Goal: Task Accomplishment & Management: Use online tool/utility

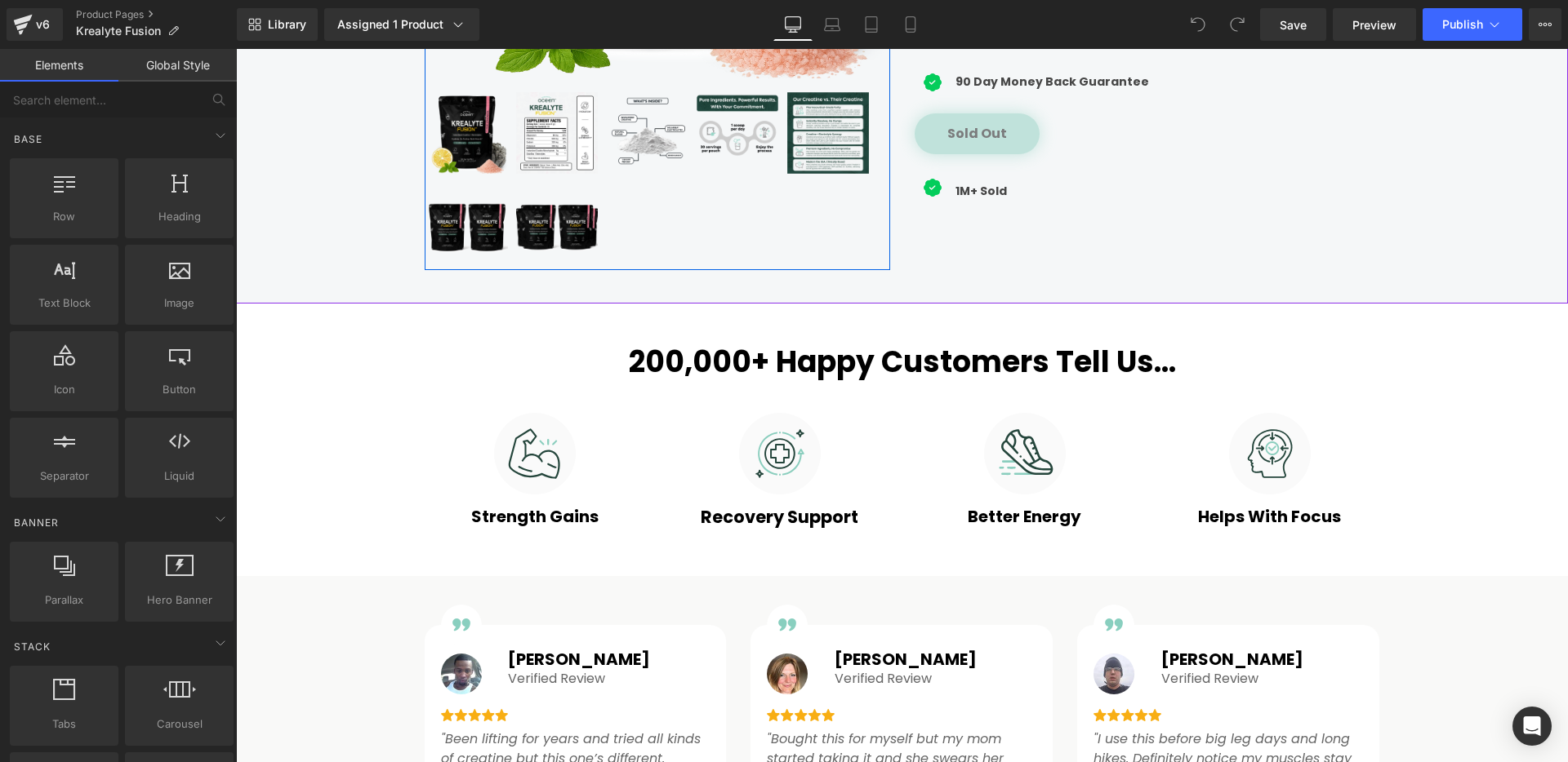
scroll to position [975, 0]
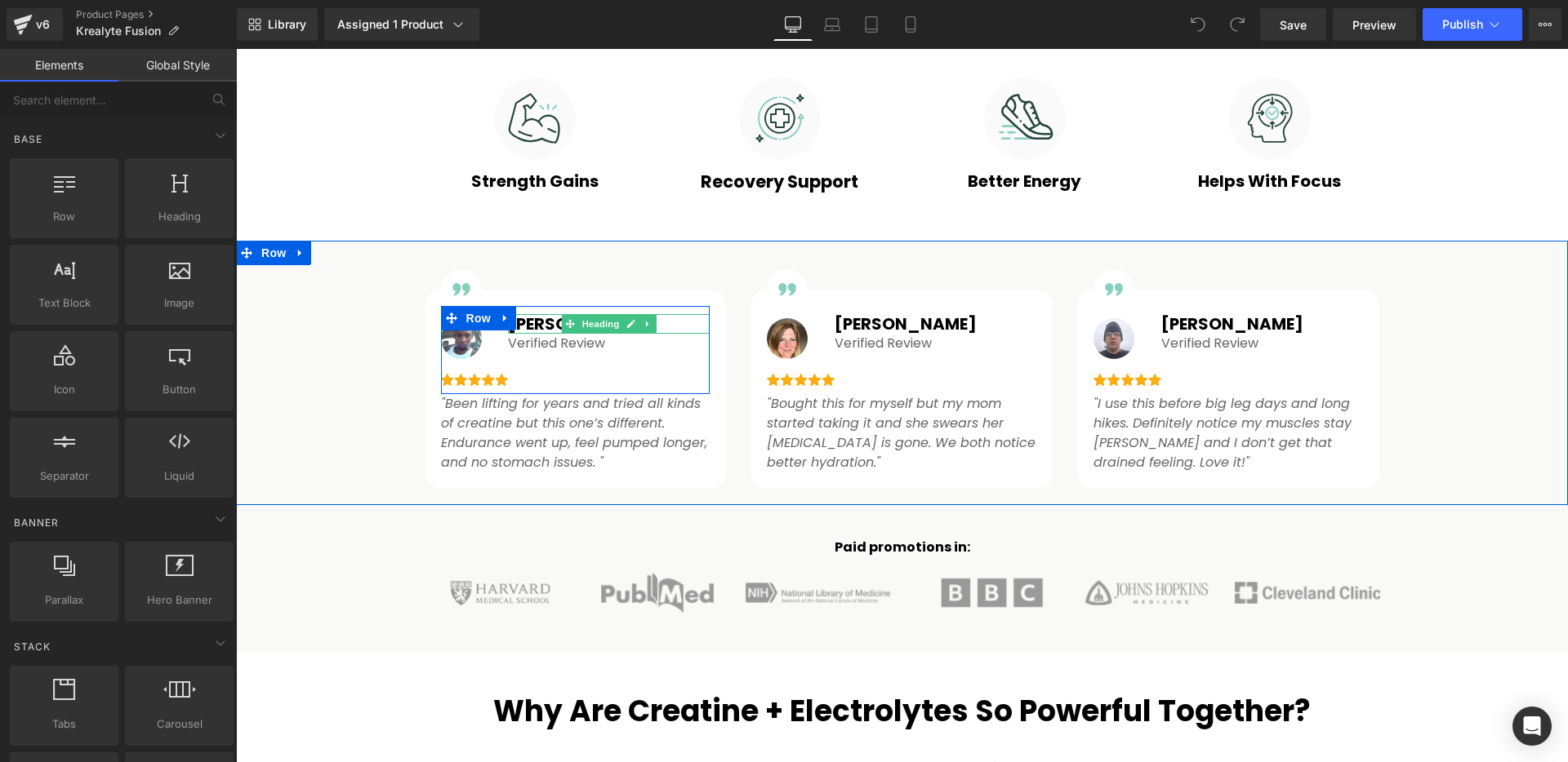
click at [531, 321] on h1 "[PERSON_NAME]" at bounding box center [609, 324] width 202 height 20
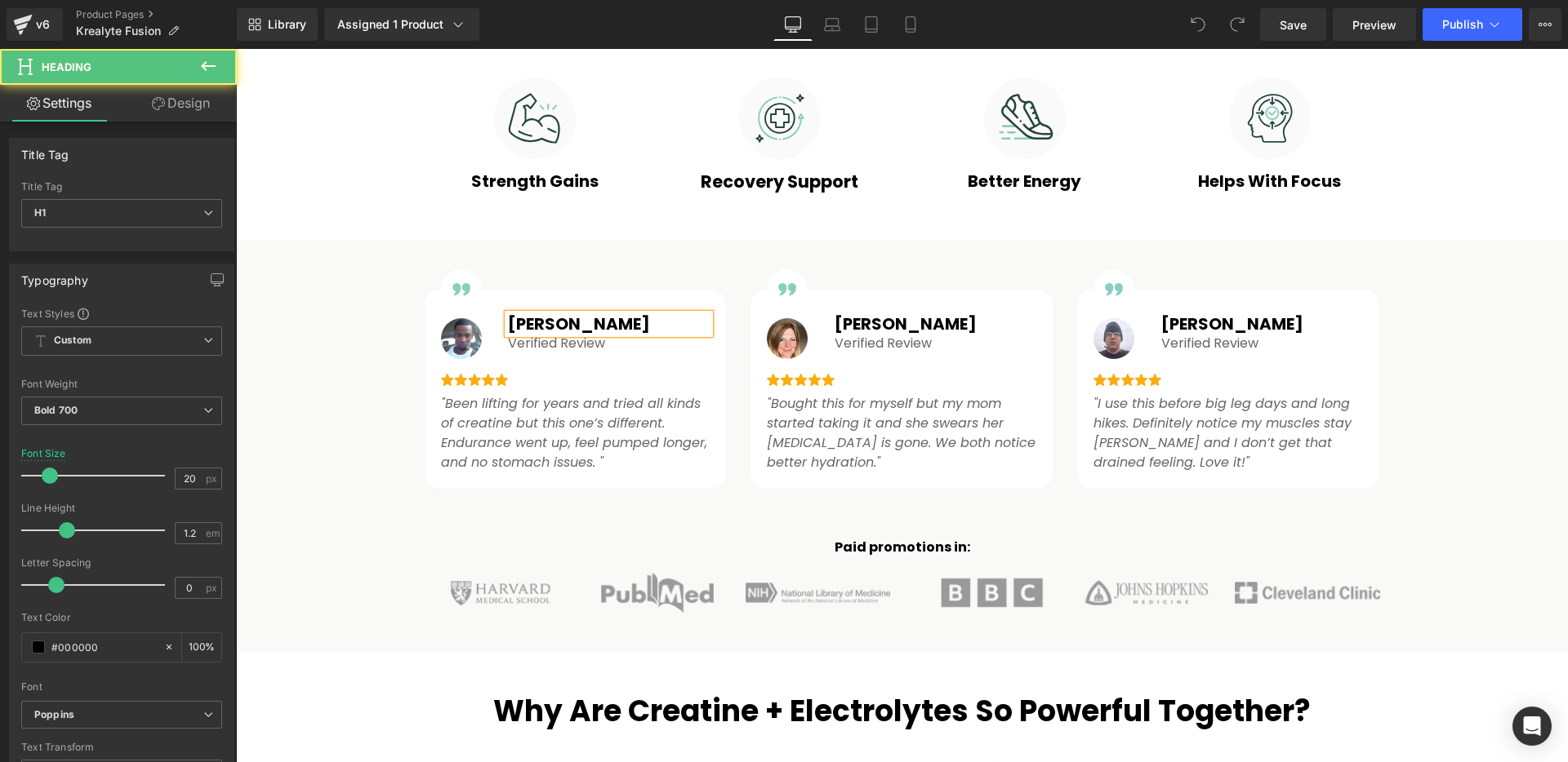
click at [566, 328] on h1 "[PERSON_NAME]" at bounding box center [609, 324] width 202 height 20
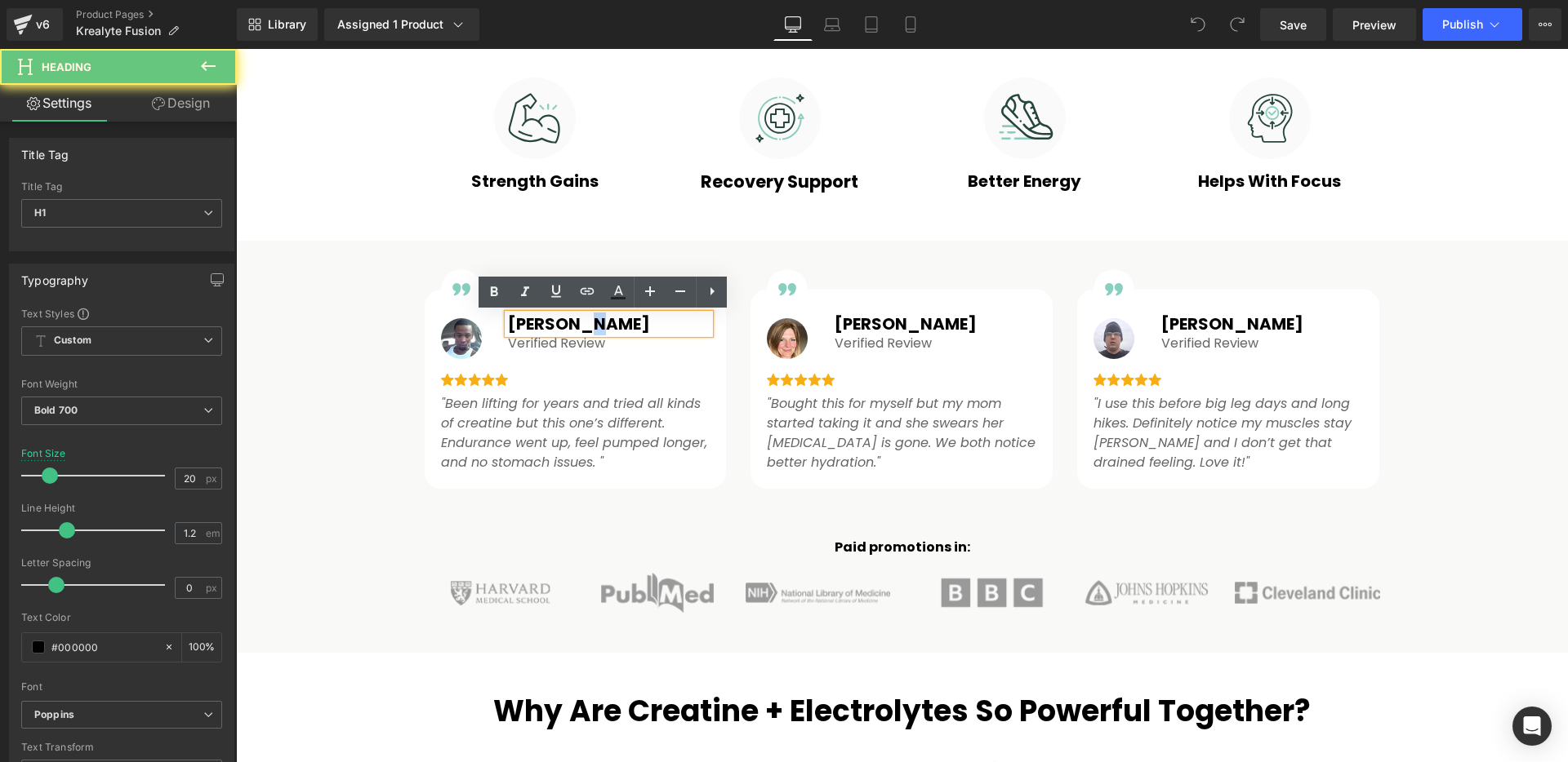
click at [566, 328] on h1 "[PERSON_NAME]" at bounding box center [609, 324] width 202 height 20
click at [565, 328] on h1 "[PERSON_NAME]" at bounding box center [609, 324] width 202 height 20
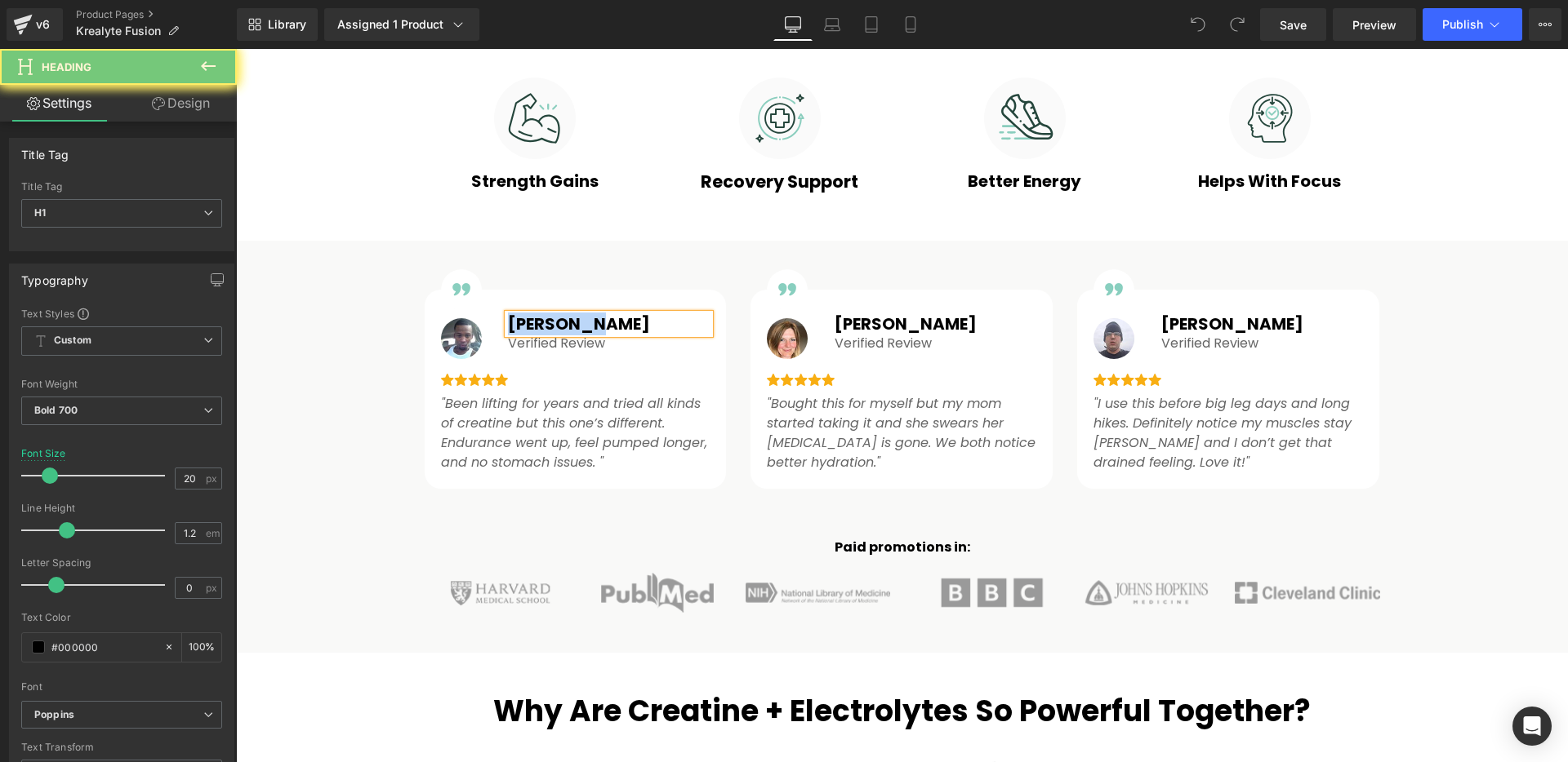
paste div
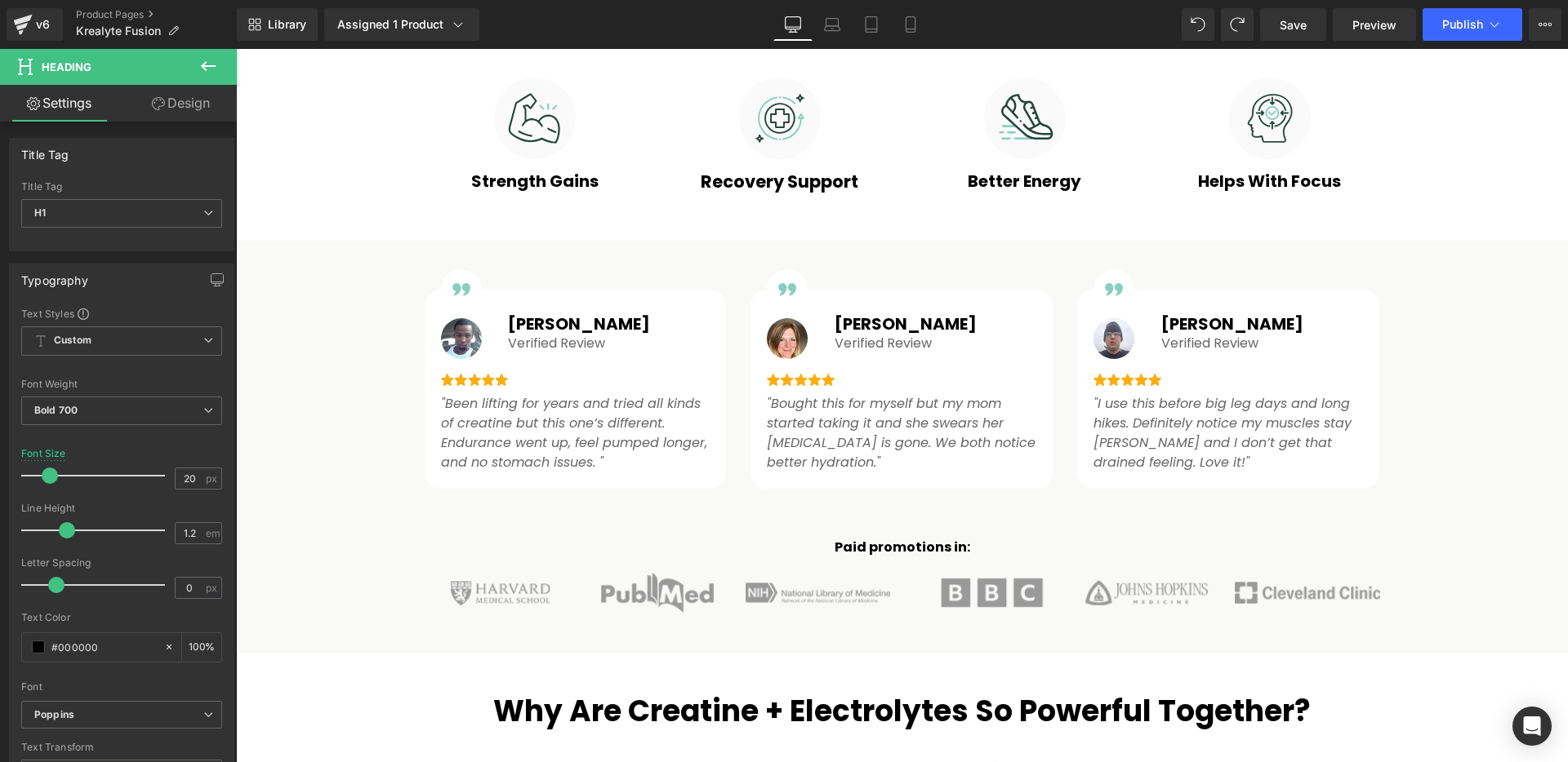
click at [276, 389] on div "Image Image Image [PERSON_NAME] Heading Verified Review Text Block Row "Been li…" at bounding box center [902, 381] width 1332 height 232
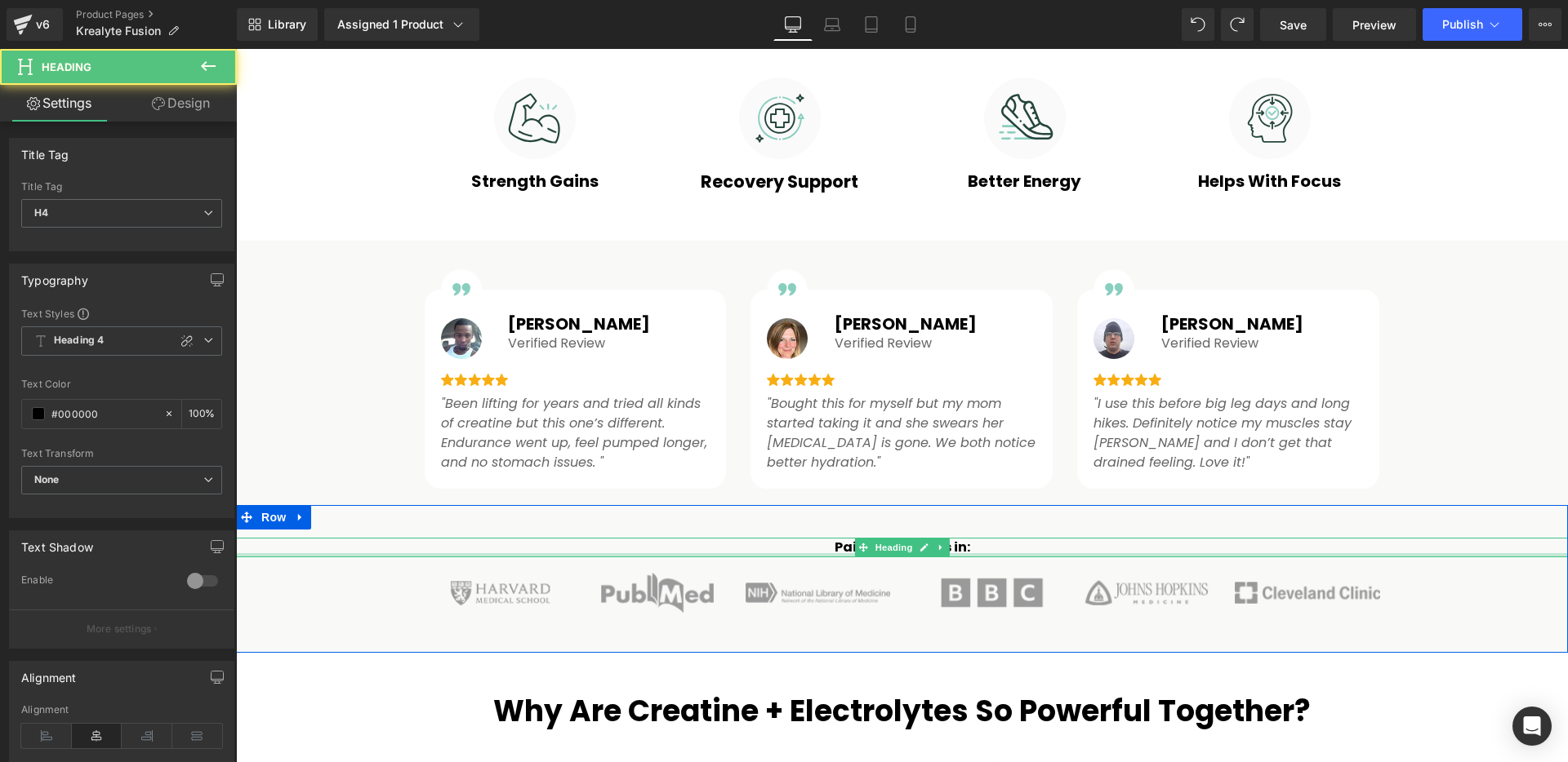
click at [1519, 555] on div at bounding box center [902, 555] width 1332 height 4
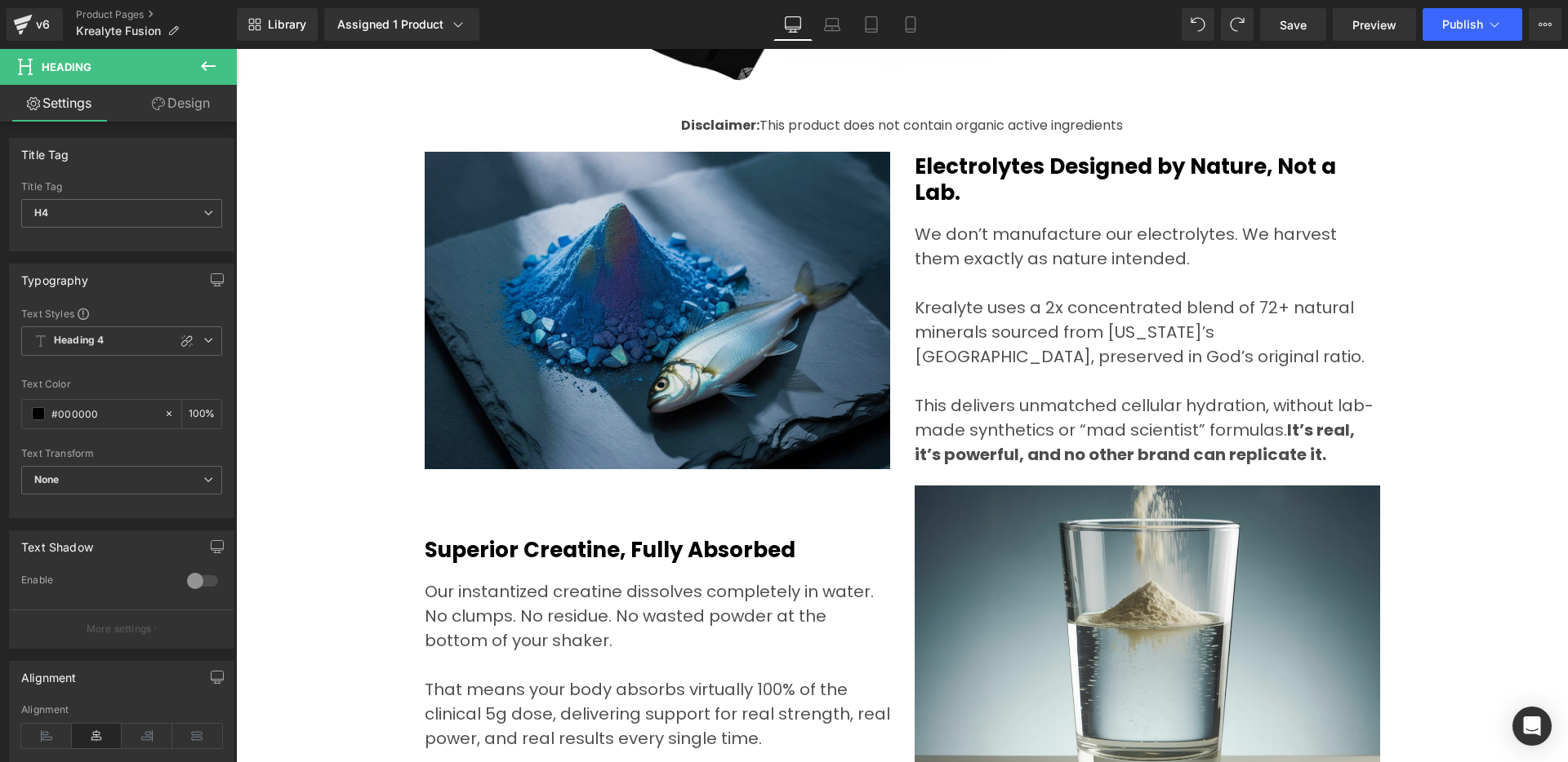
scroll to position [5112, 0]
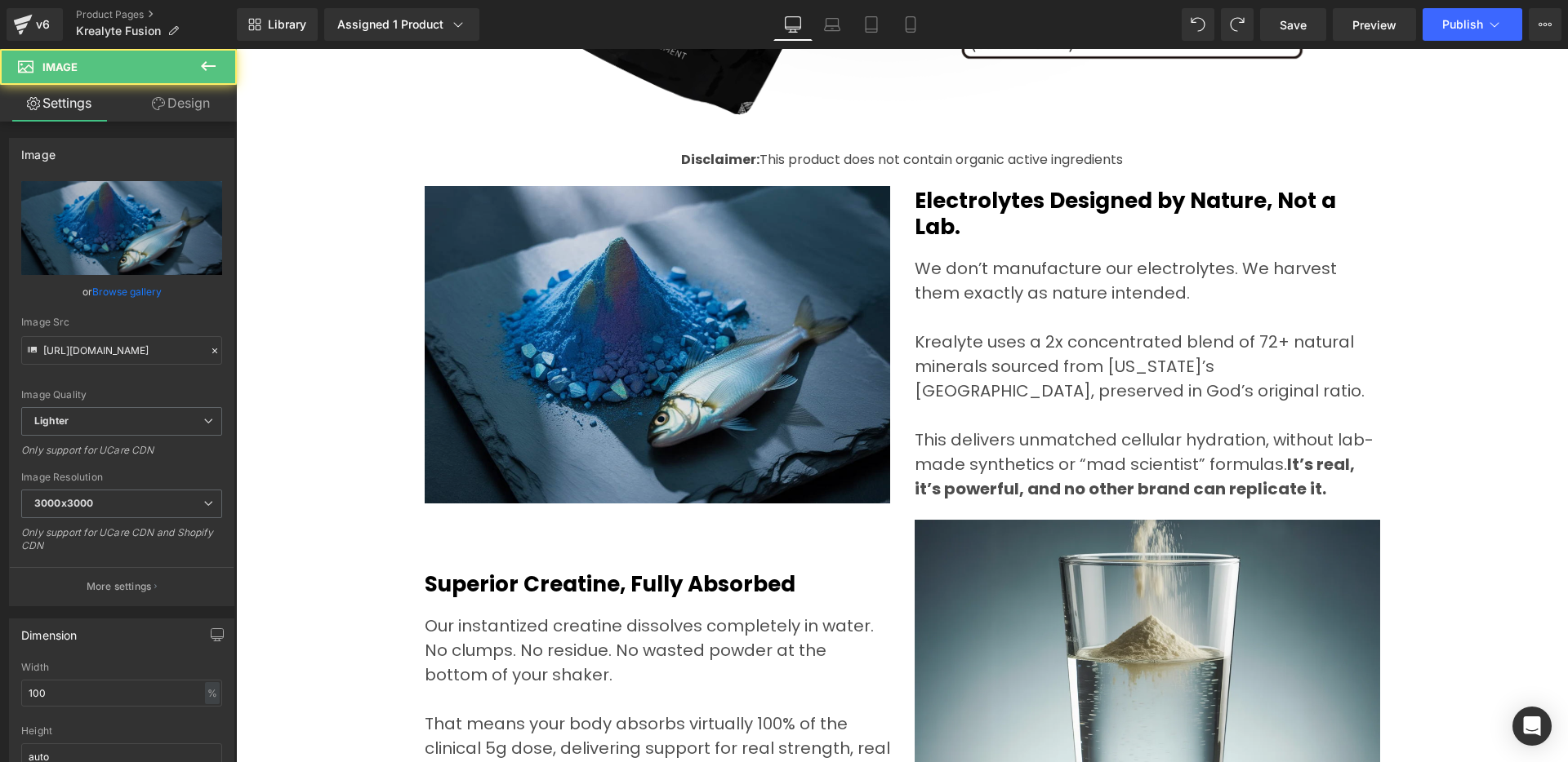
click at [523, 194] on img at bounding box center [657, 345] width 465 height 318
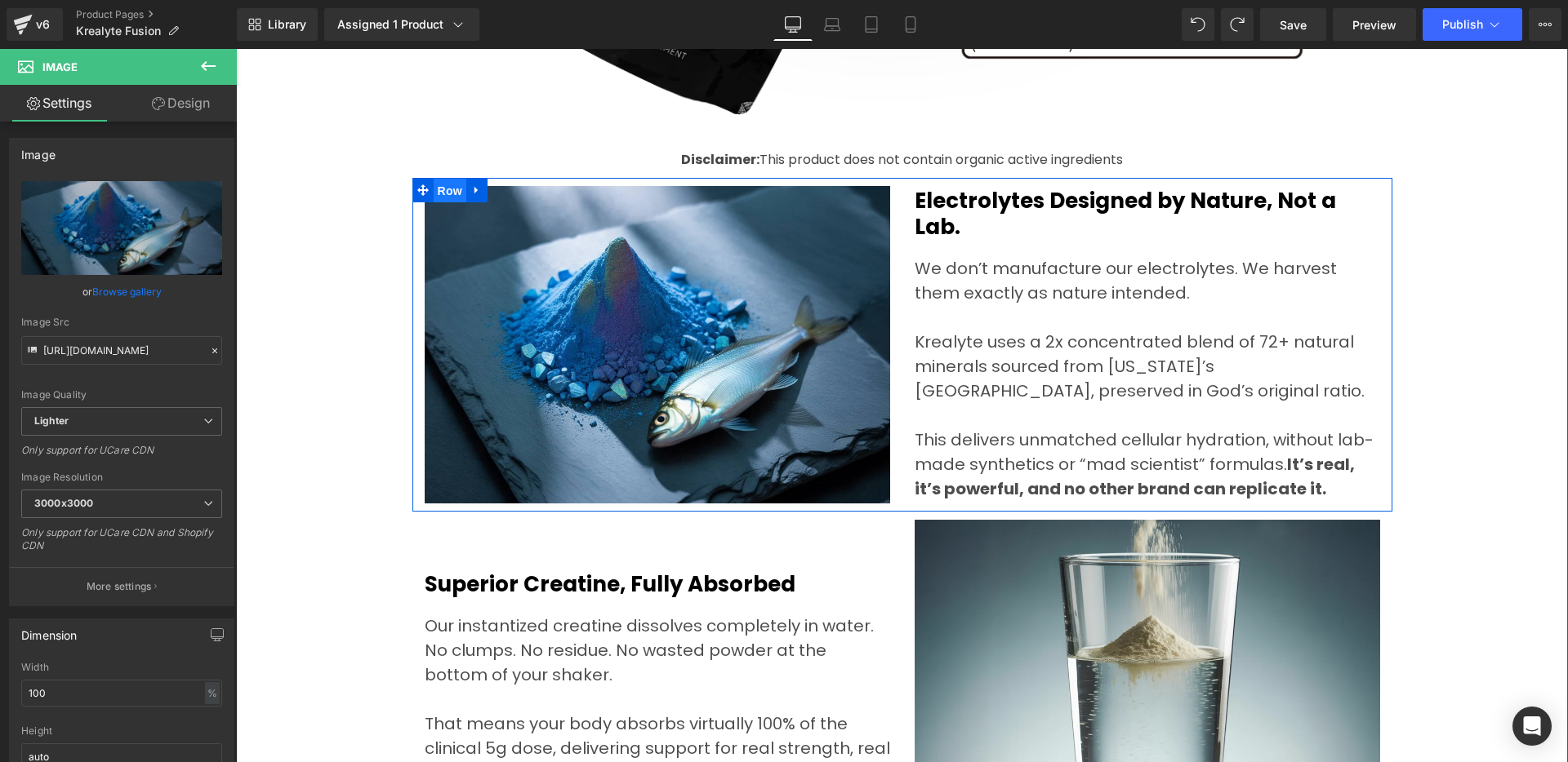
click at [434, 194] on span "Row" at bounding box center [450, 191] width 32 height 25
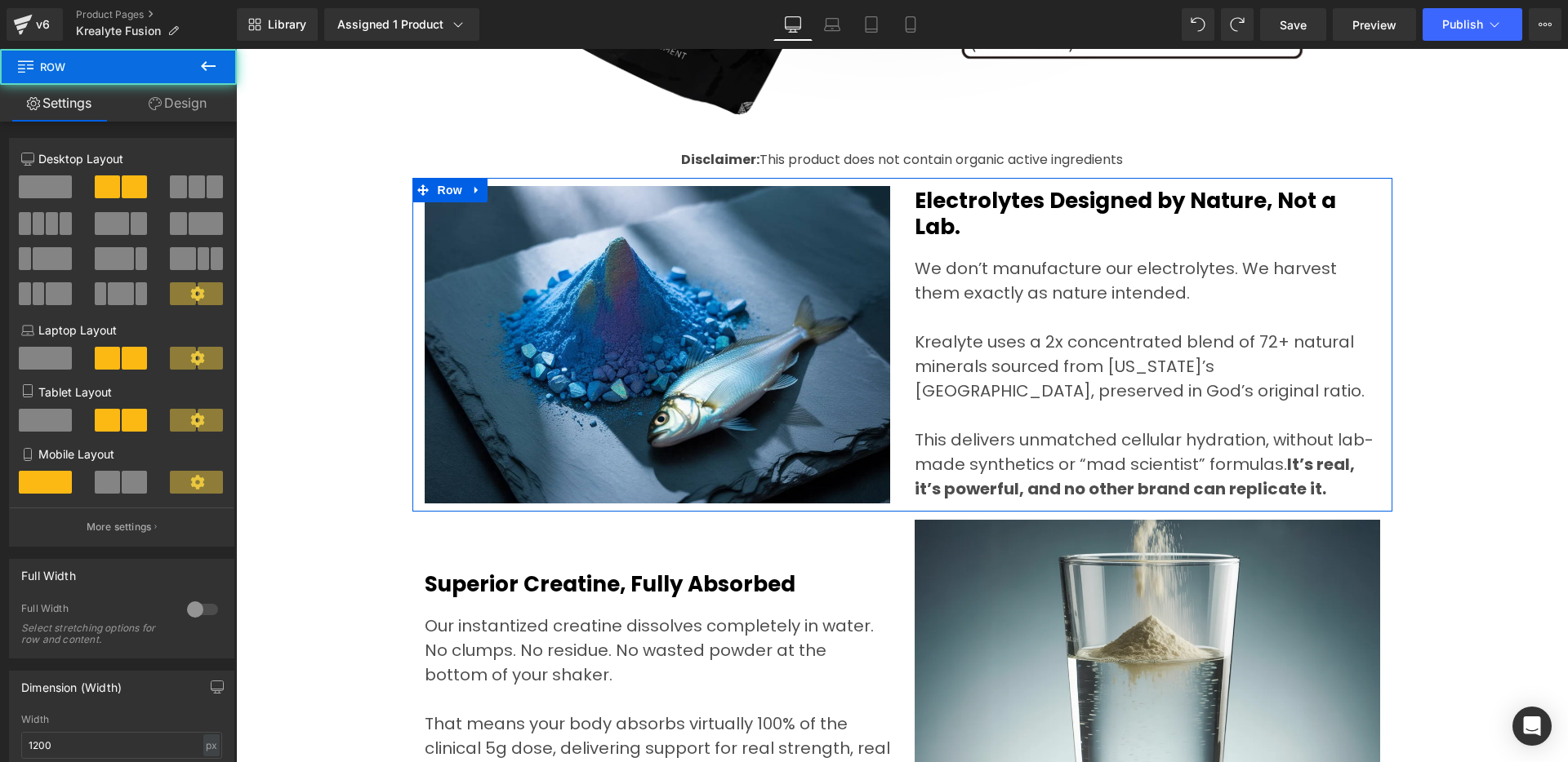
click at [159, 97] on icon at bounding box center [156, 103] width 13 height 13
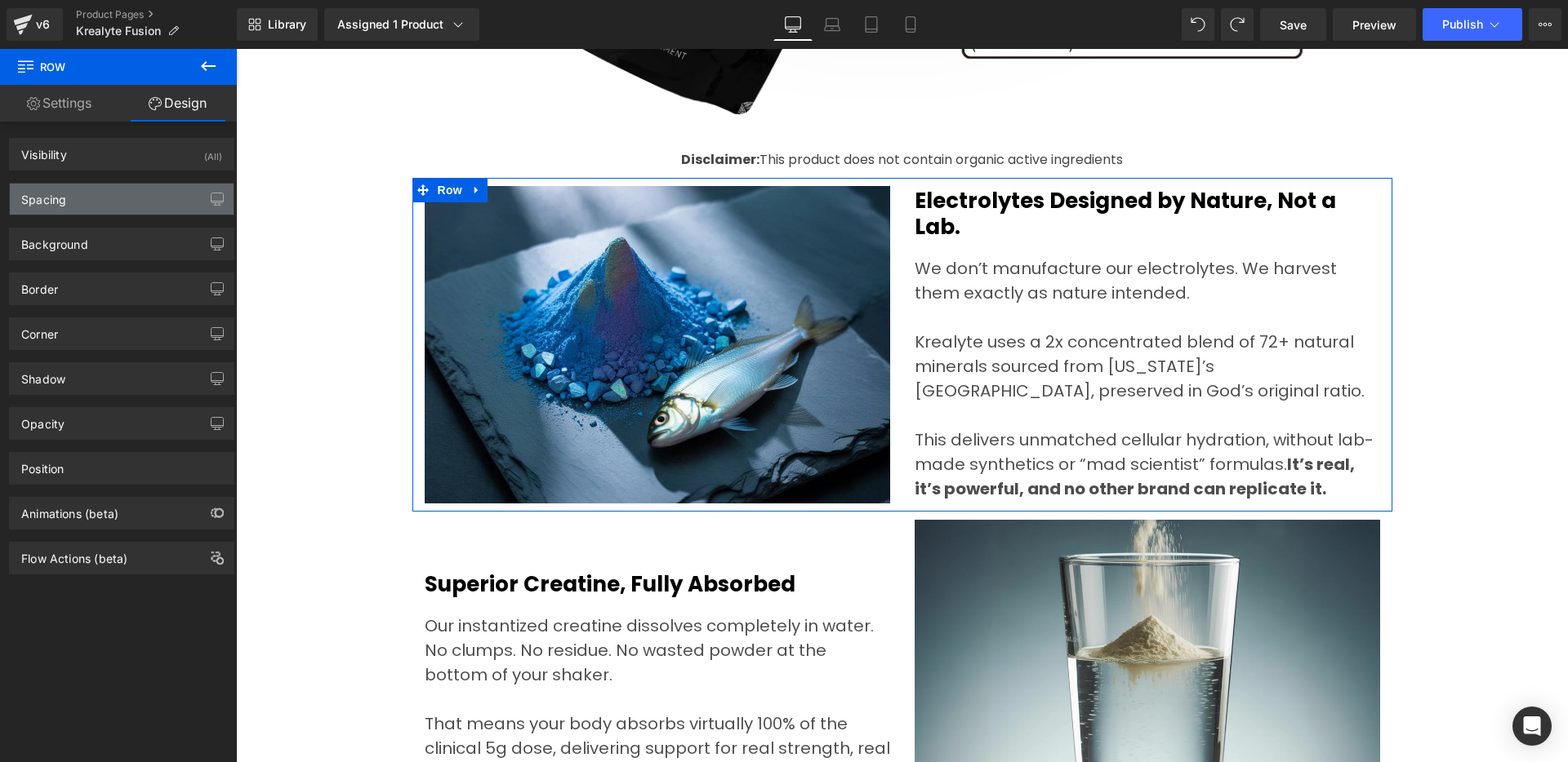
click at [122, 211] on div "Spacing" at bounding box center [122, 199] width 224 height 31
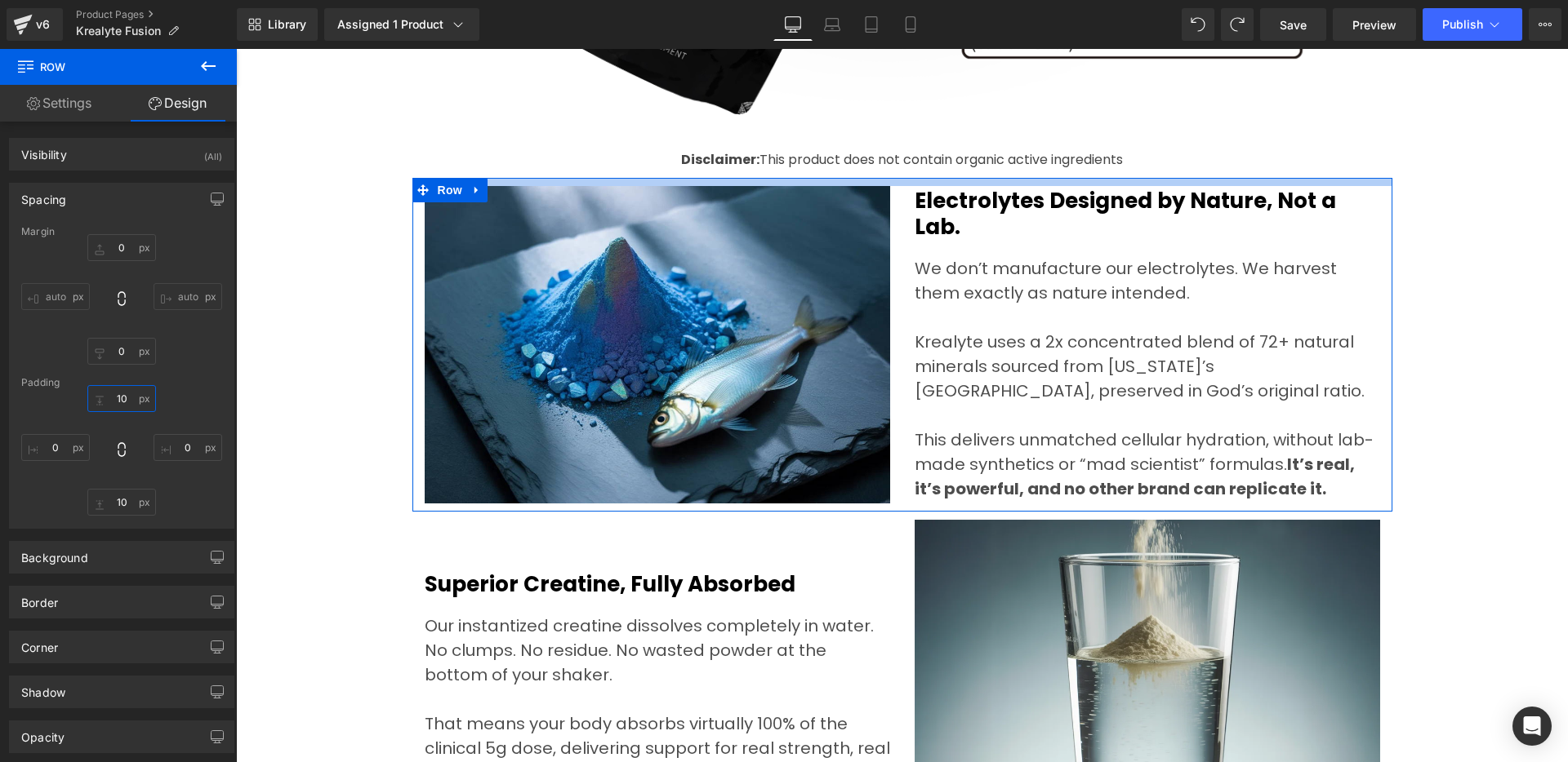
click at [124, 399] on input "text" at bounding box center [122, 399] width 69 height 27
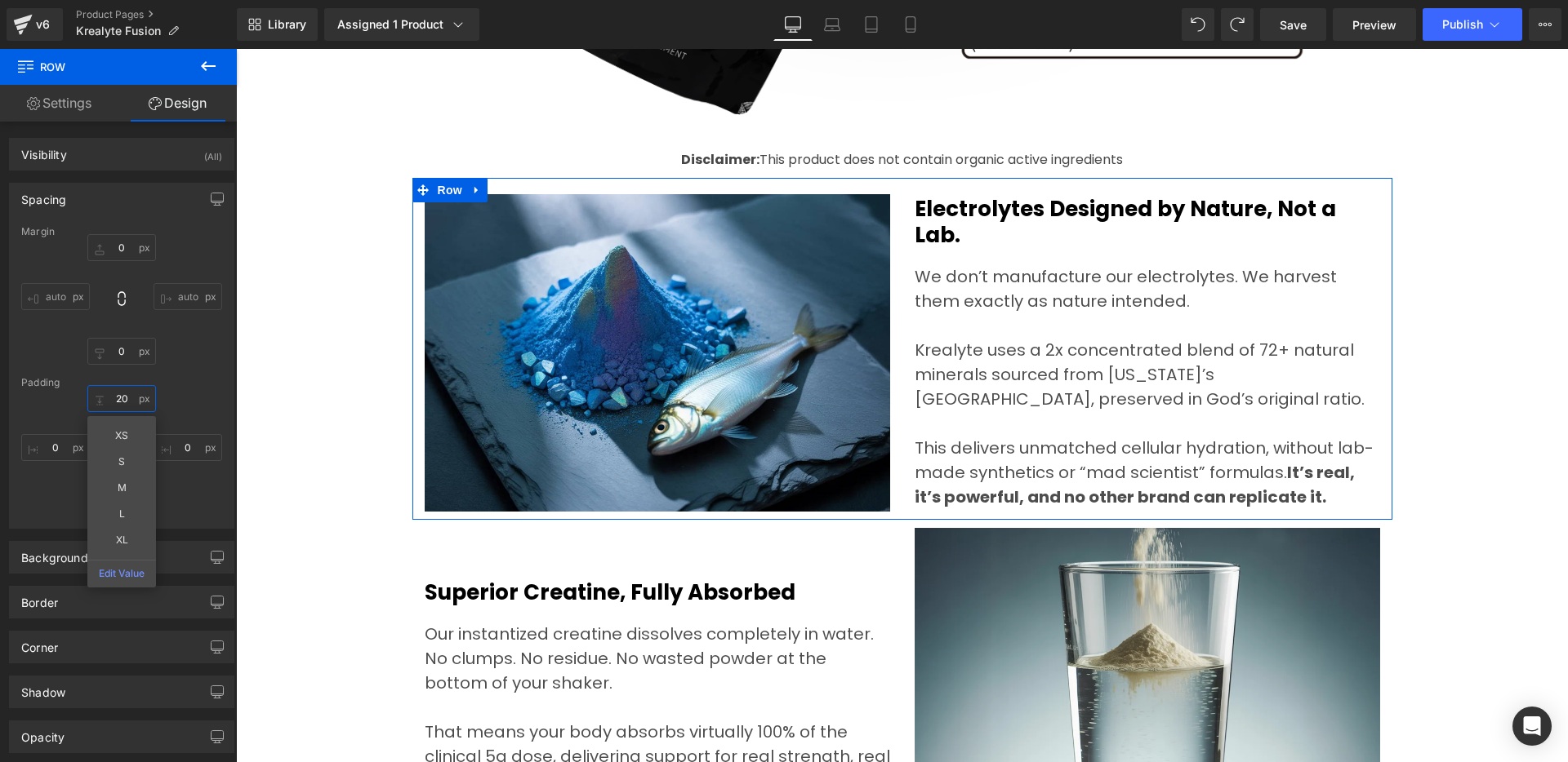
type input "20"
type input "0"
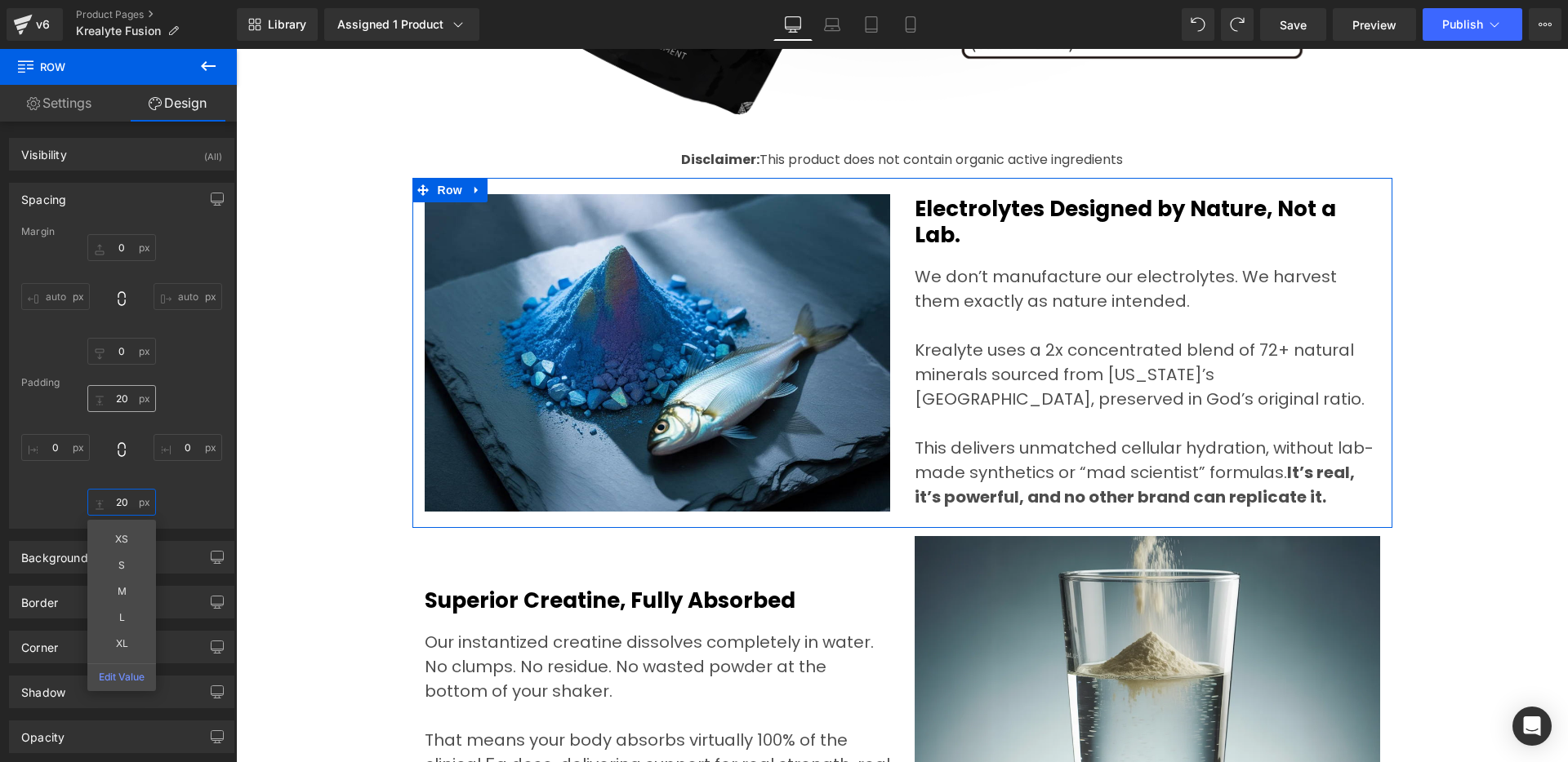
type input "20"
type input "0"
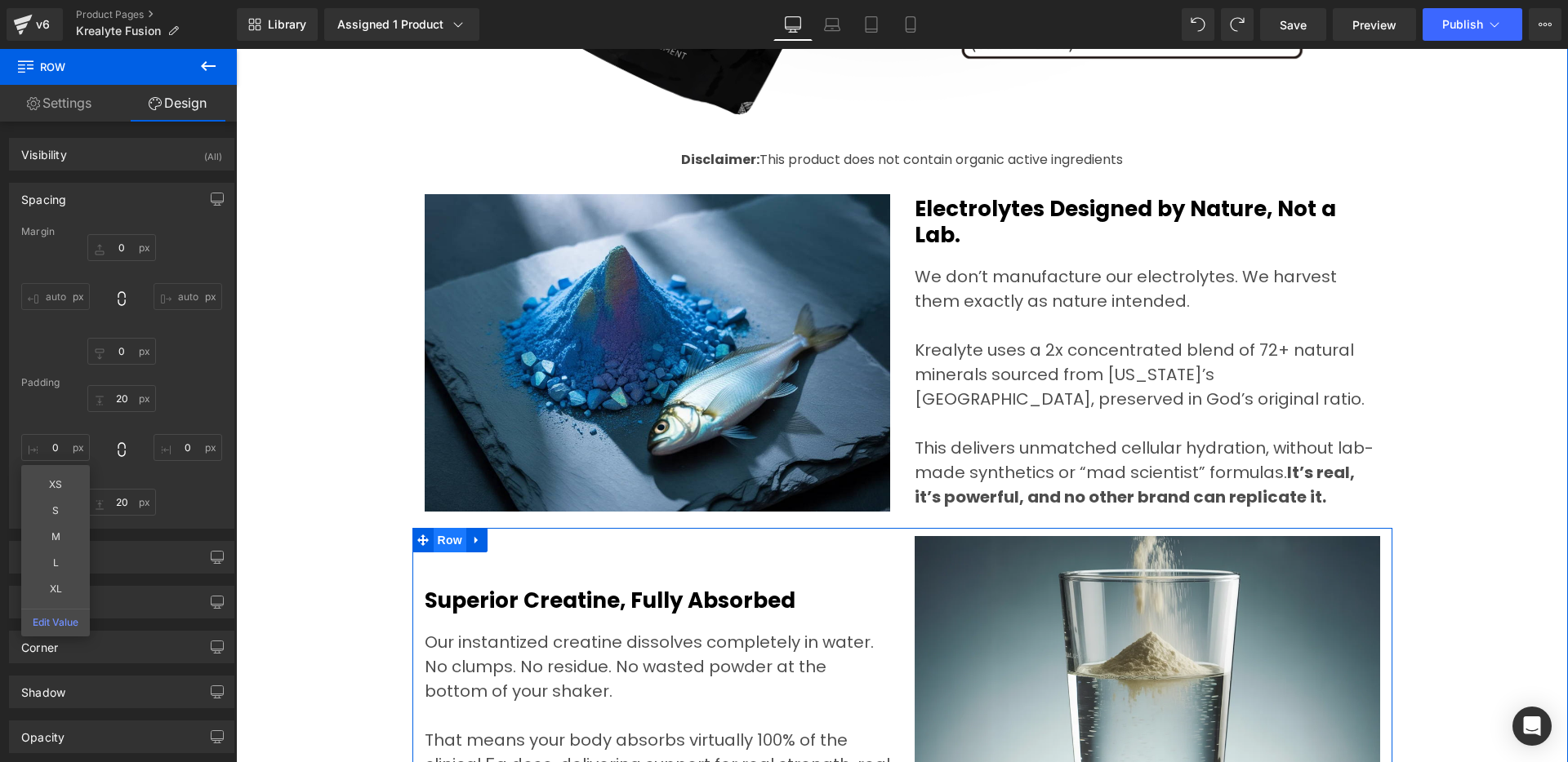
click at [443, 543] on span "Row" at bounding box center [450, 540] width 32 height 25
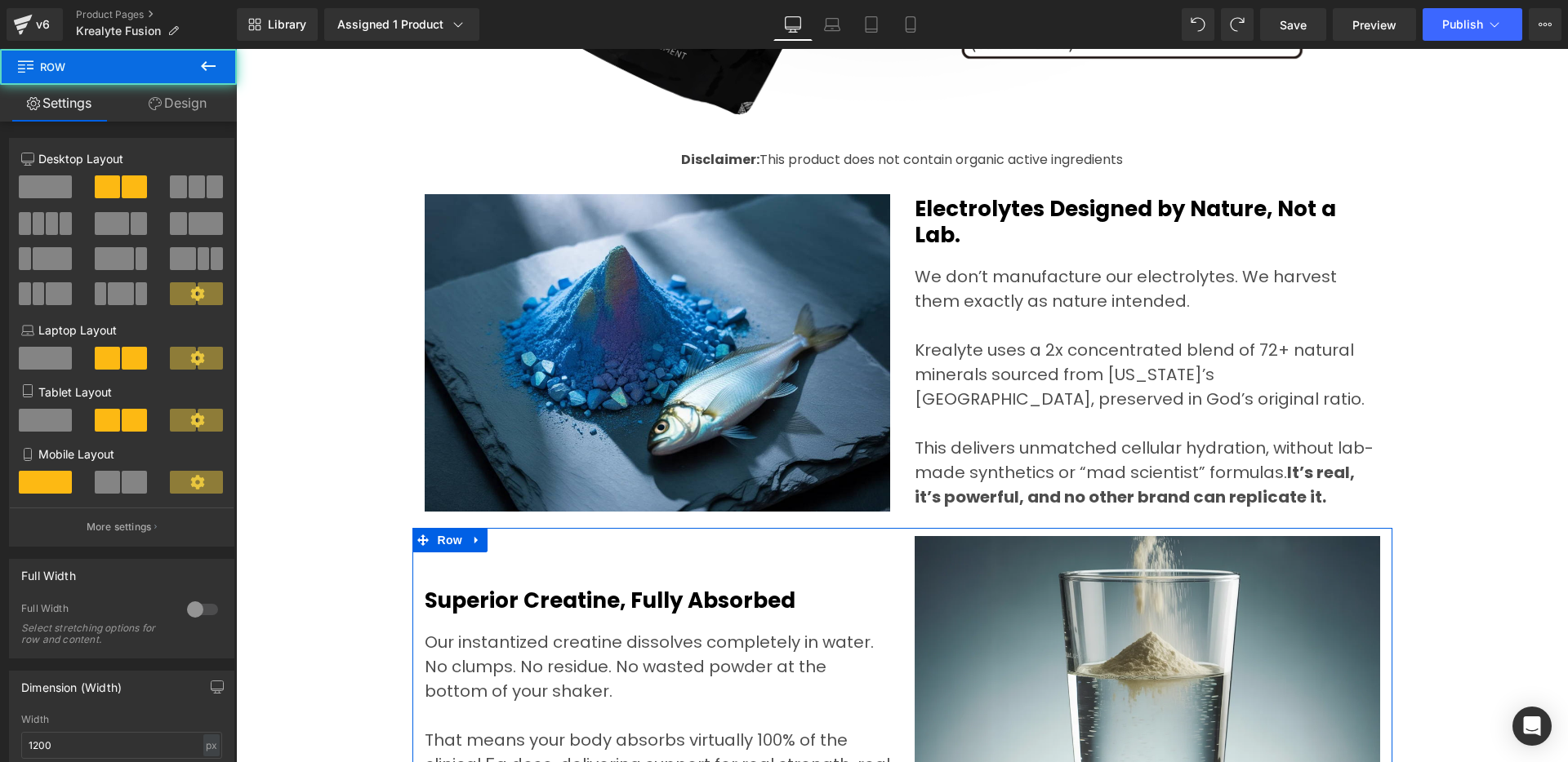
click at [171, 105] on link "Design" at bounding box center [177, 103] width 118 height 36
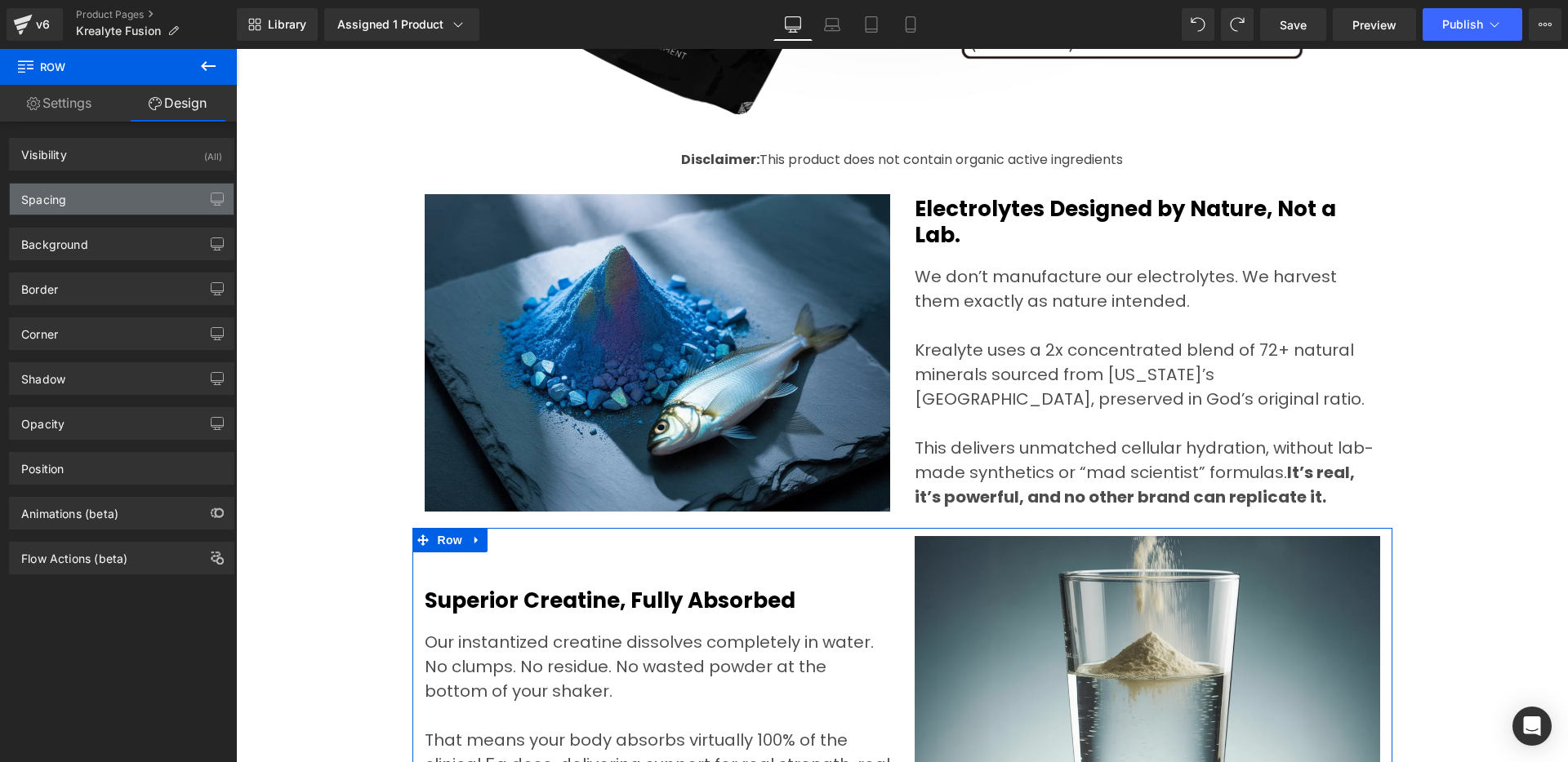
click at [99, 194] on div "Spacing" at bounding box center [122, 199] width 224 height 31
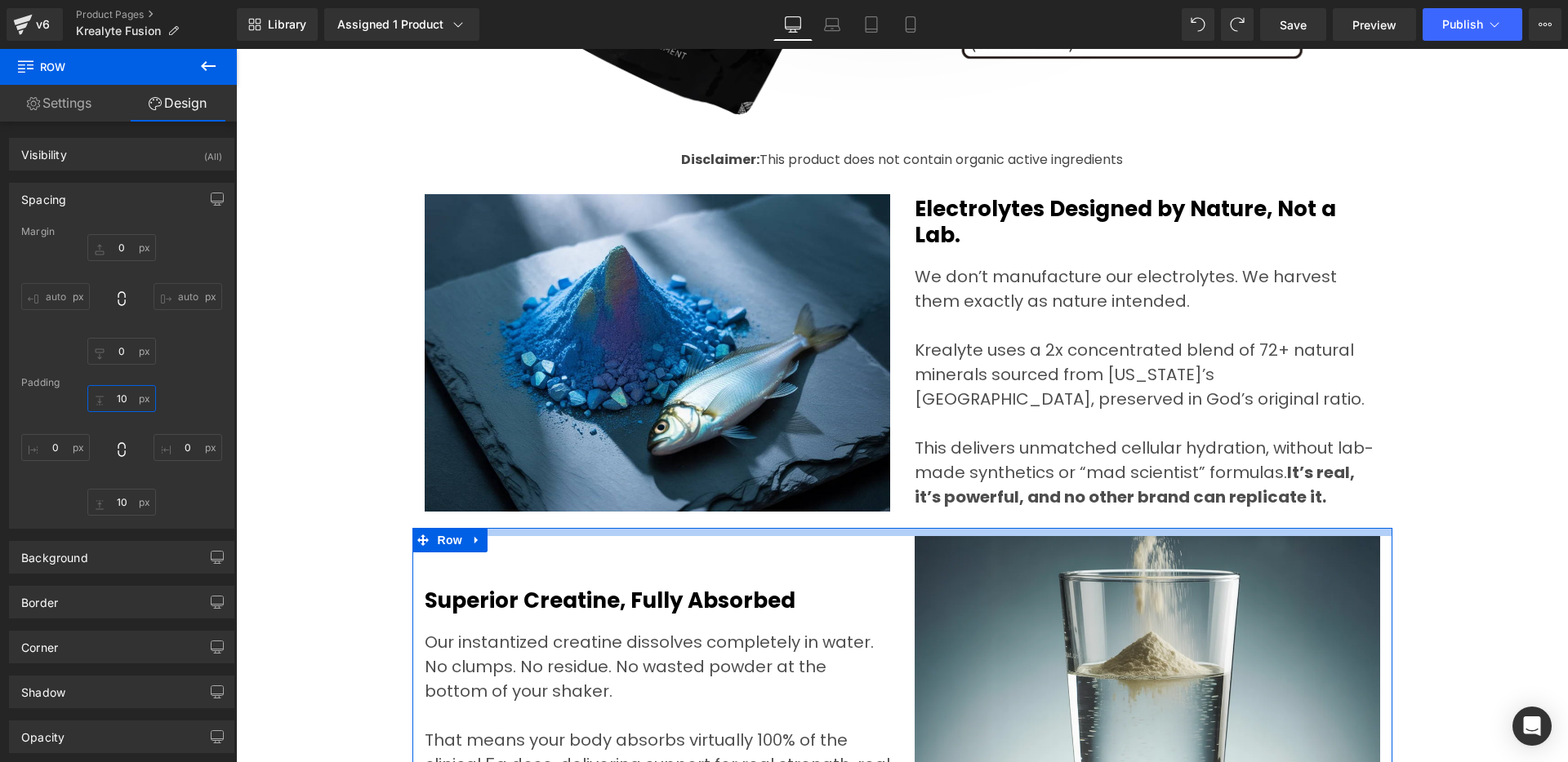
click at [112, 402] on input "10" at bounding box center [122, 399] width 69 height 27
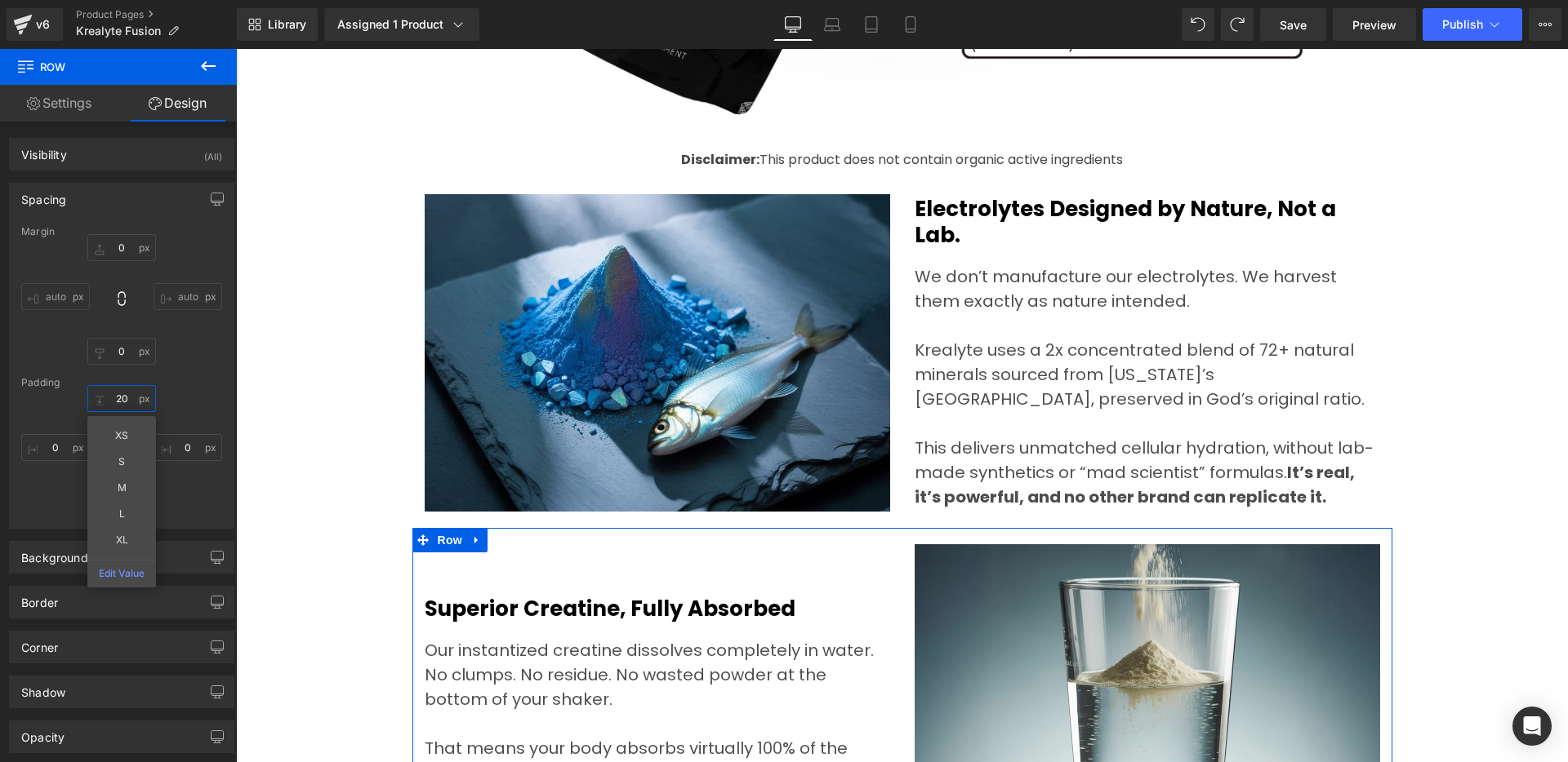
type input "20"
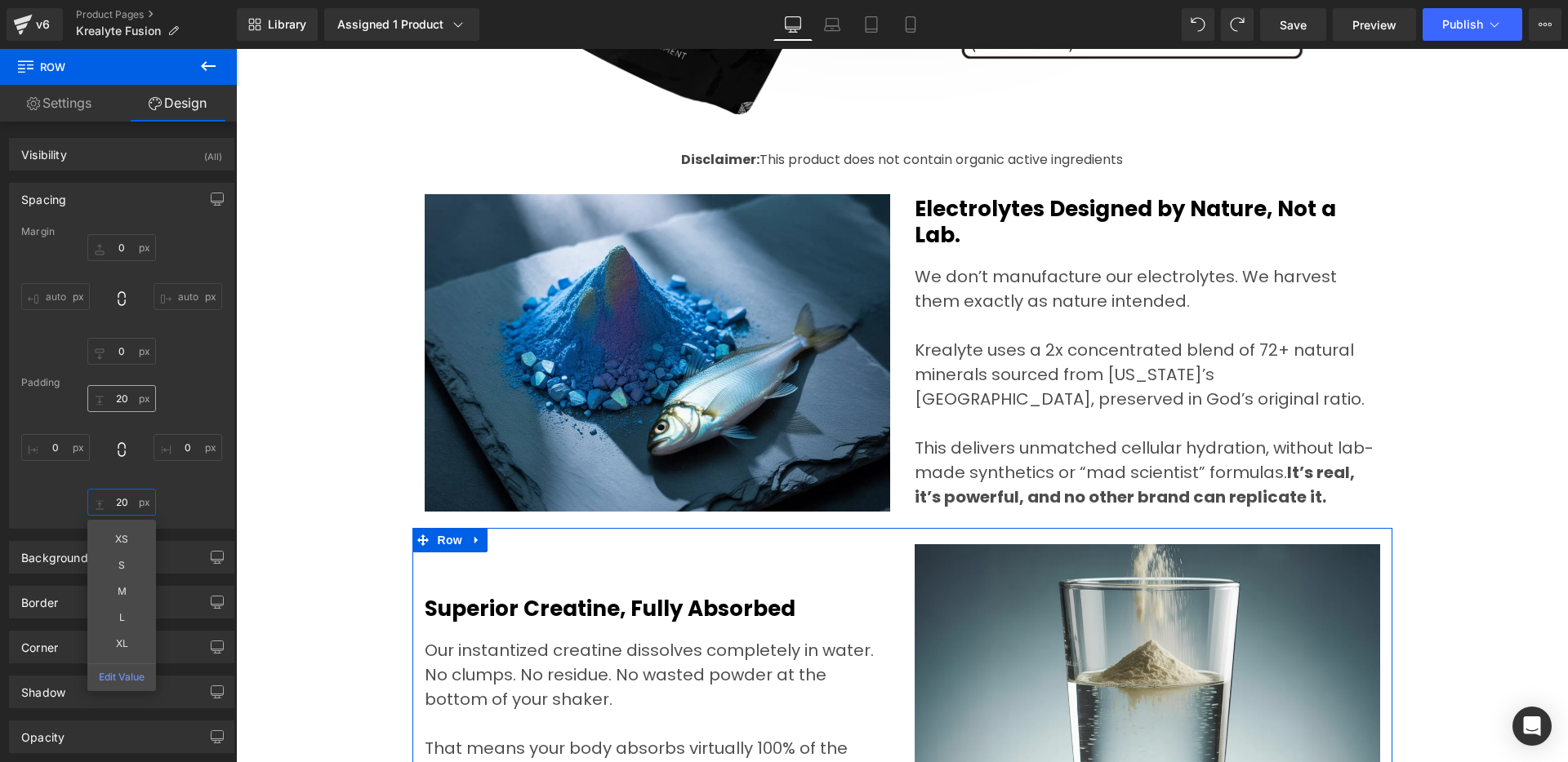
type input "20"
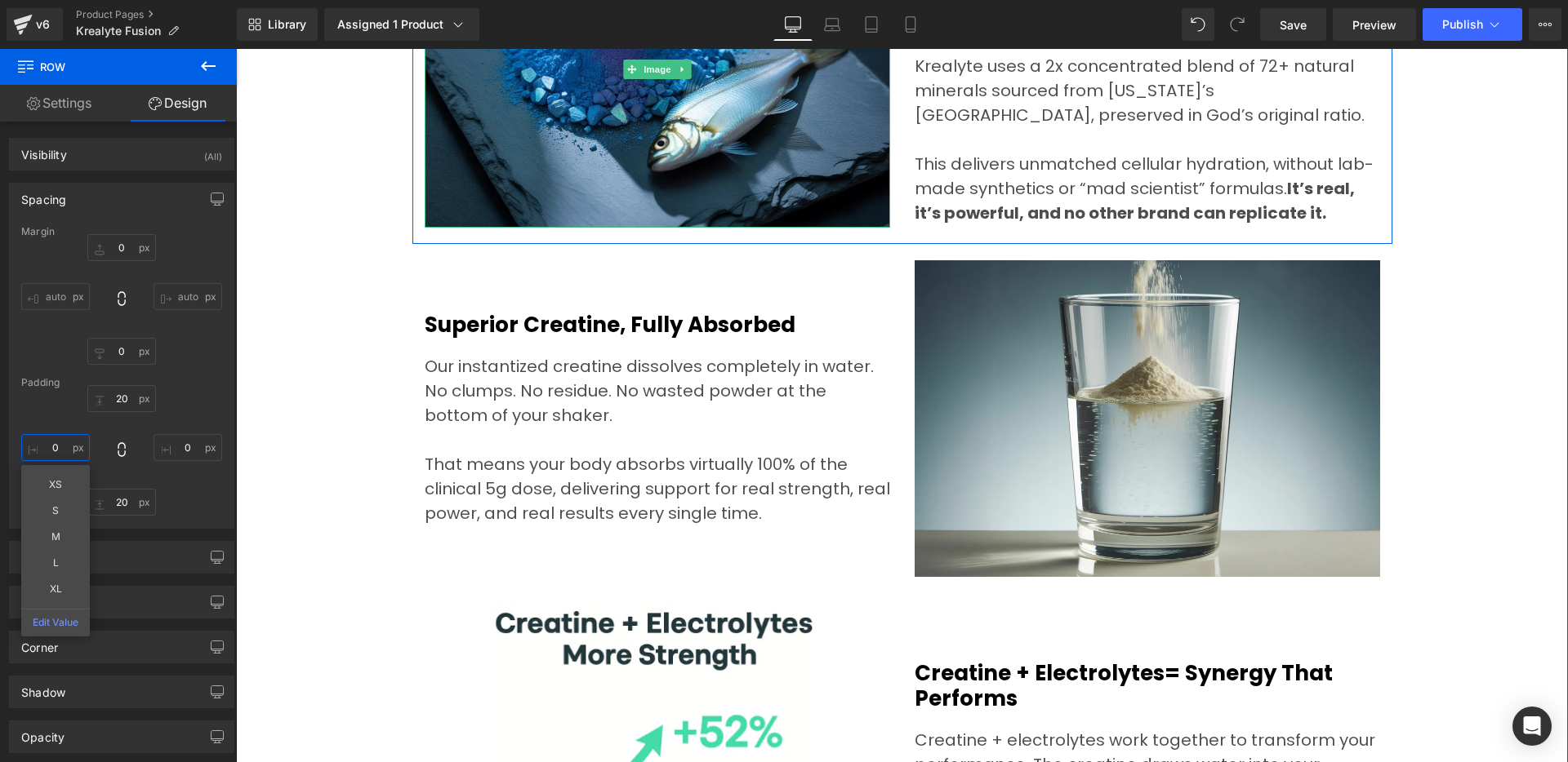
scroll to position [5480, 0]
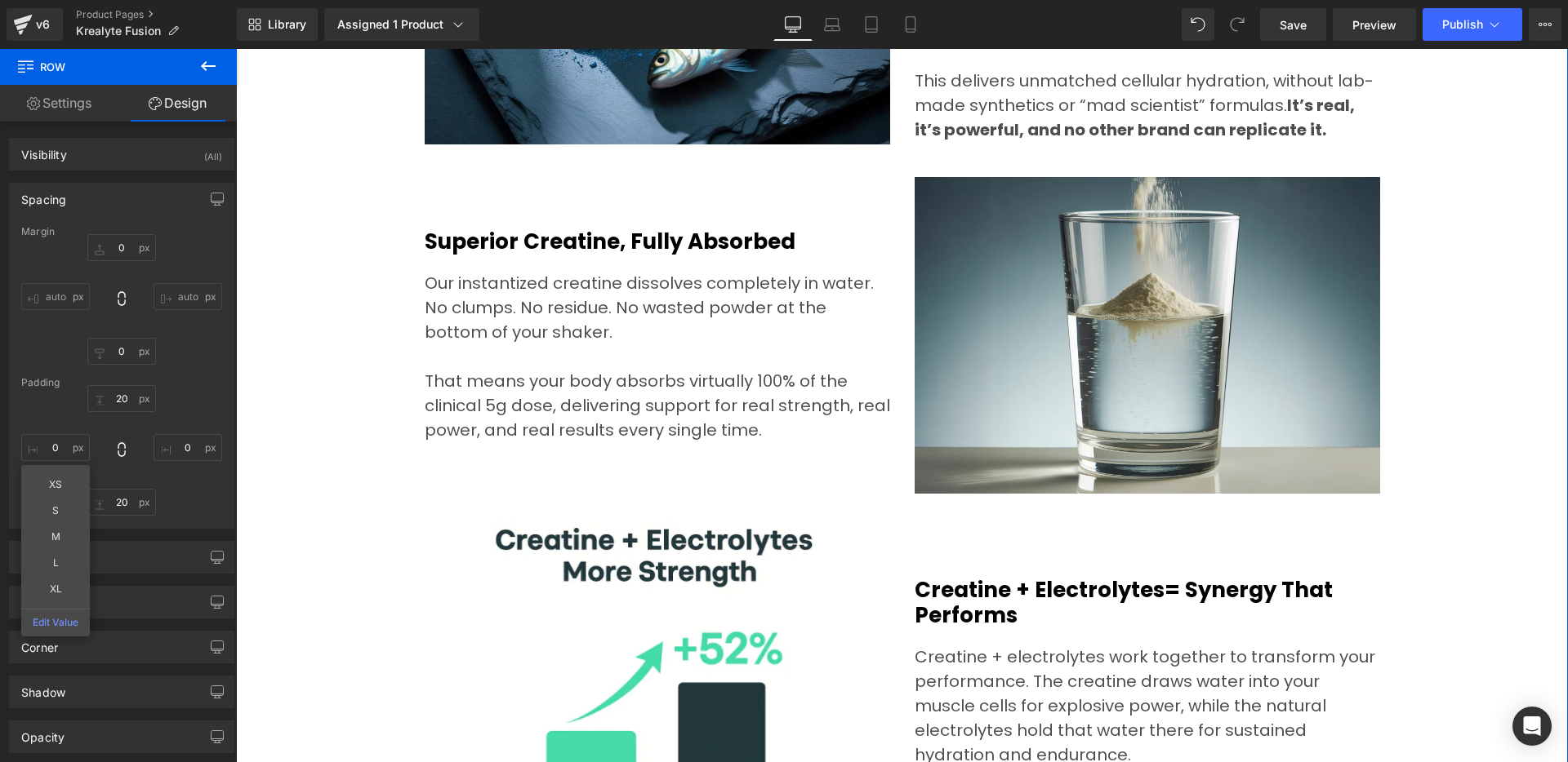
click at [351, 288] on div "No Other Creatine Formula Comes Close to This Level of Purity and Performance H…" at bounding box center [902, 74] width 1332 height 1957
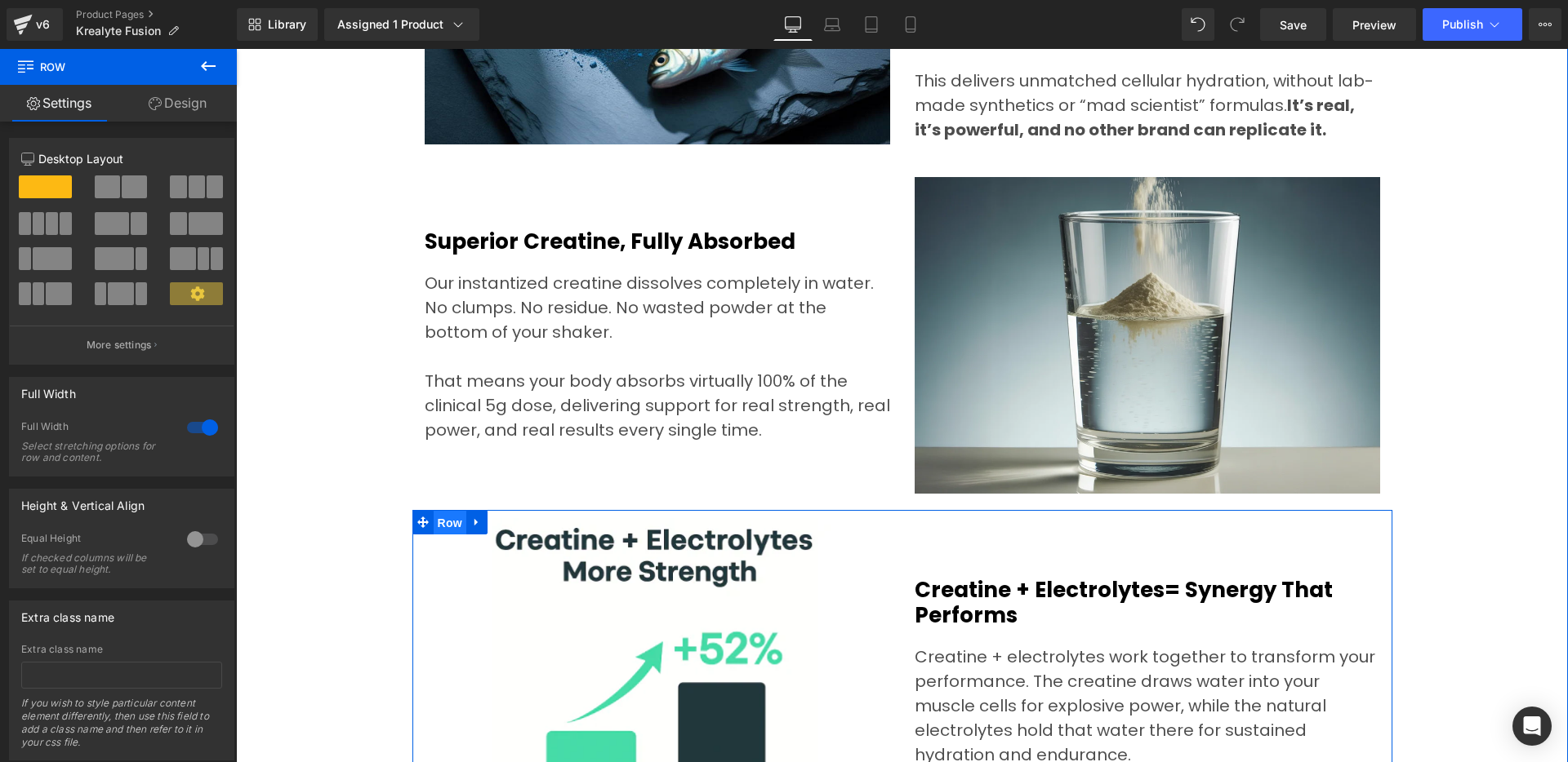
click at [438, 522] on span "Row" at bounding box center [450, 524] width 32 height 25
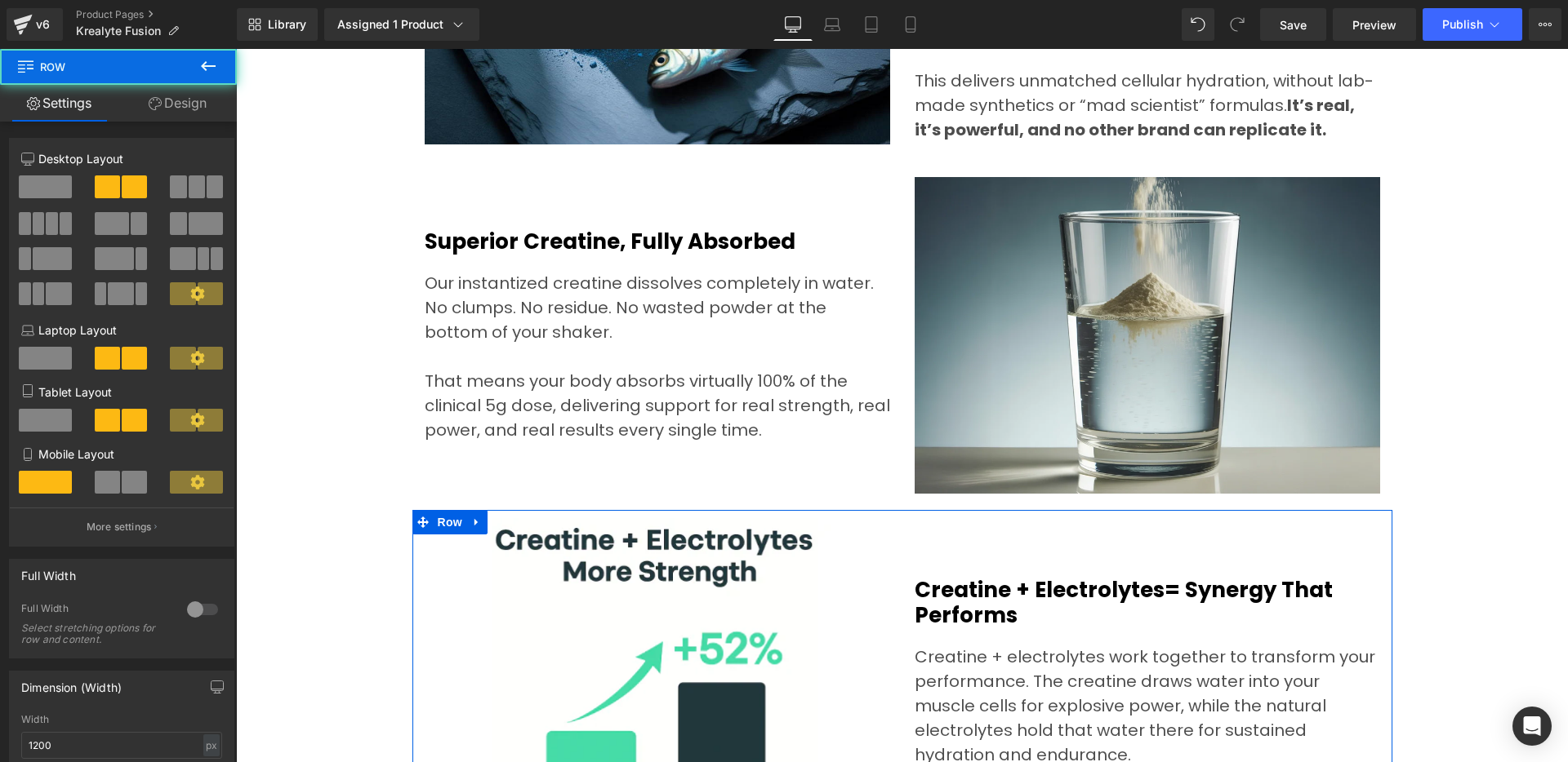
click at [190, 117] on link "Design" at bounding box center [177, 103] width 118 height 36
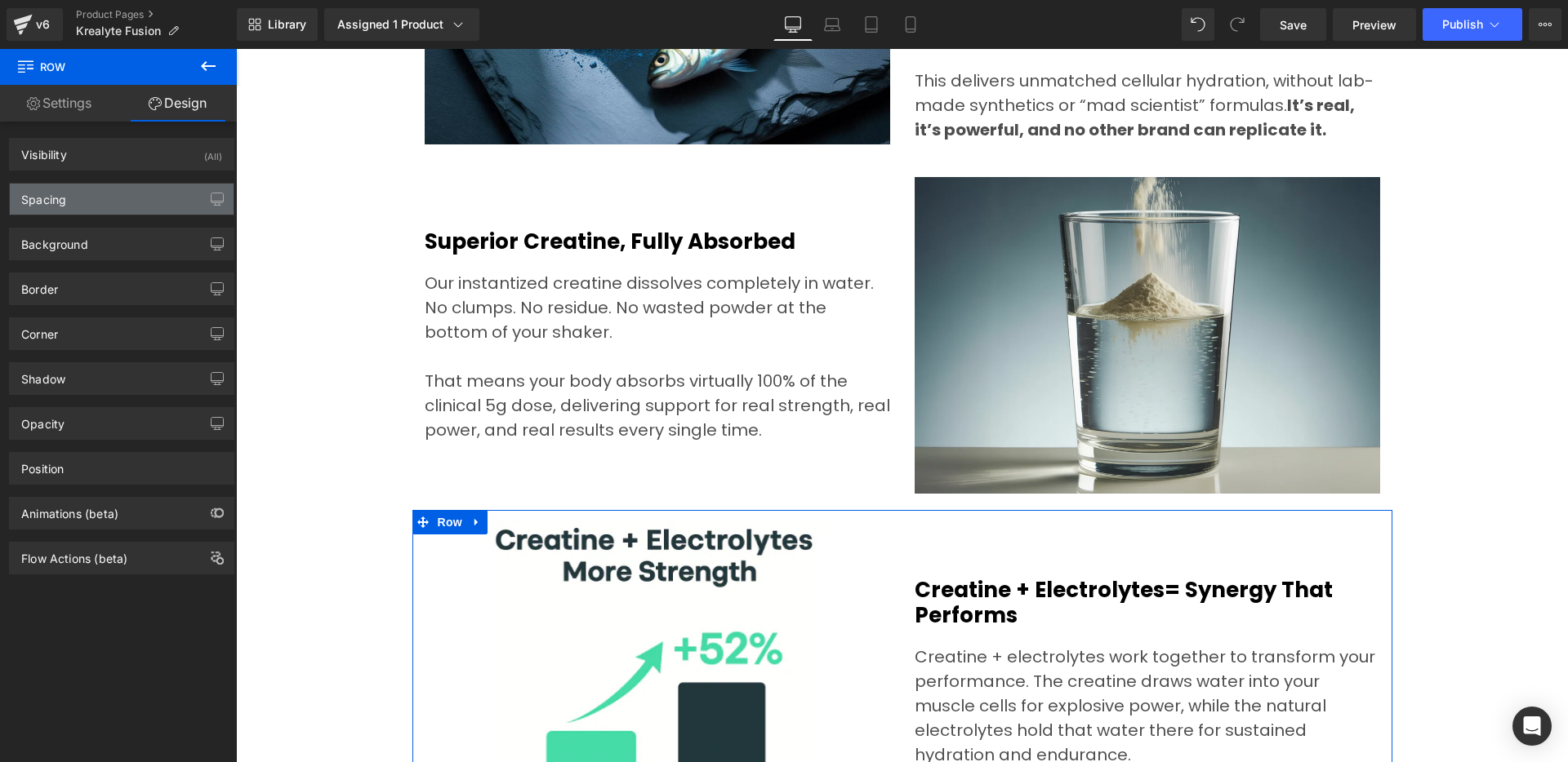
click at [136, 207] on div "Spacing" at bounding box center [122, 199] width 224 height 31
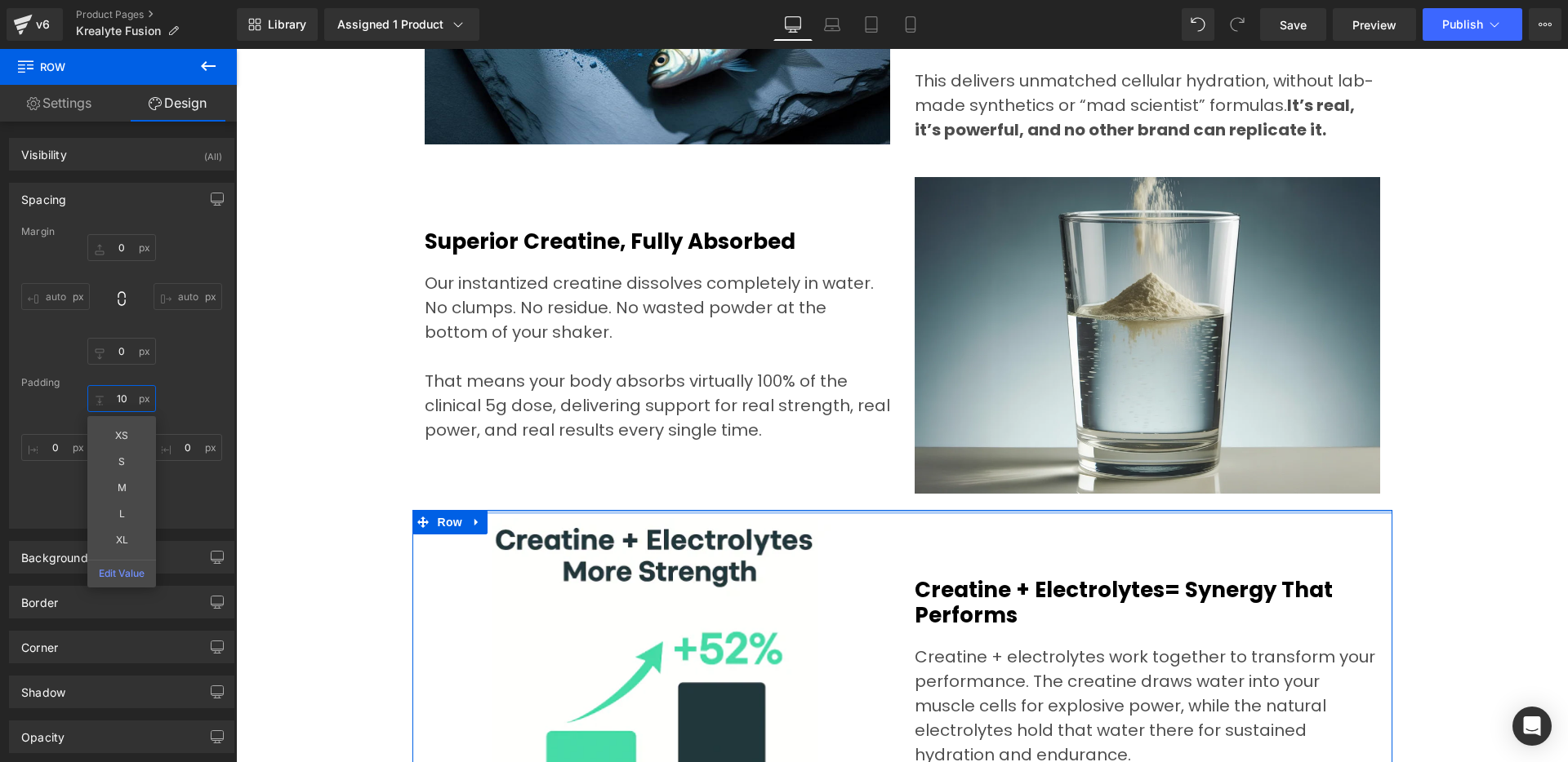
click at [127, 392] on input "10" at bounding box center [122, 399] width 69 height 27
type input "20"
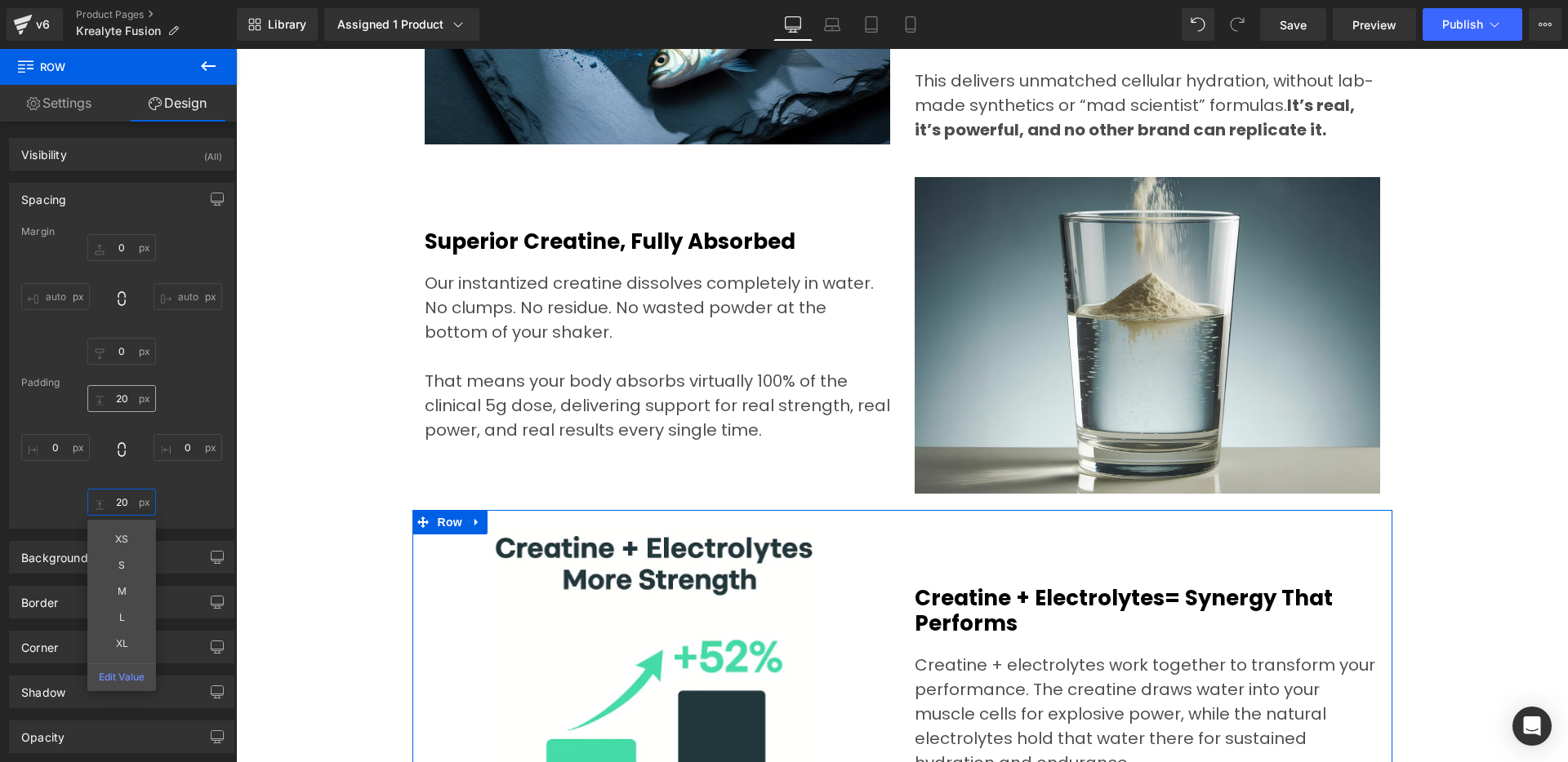
type input "20"
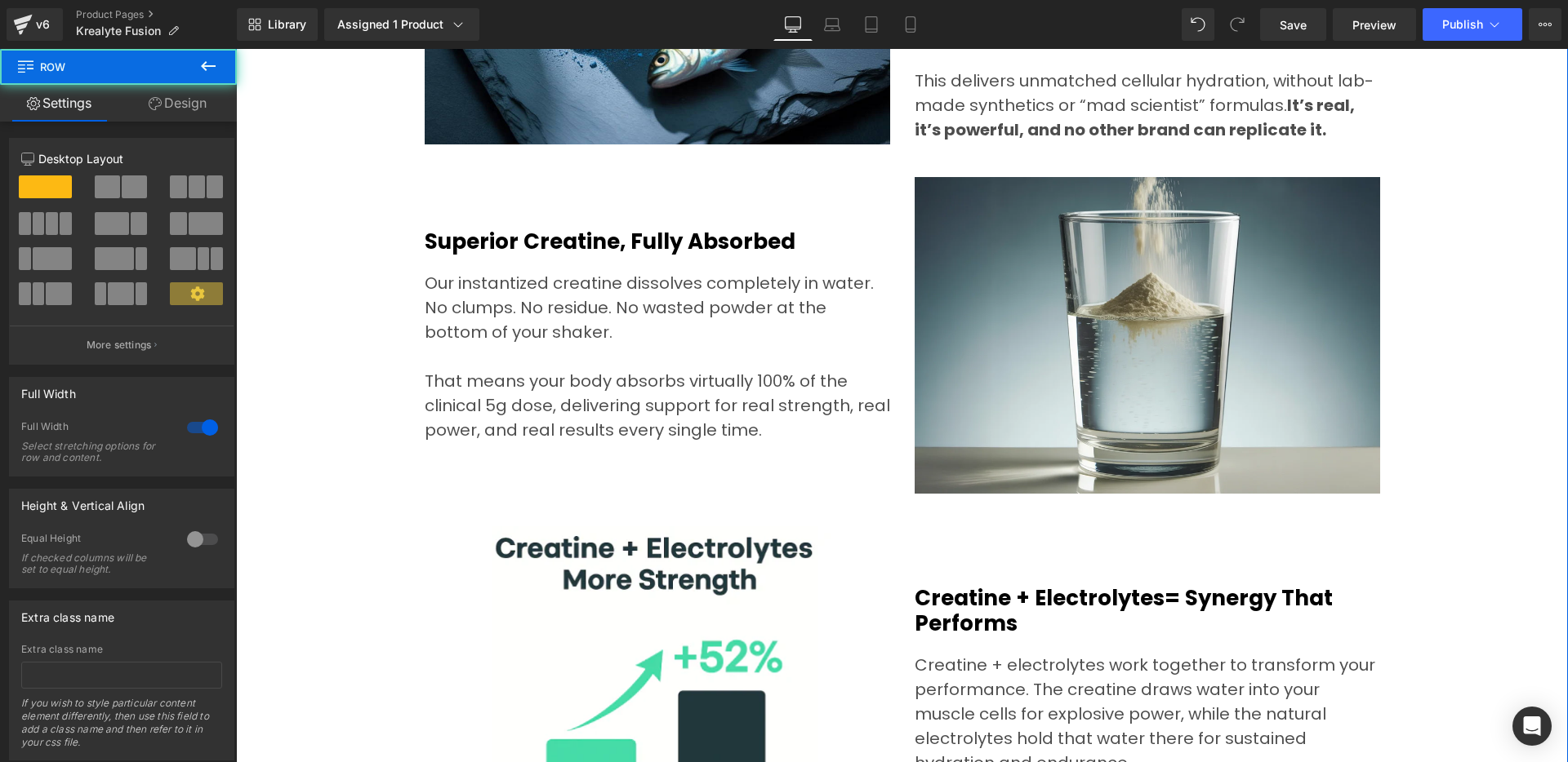
click at [334, 405] on div "No Other Creatine Formula Comes Close to This Level of Purity and Performance H…" at bounding box center [902, 83] width 1332 height 1972
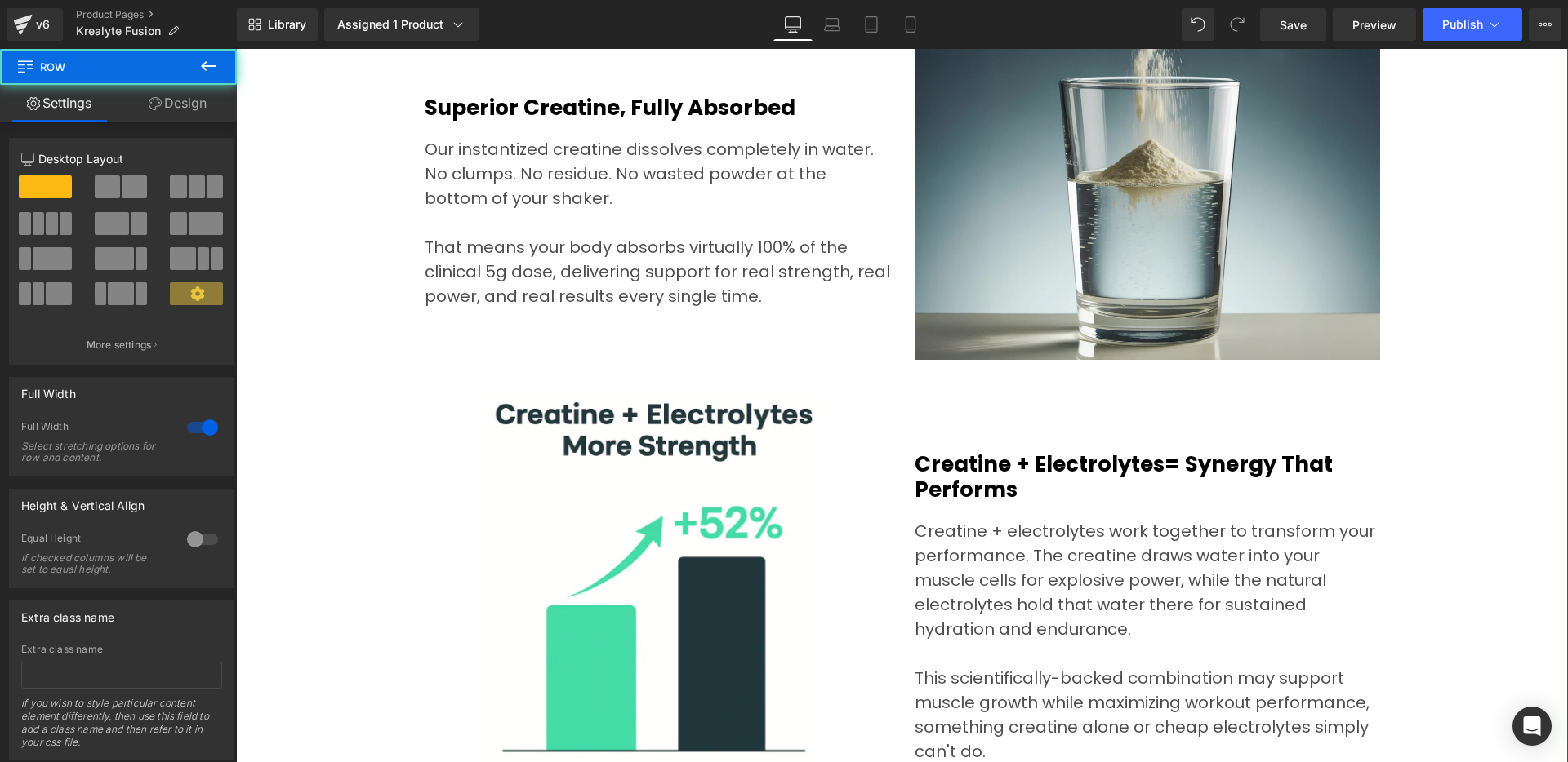
scroll to position [5781, 0]
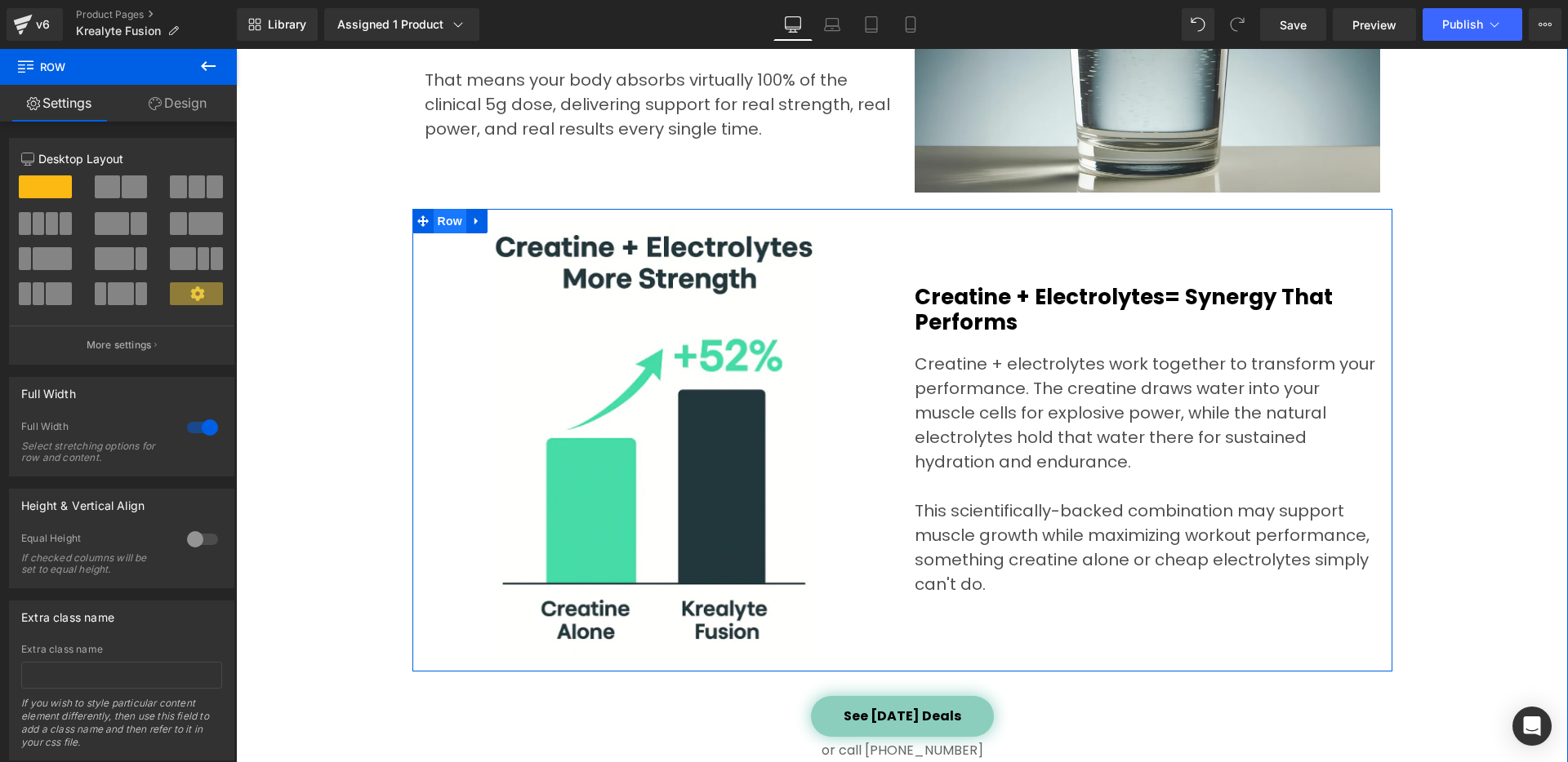
click at [440, 221] on span "Row" at bounding box center [450, 222] width 32 height 25
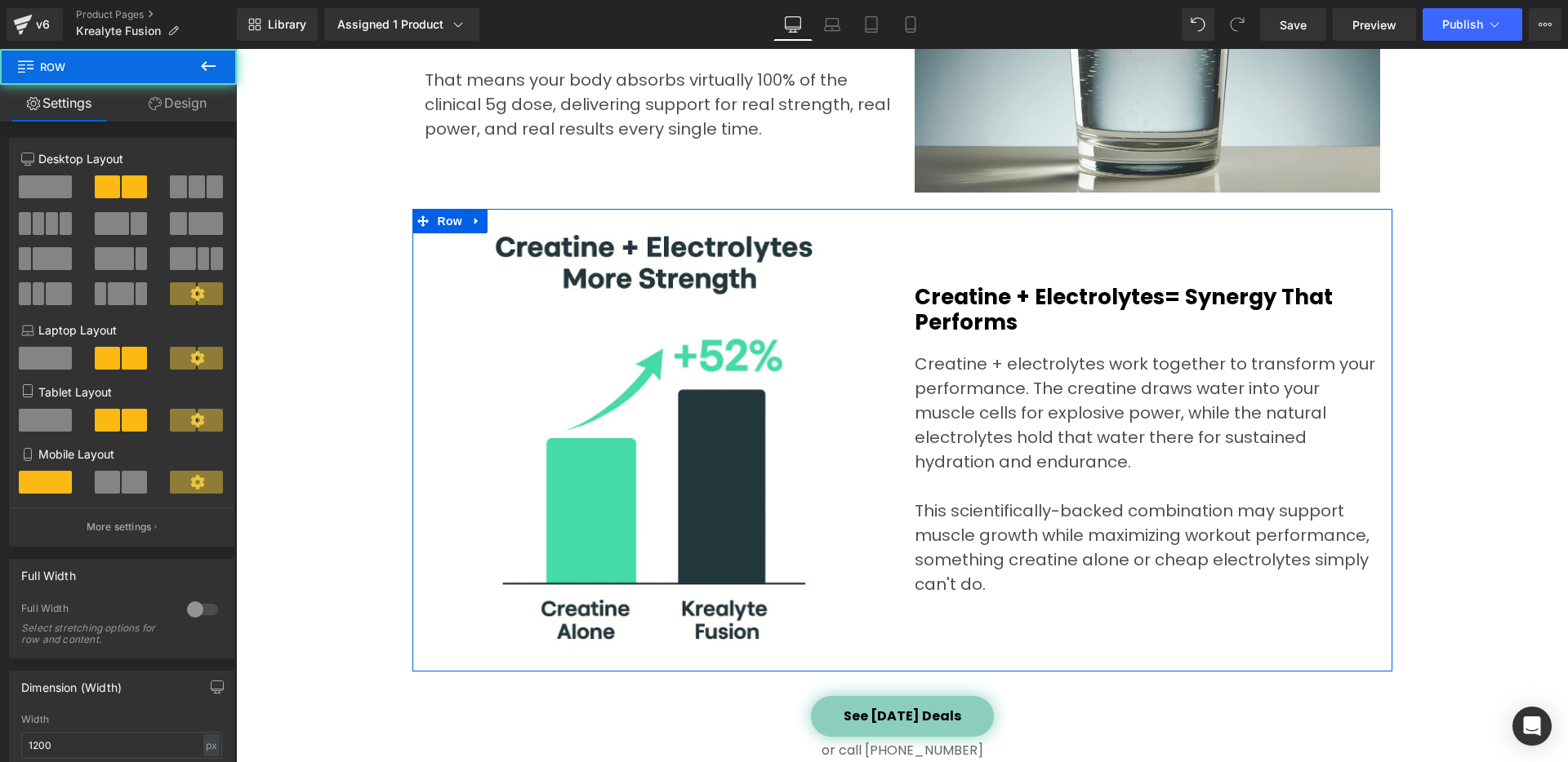
click at [181, 93] on link "Design" at bounding box center [177, 103] width 118 height 36
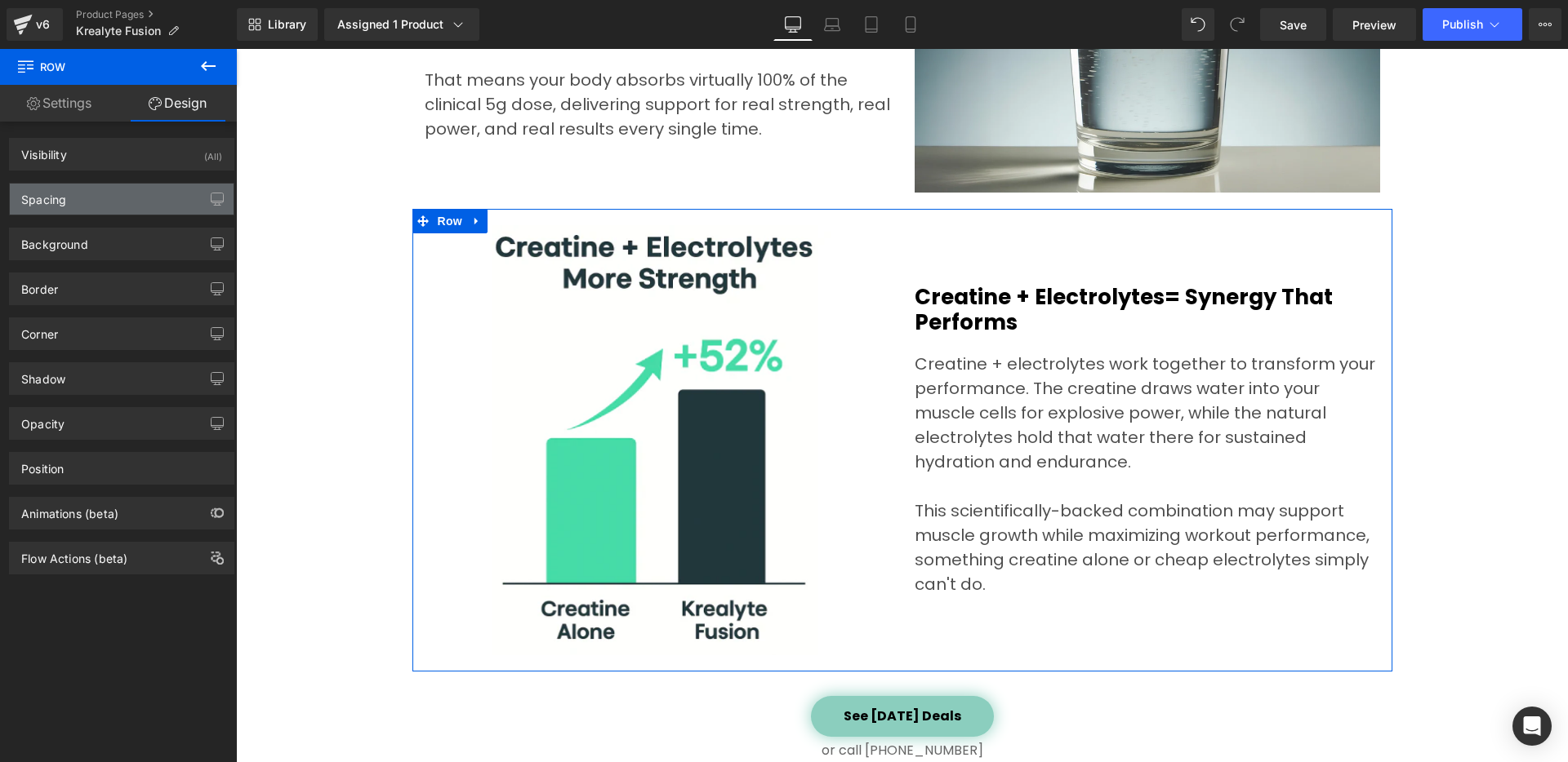
click at [141, 204] on div "Spacing" at bounding box center [122, 199] width 224 height 31
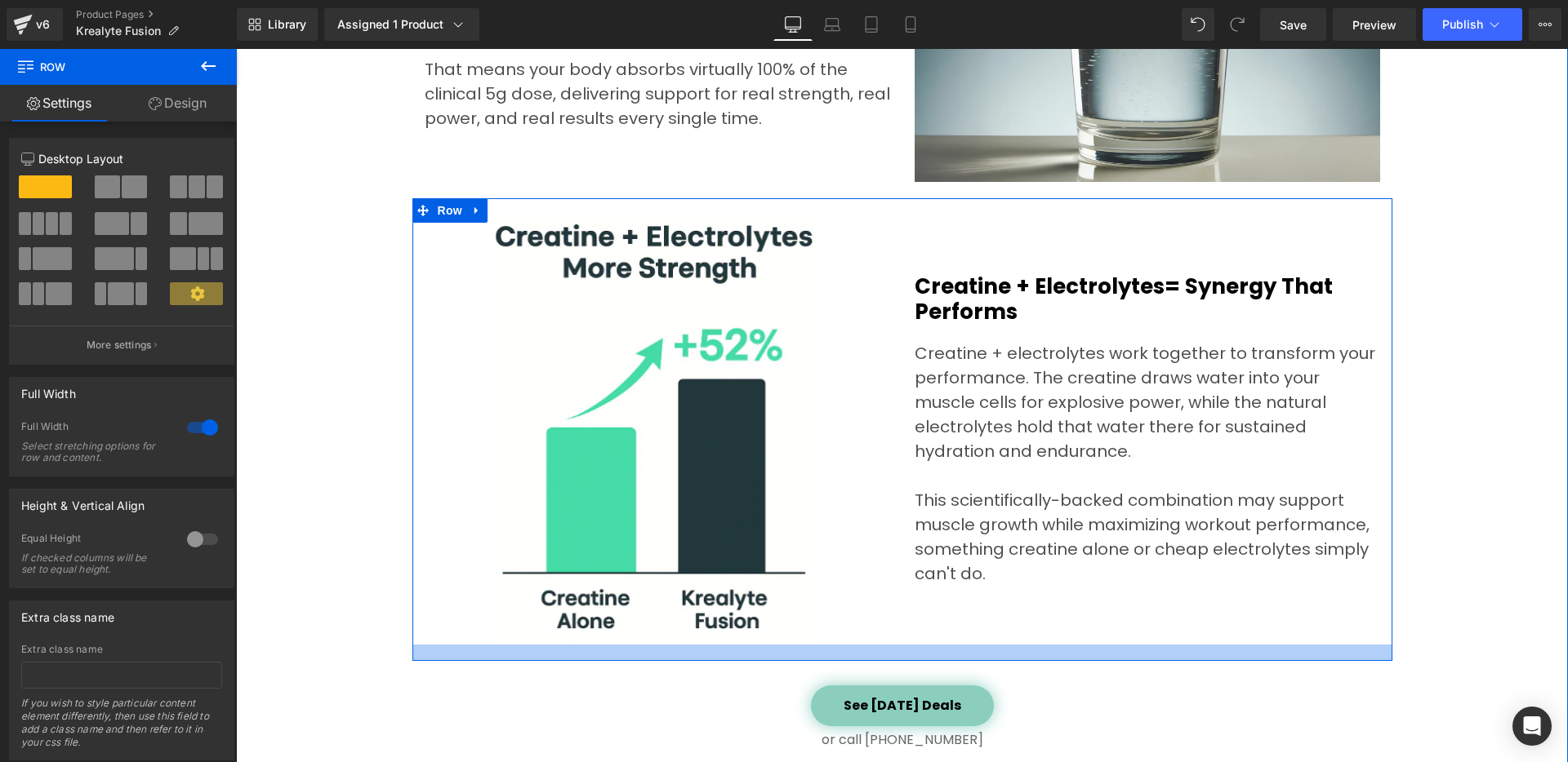
scroll to position [6036, 0]
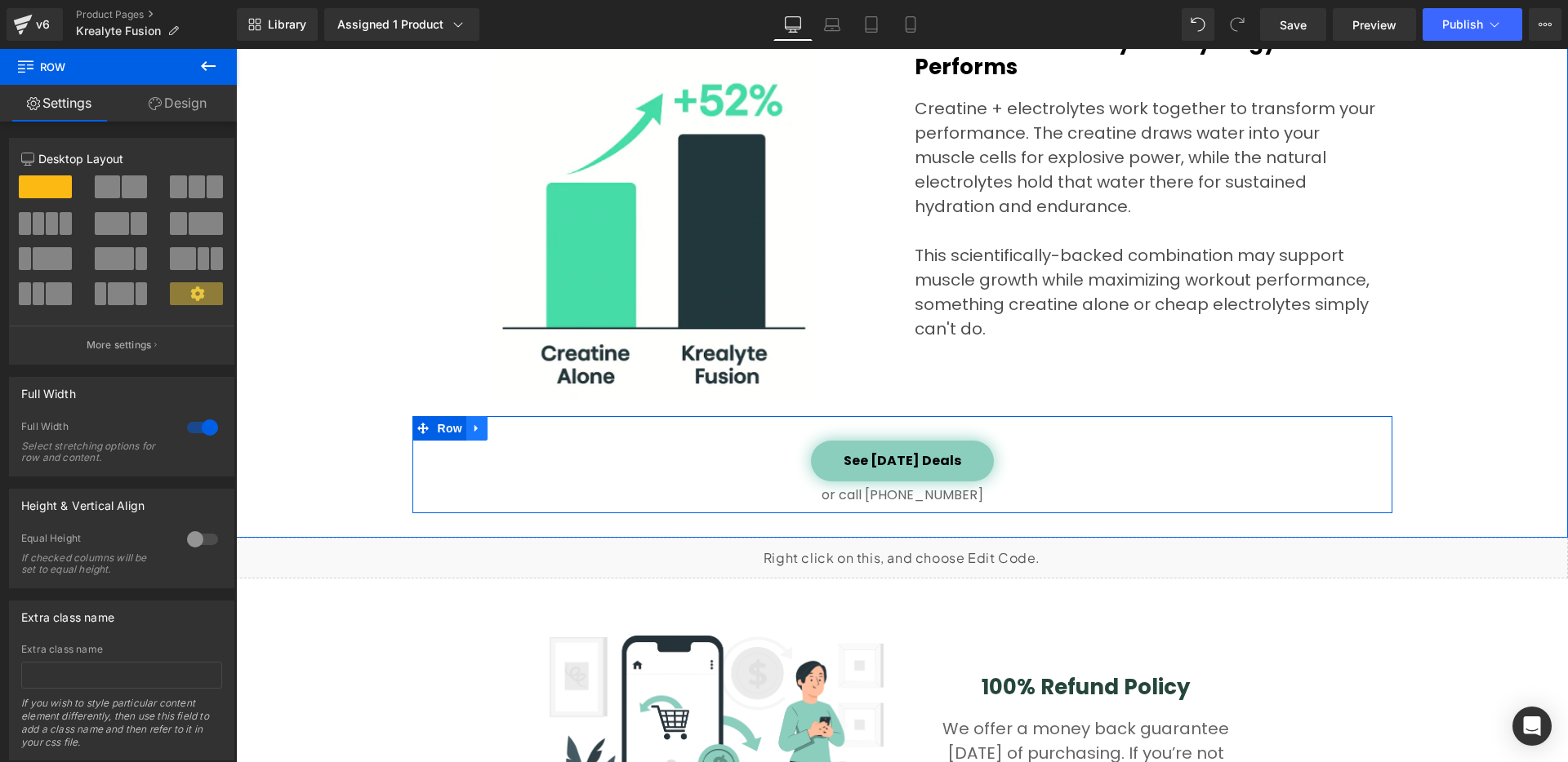
click at [472, 423] on icon at bounding box center [477, 429] width 12 height 12
click at [513, 429] on icon at bounding box center [519, 429] width 12 height 12
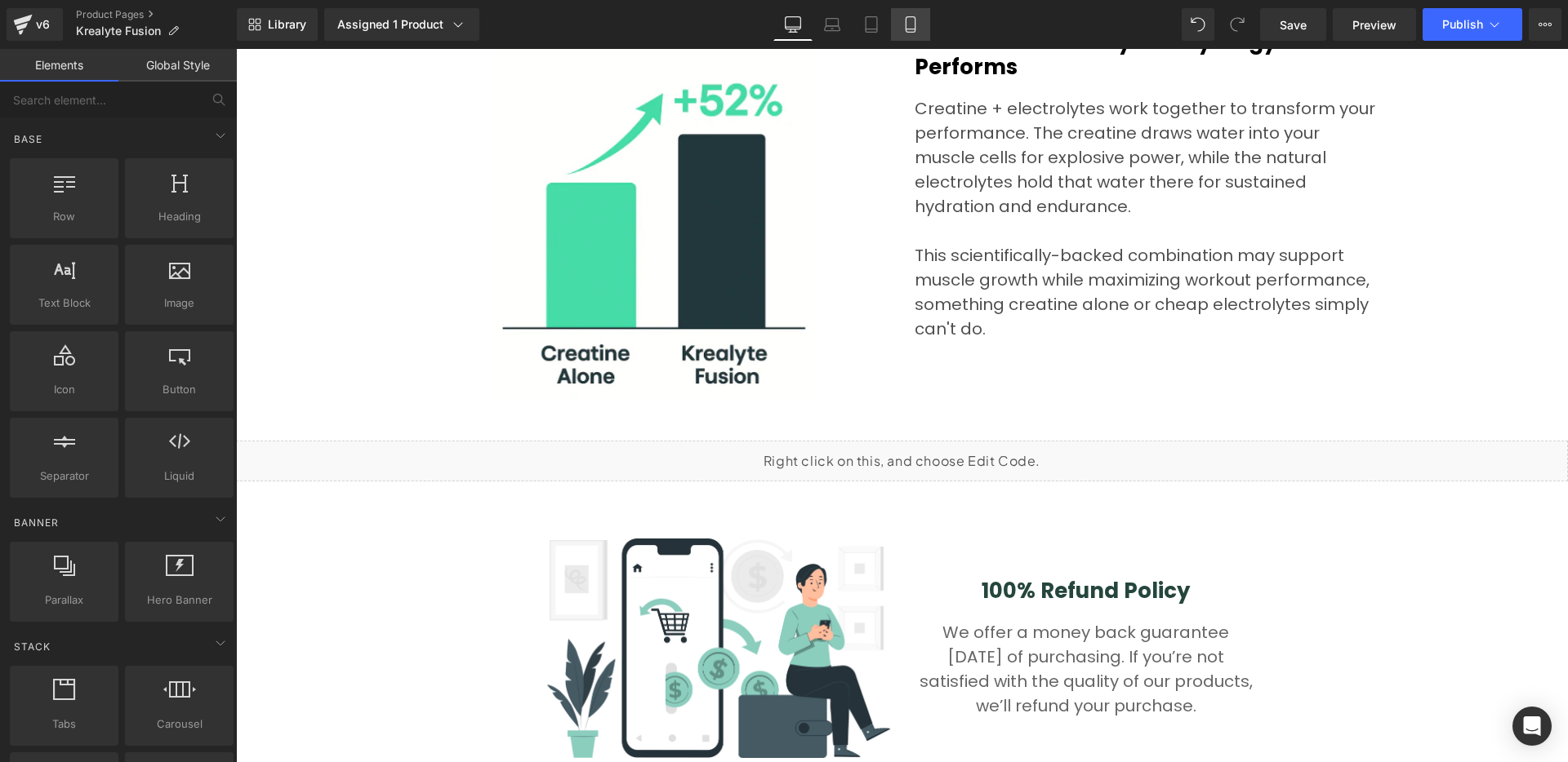
drag, startPoint x: 908, startPoint y: 26, endPoint x: 49, endPoint y: 176, distance: 872.0
click at [908, 26] on icon at bounding box center [911, 25] width 17 height 17
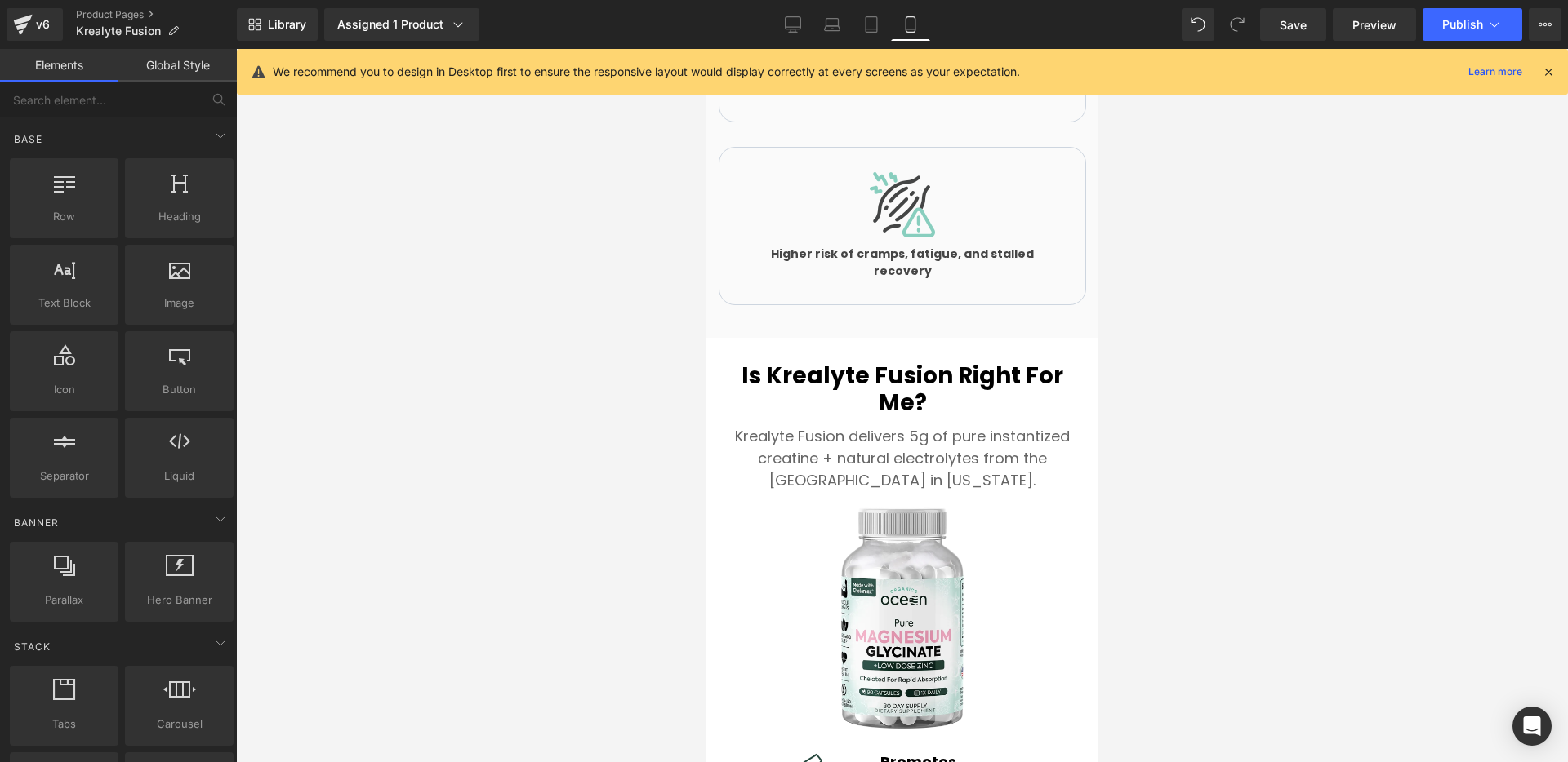
scroll to position [2752, 0]
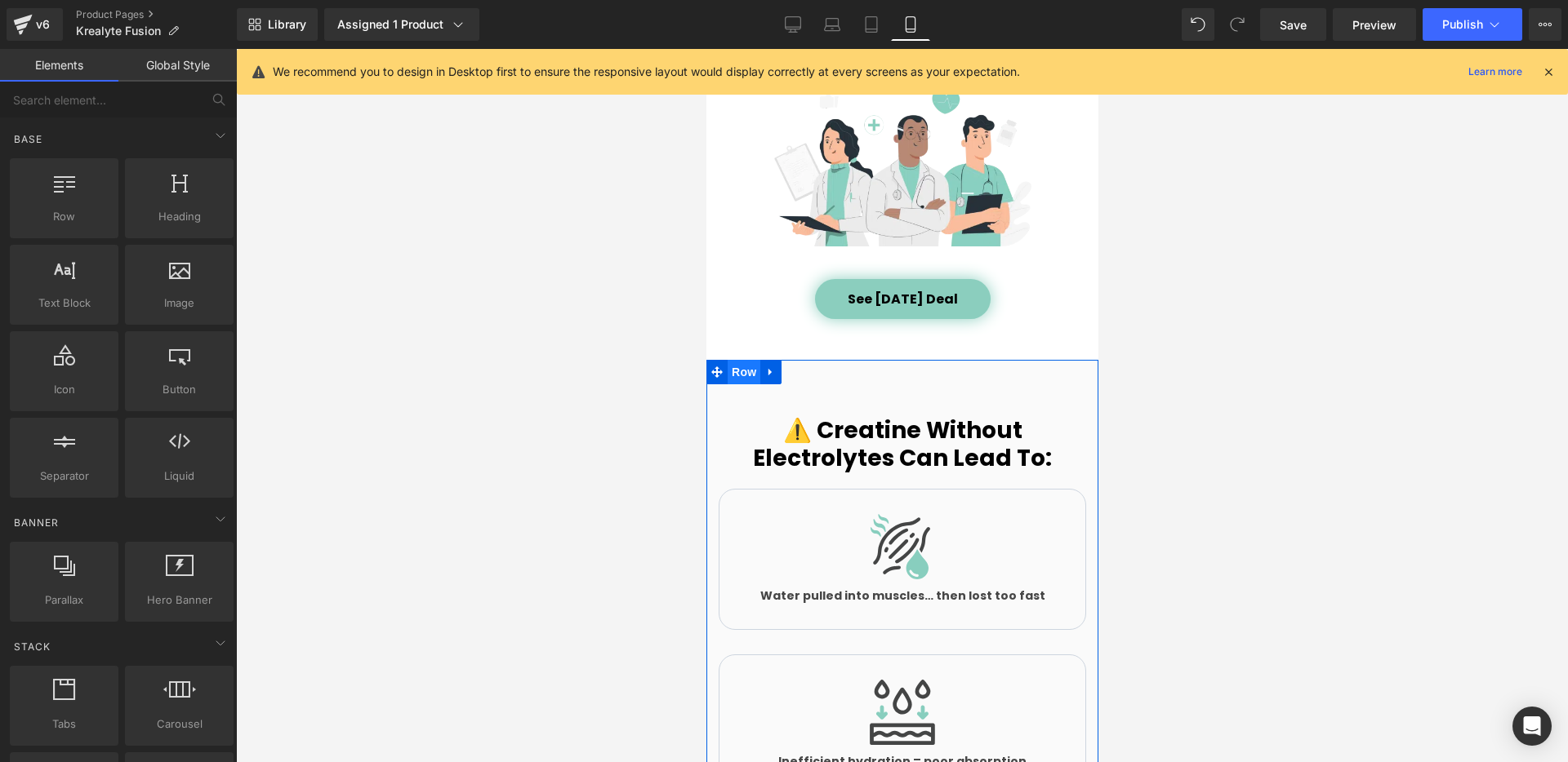
click at [743, 360] on span "Row" at bounding box center [743, 372] width 32 height 25
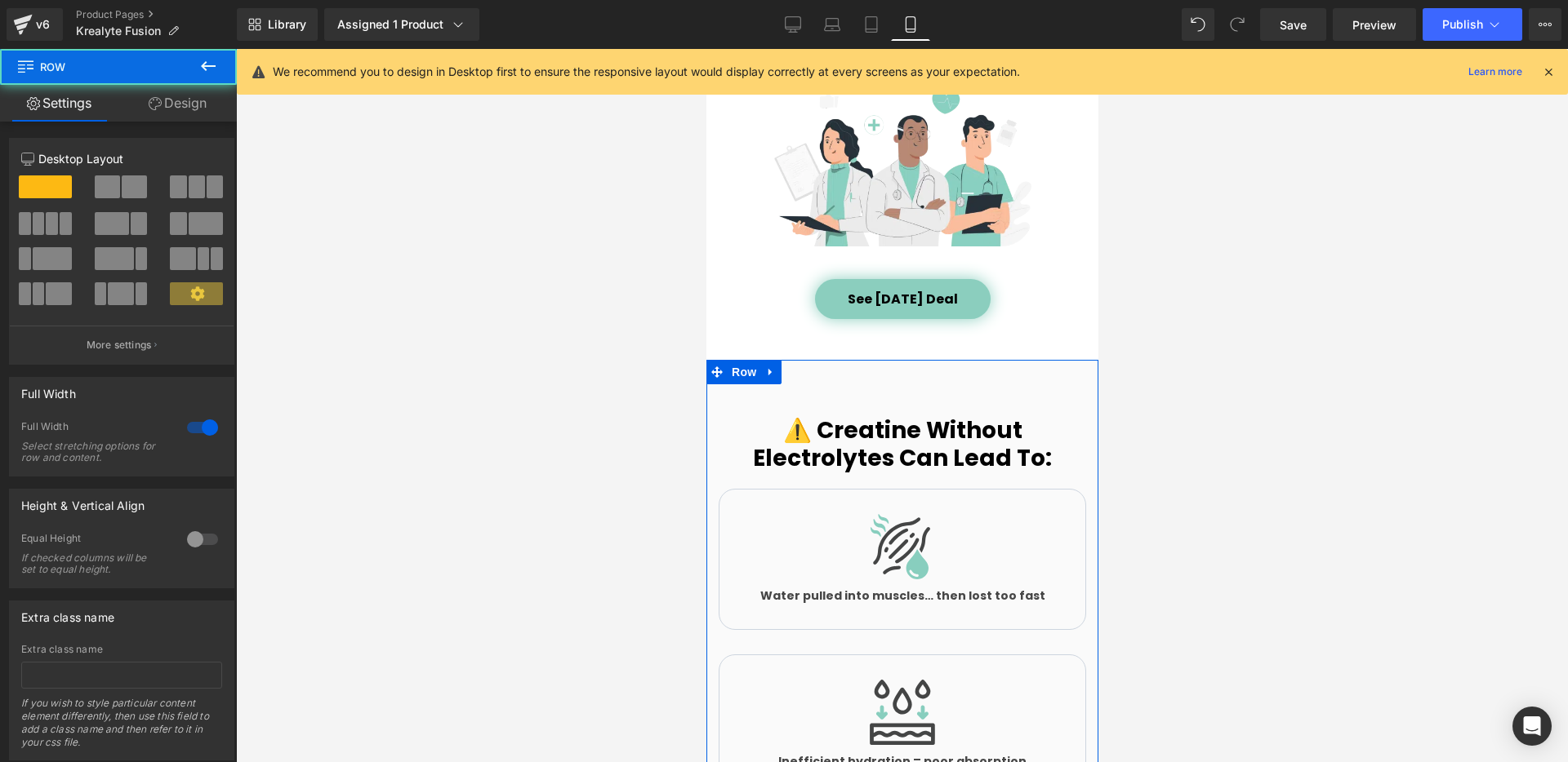
click at [196, 108] on link "Design" at bounding box center [177, 103] width 118 height 36
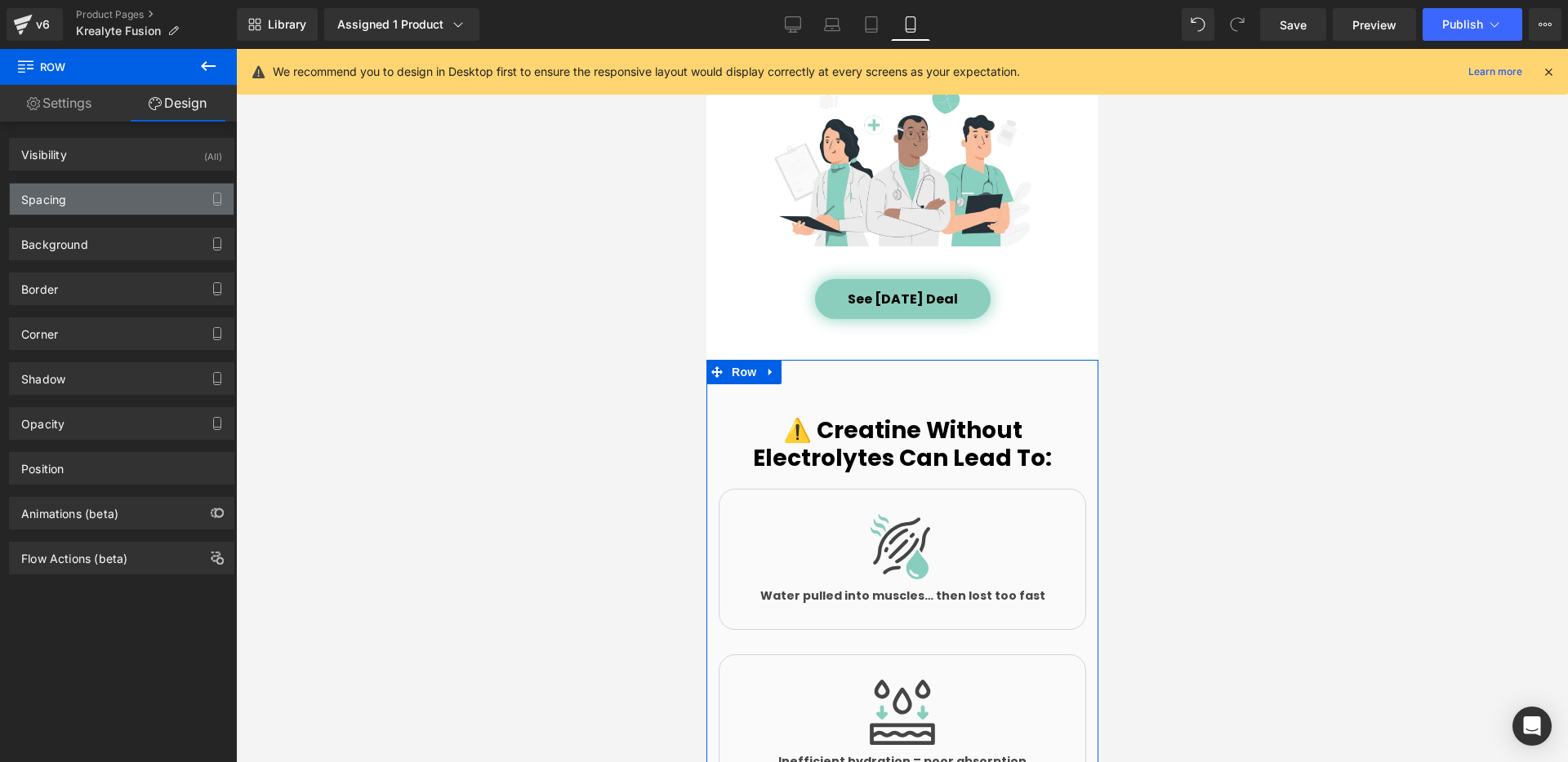
click at [137, 202] on div "Spacing" at bounding box center [122, 199] width 224 height 31
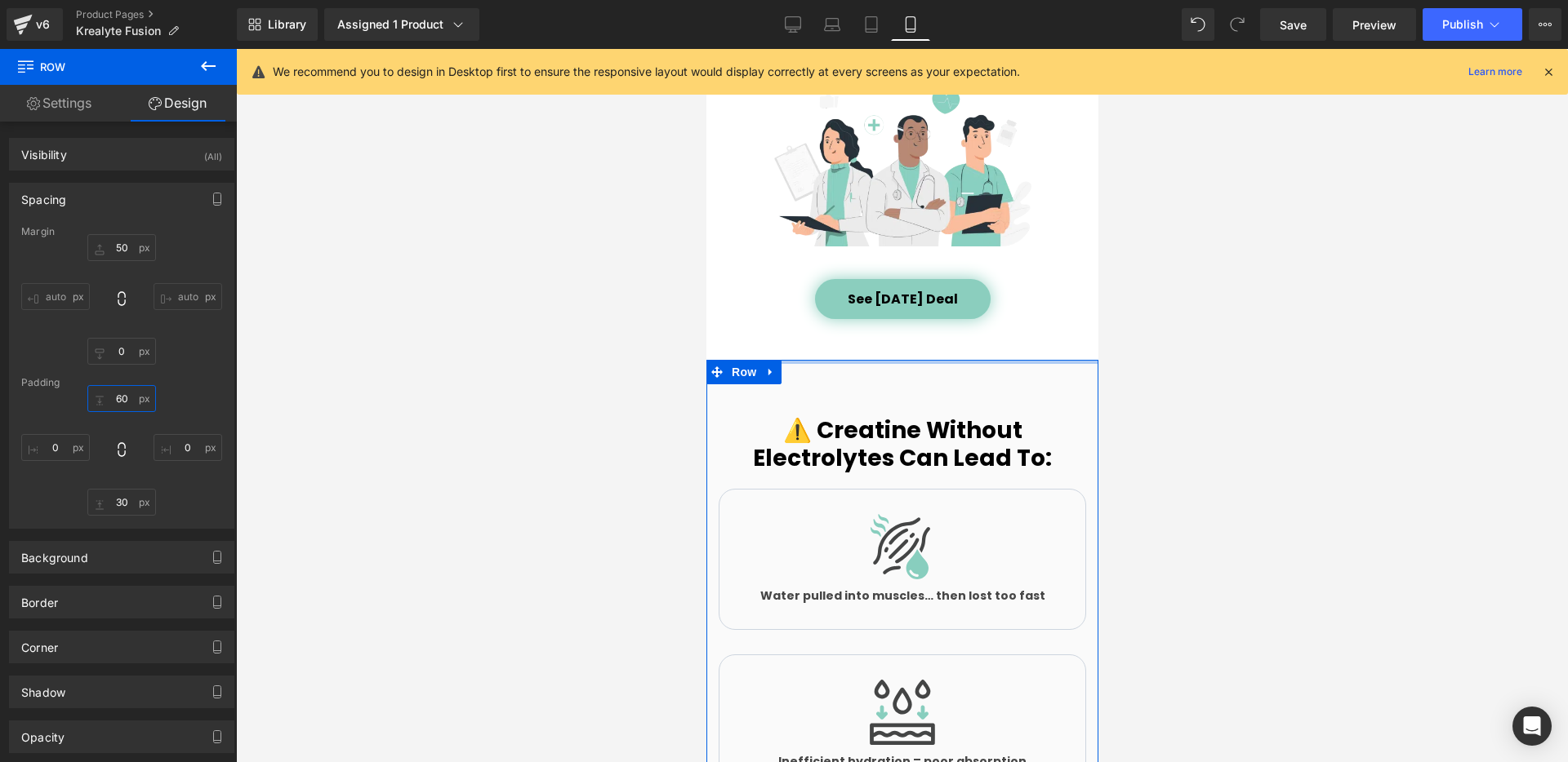
click at [121, 402] on input "60" at bounding box center [122, 399] width 69 height 27
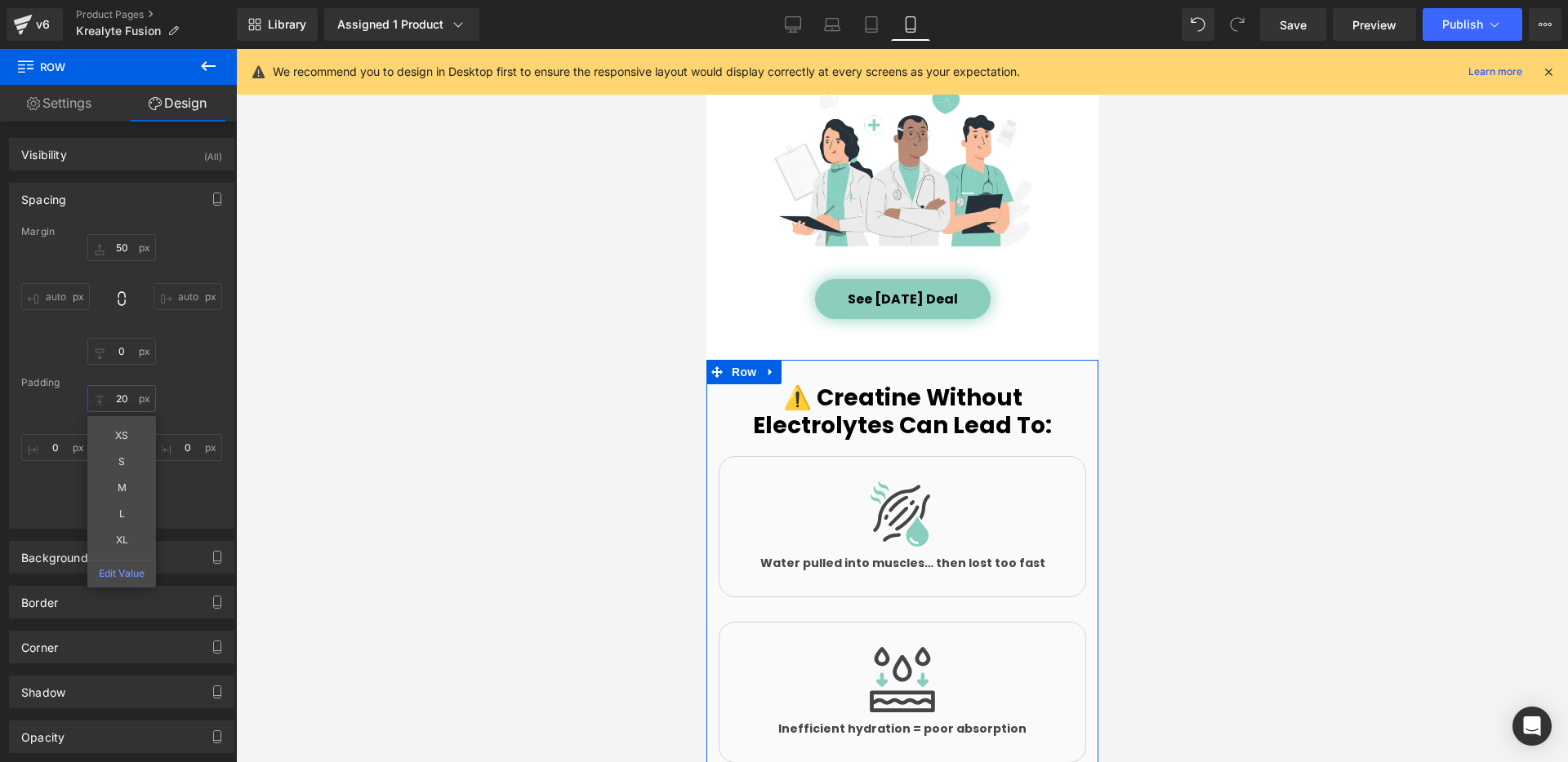
type input "20"
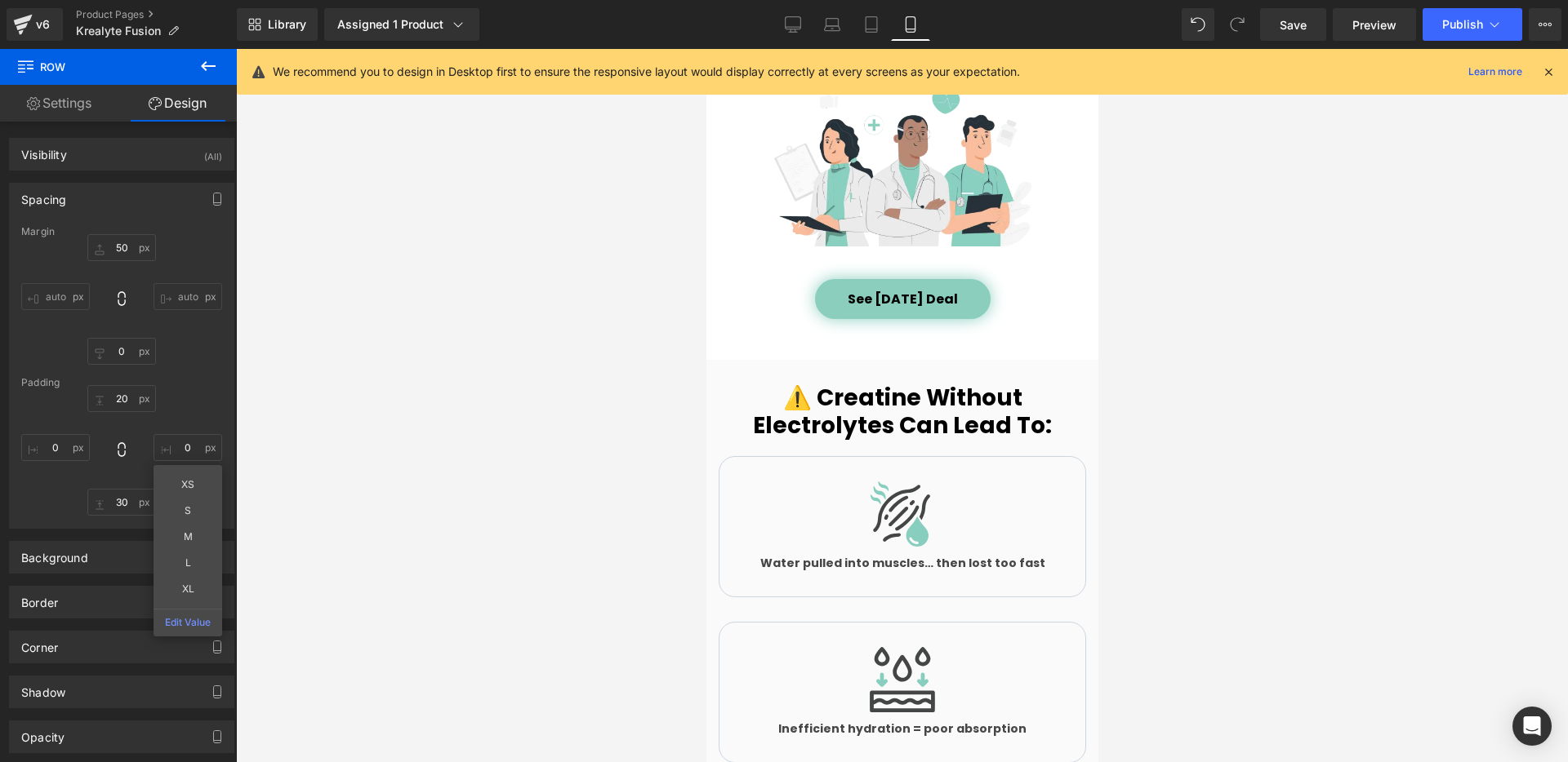
click at [512, 392] on div at bounding box center [902, 405] width 1332 height 713
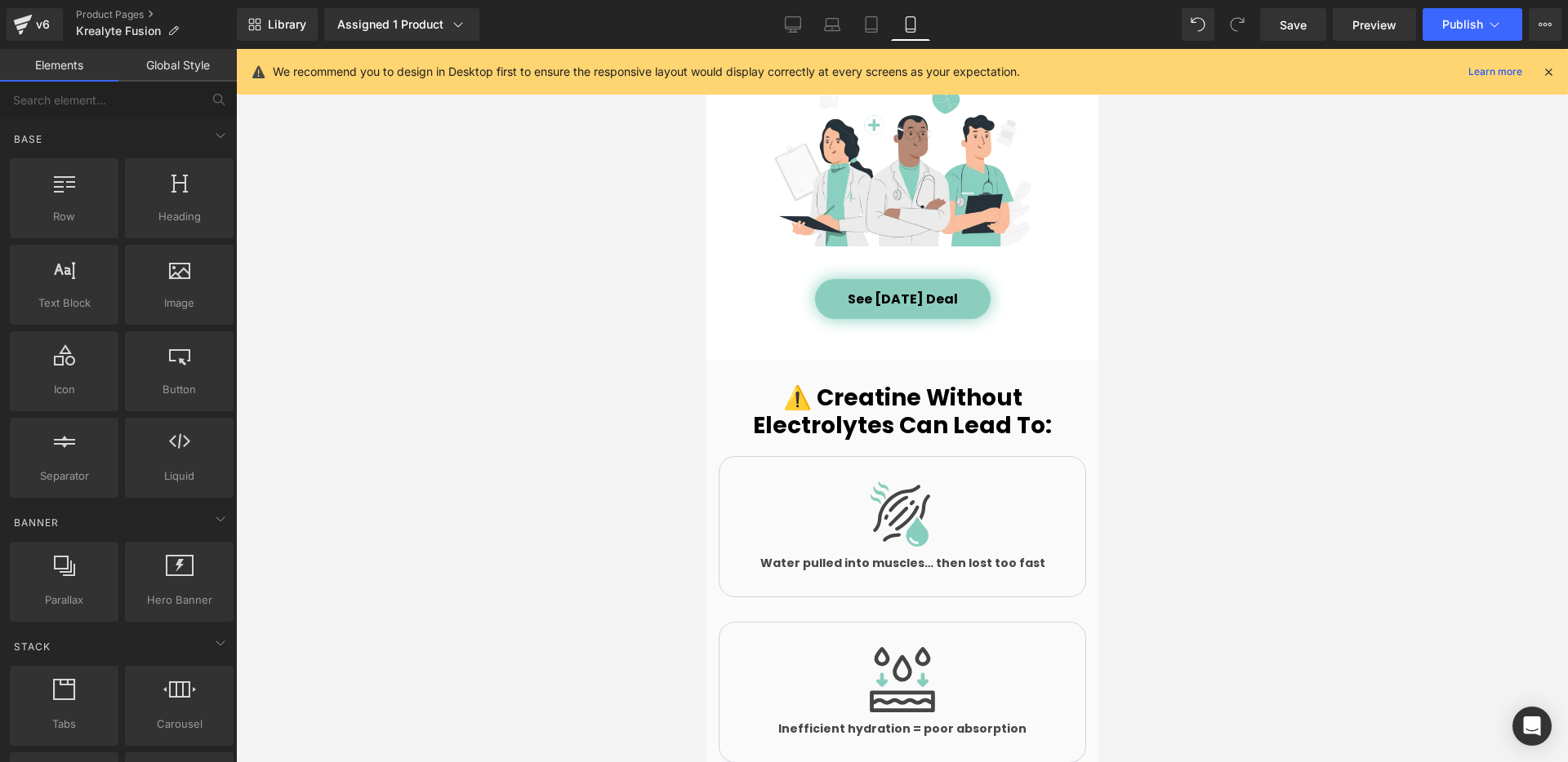
click at [733, 376] on div "⚠️ Creatine Without Electrolytes Can Lead To: Heading Row" at bounding box center [902, 412] width 392 height 71
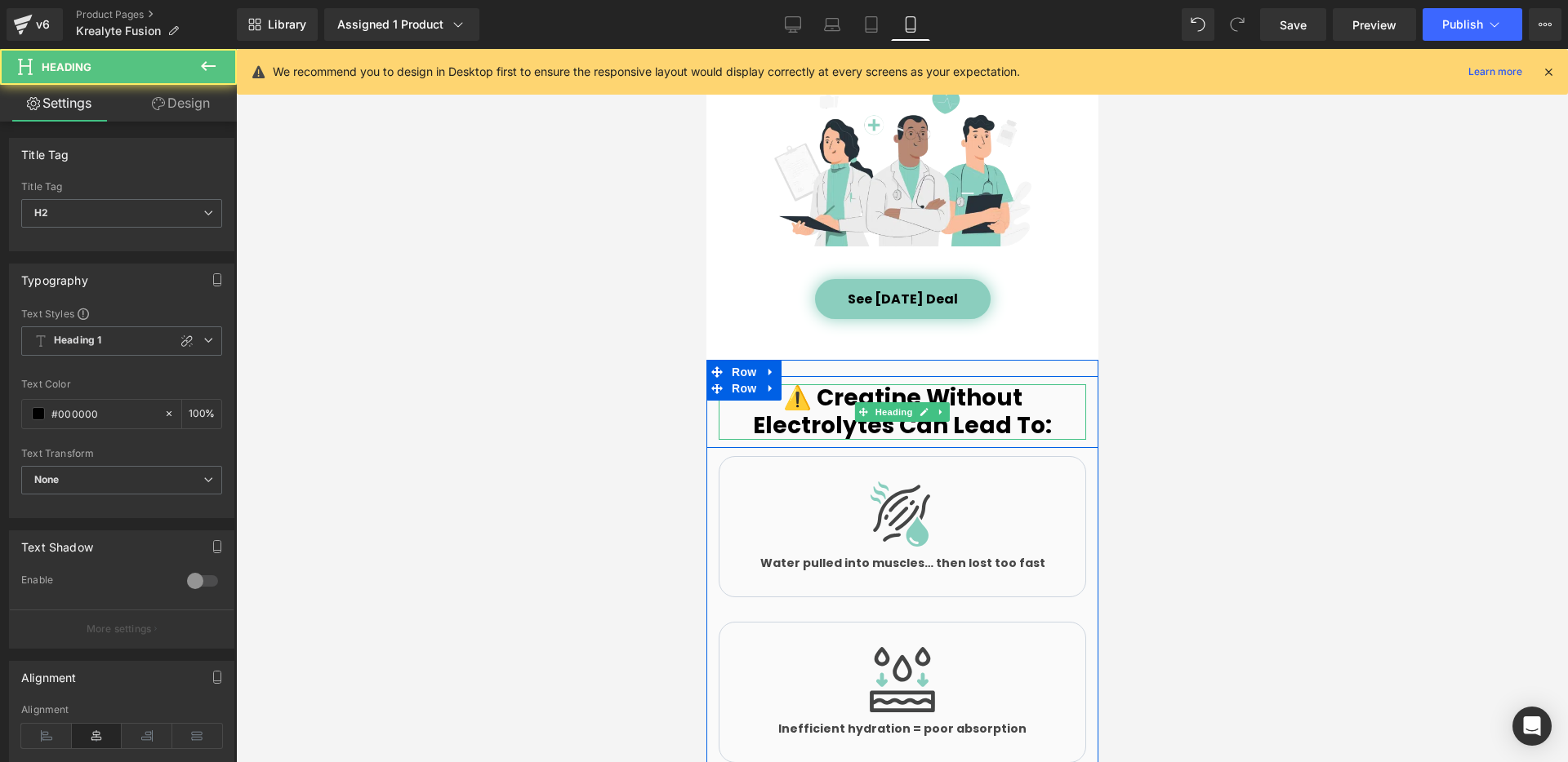
click at [873, 385] on h2 "⚠️ Creatine Without Electrolytes Can Lead To:" at bounding box center [902, 412] width 368 height 55
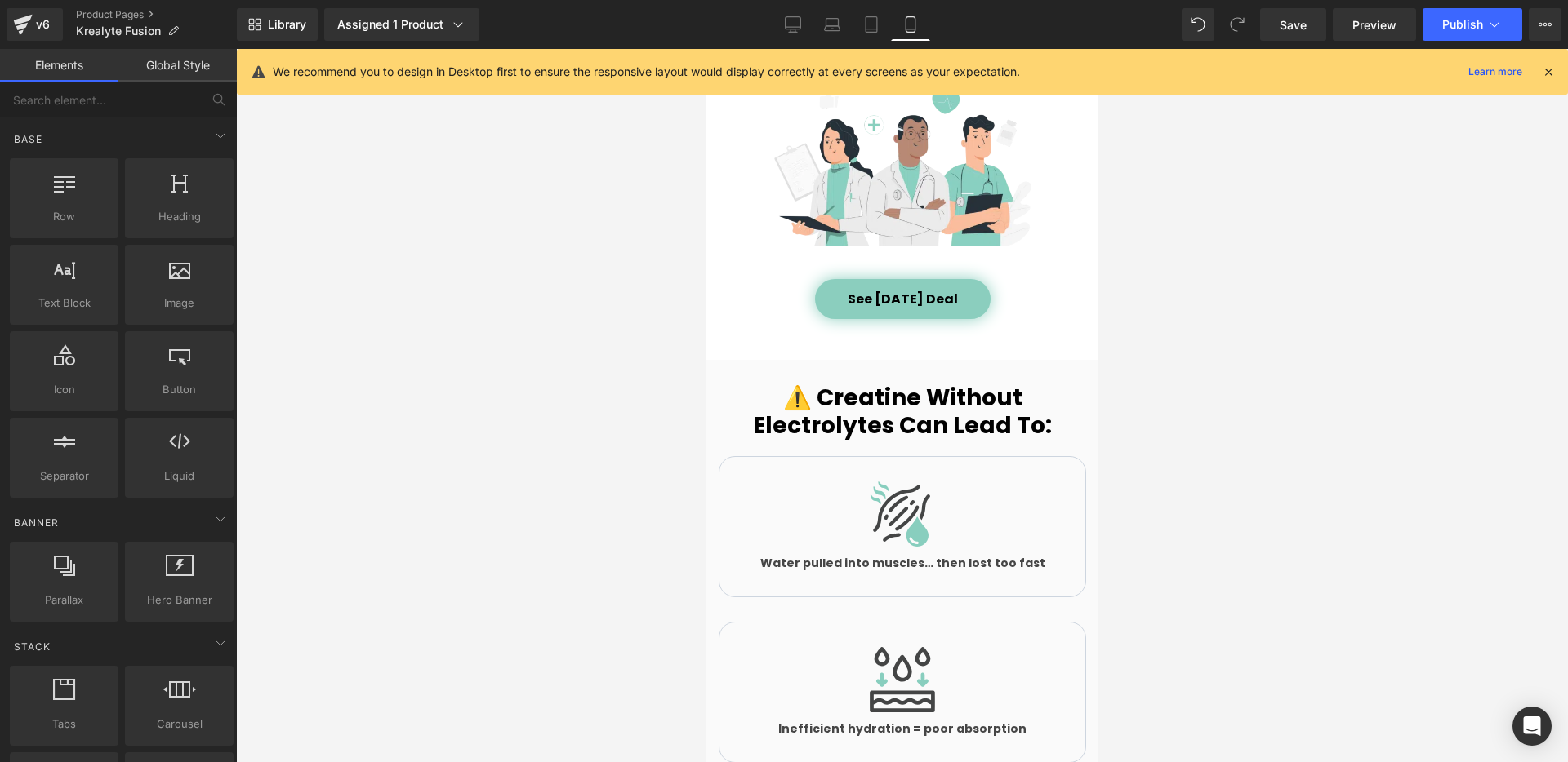
click at [580, 356] on div at bounding box center [902, 405] width 1332 height 713
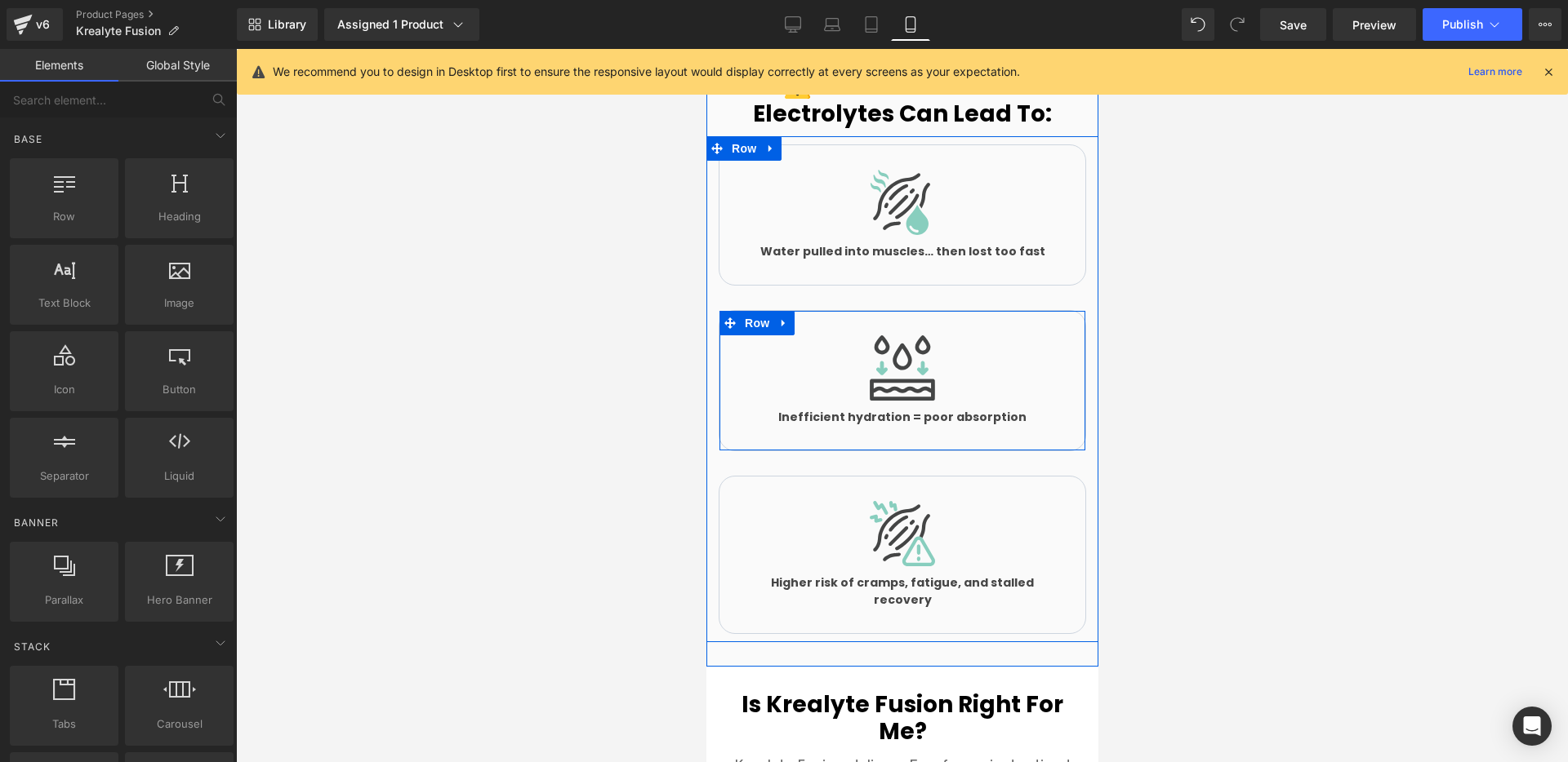
scroll to position [2729, 0]
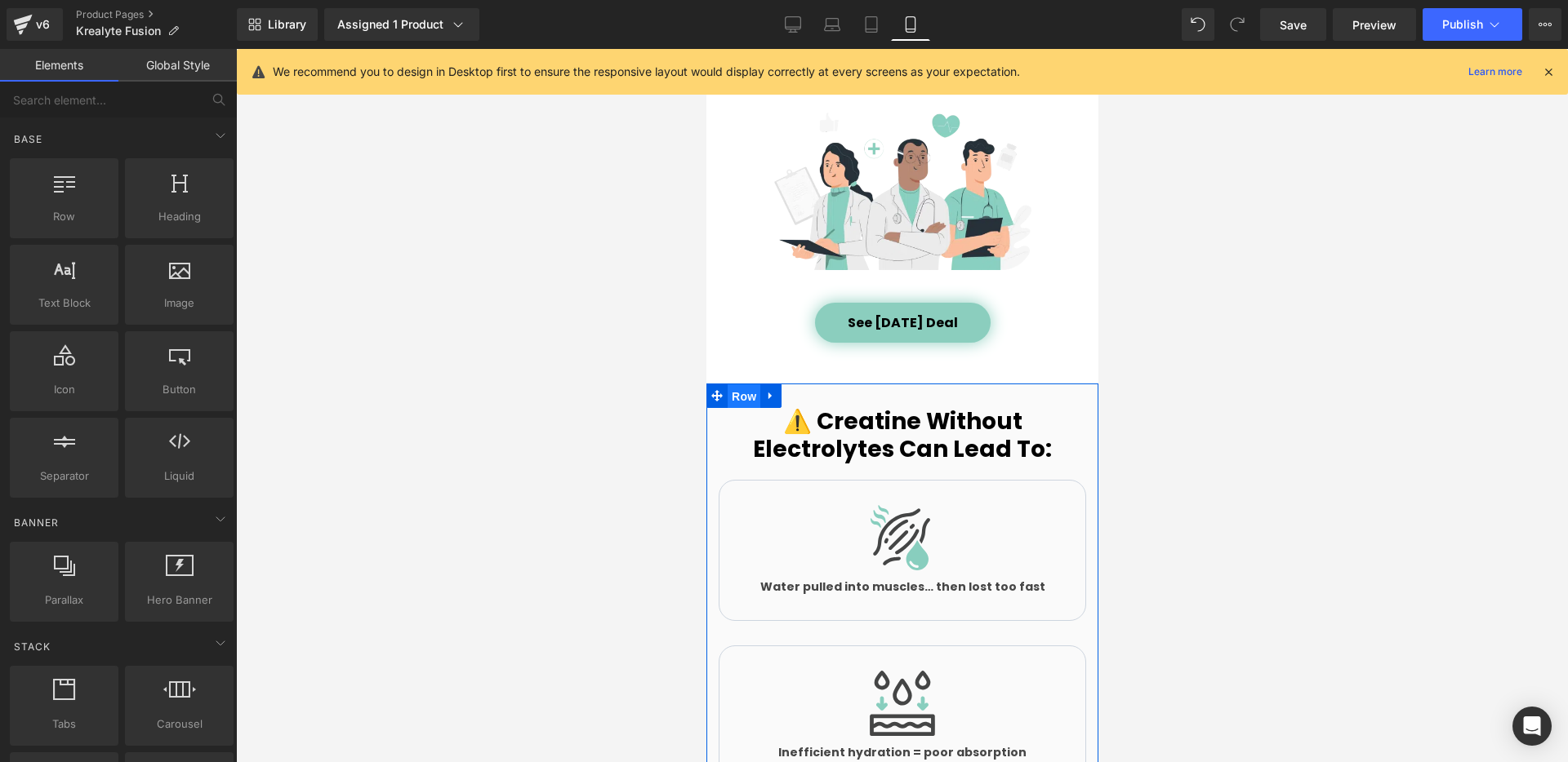
drag, startPoint x: 737, startPoint y: 372, endPoint x: 1397, endPoint y: 415, distance: 661.4
click at [738, 385] on span "Row" at bounding box center [743, 397] width 32 height 25
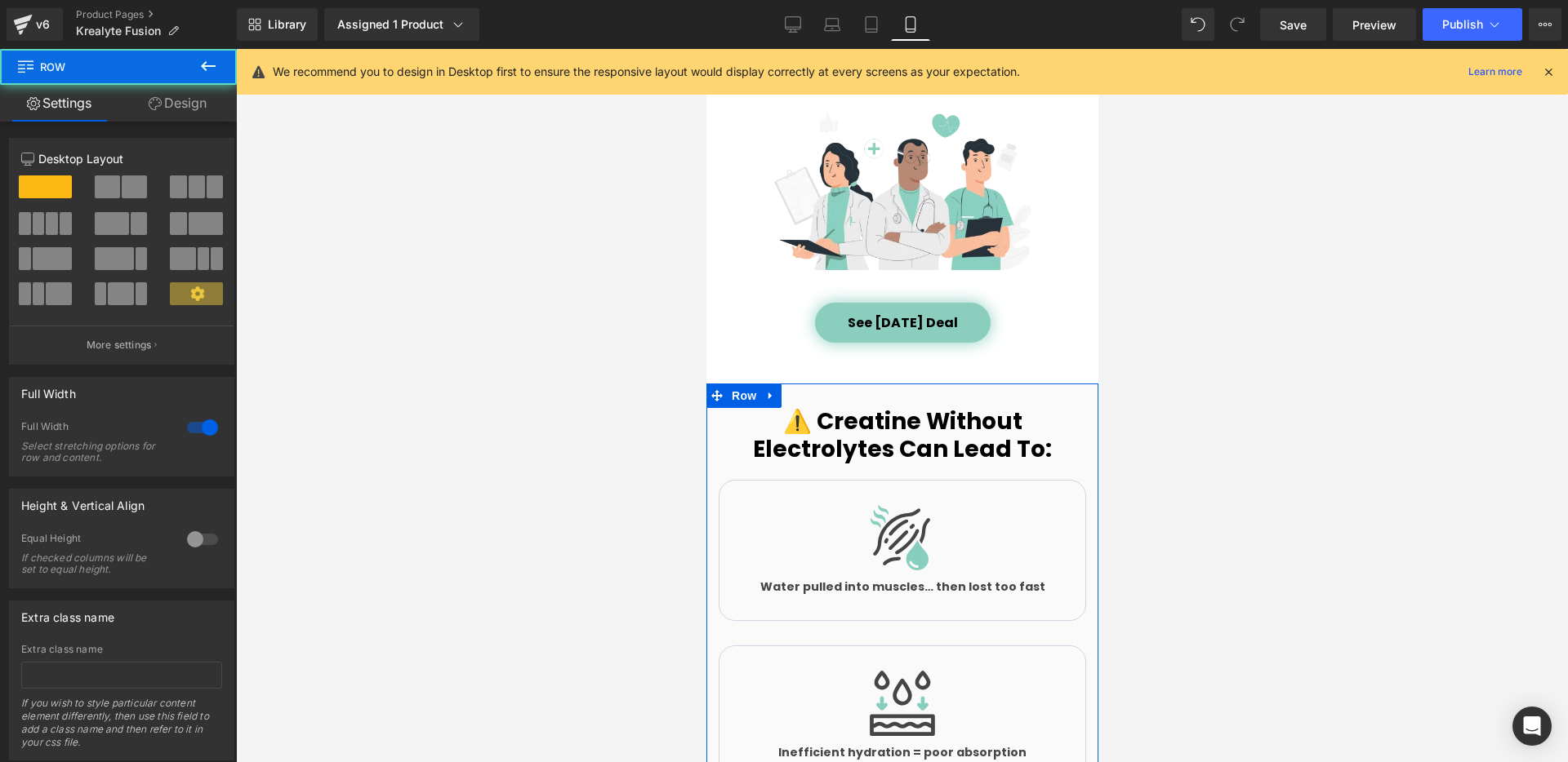
click at [184, 102] on link "Design" at bounding box center [177, 103] width 118 height 36
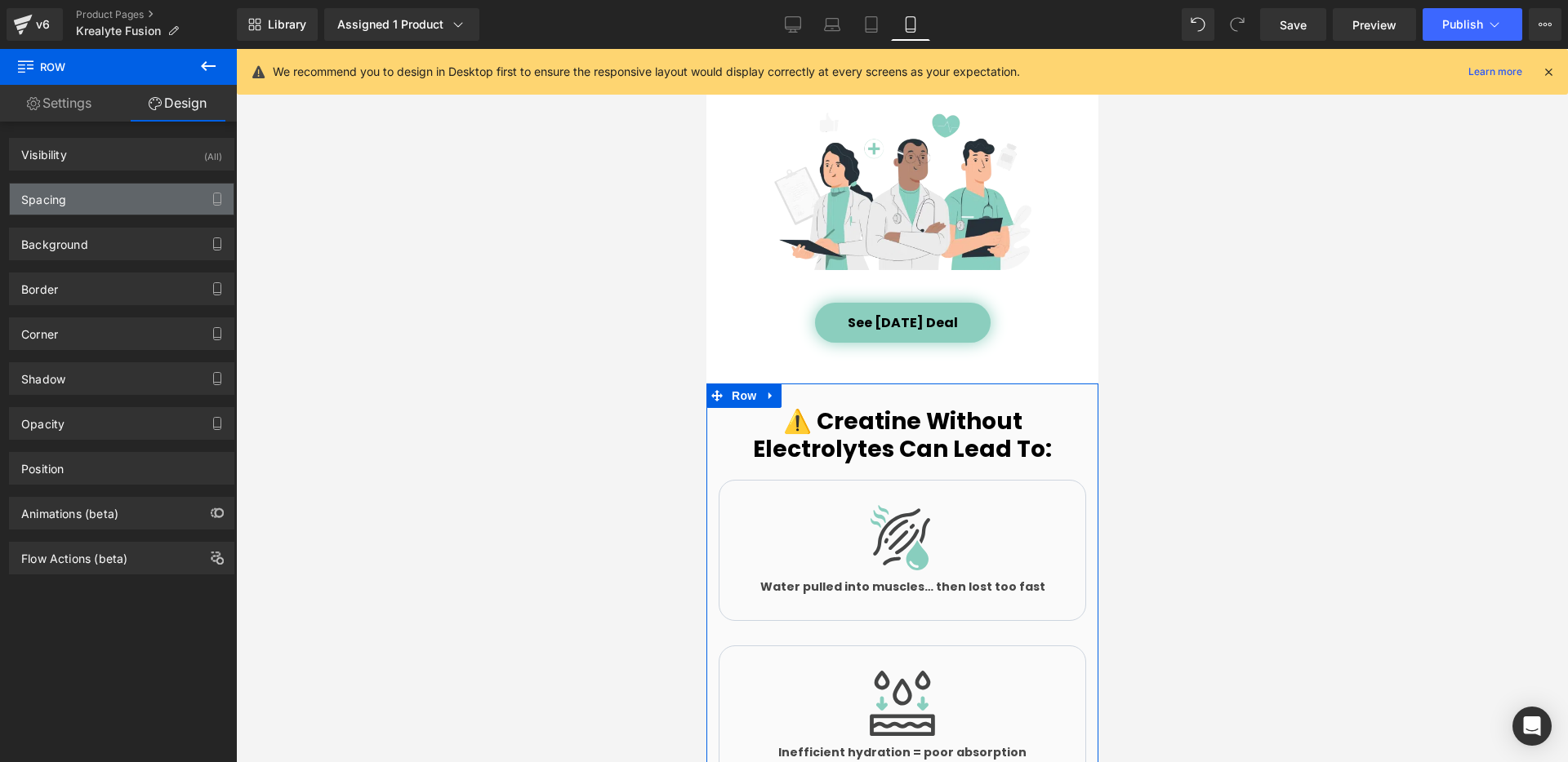
click at [143, 191] on div "Spacing" at bounding box center [122, 199] width 224 height 31
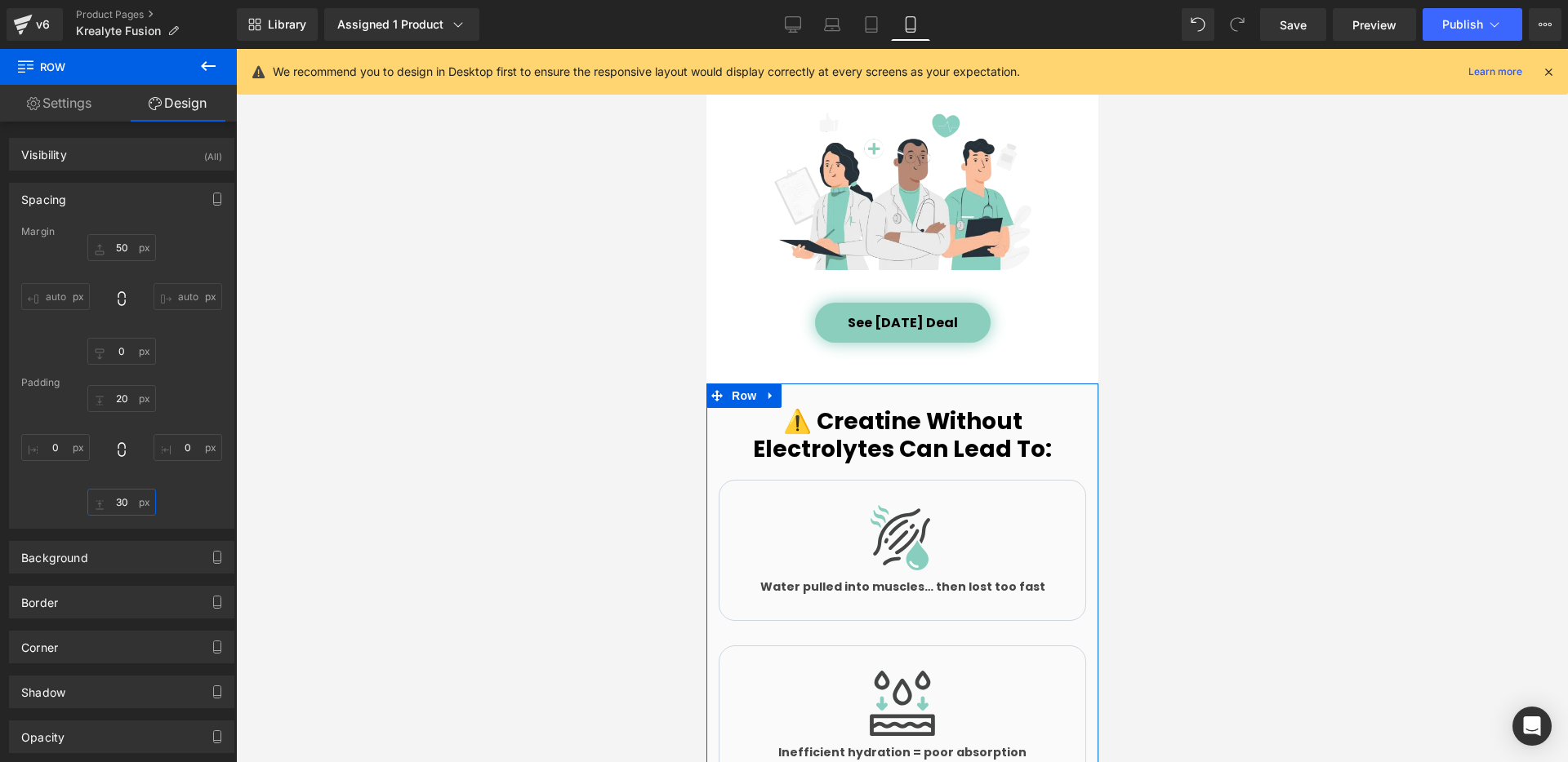
drag, startPoint x: 128, startPoint y: 496, endPoint x: 137, endPoint y: 501, distance: 10.3
click at [131, 499] on input "30" at bounding box center [122, 502] width 69 height 27
type input "20"
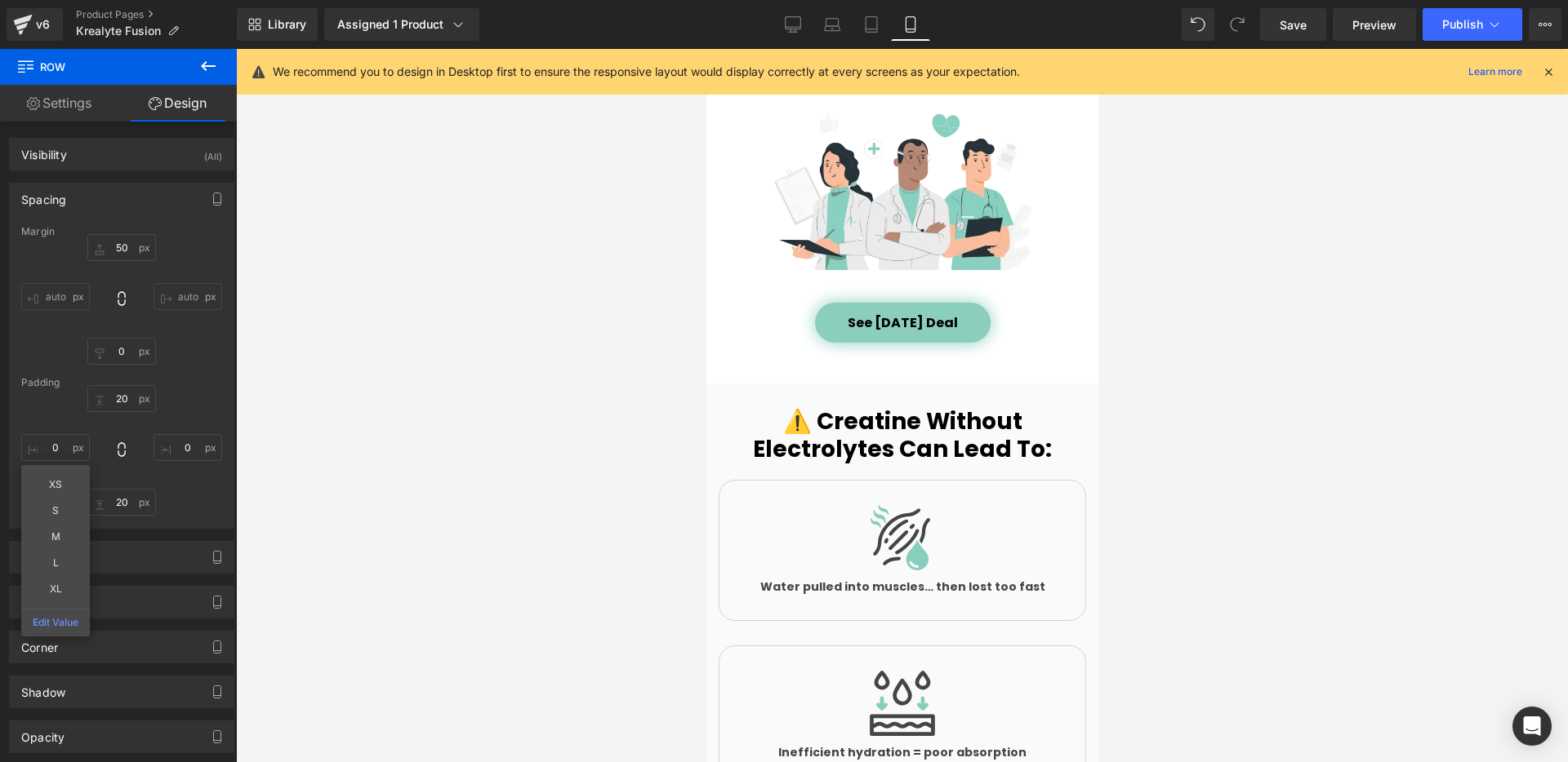
click at [421, 379] on div at bounding box center [902, 405] width 1332 height 713
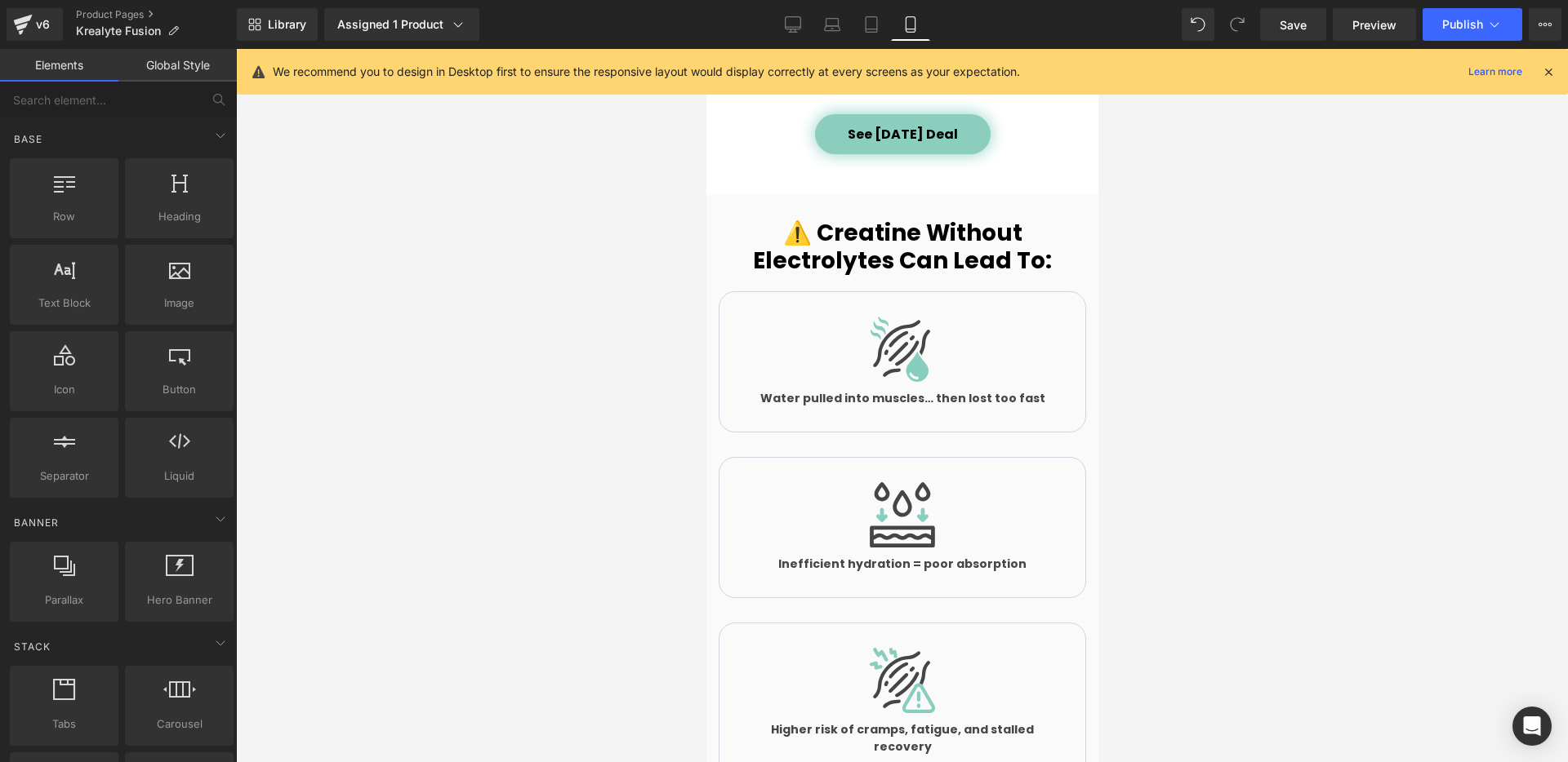
scroll to position [3174, 0]
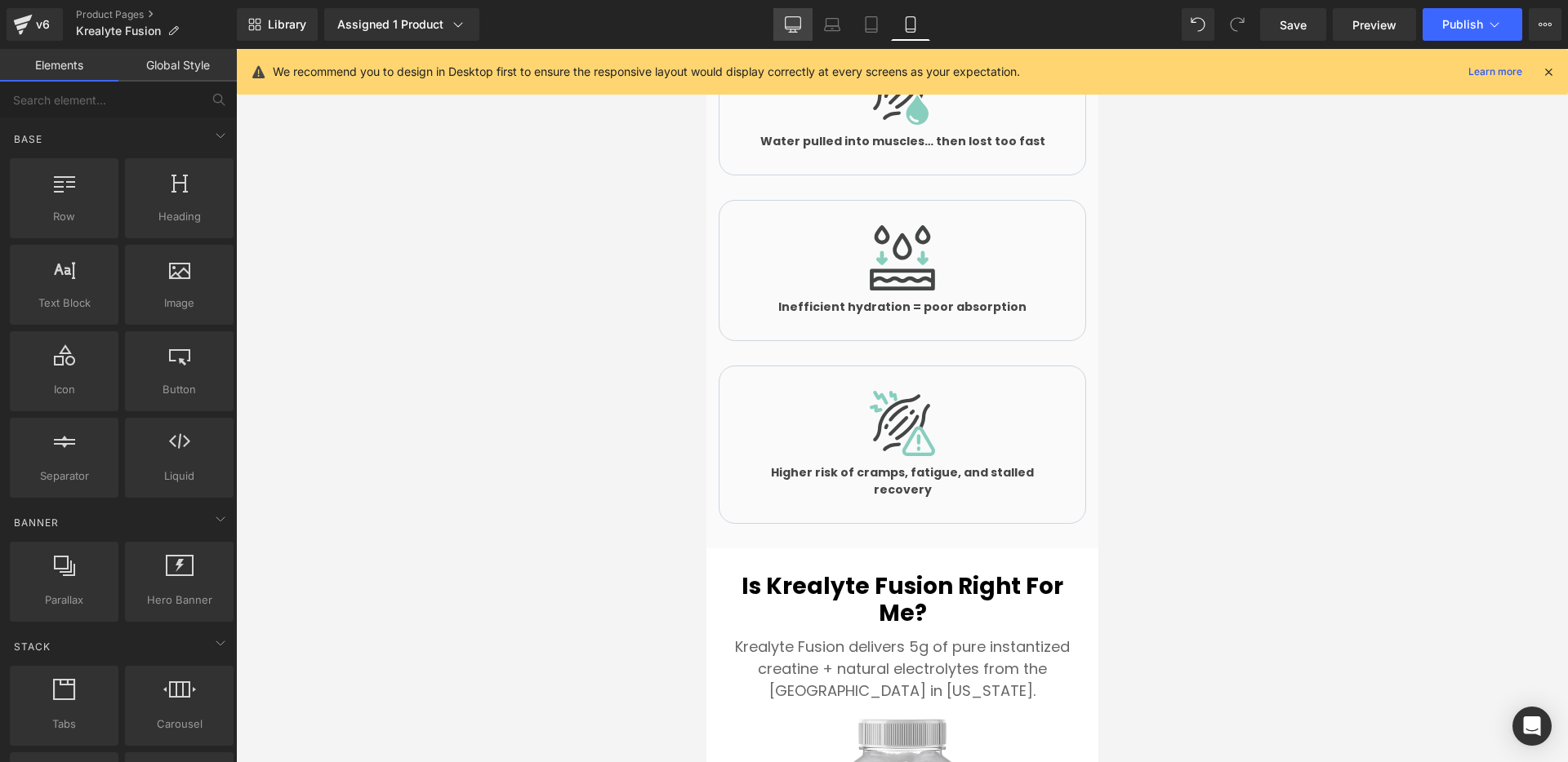
click at [781, 19] on link "Desktop" at bounding box center [792, 24] width 39 height 32
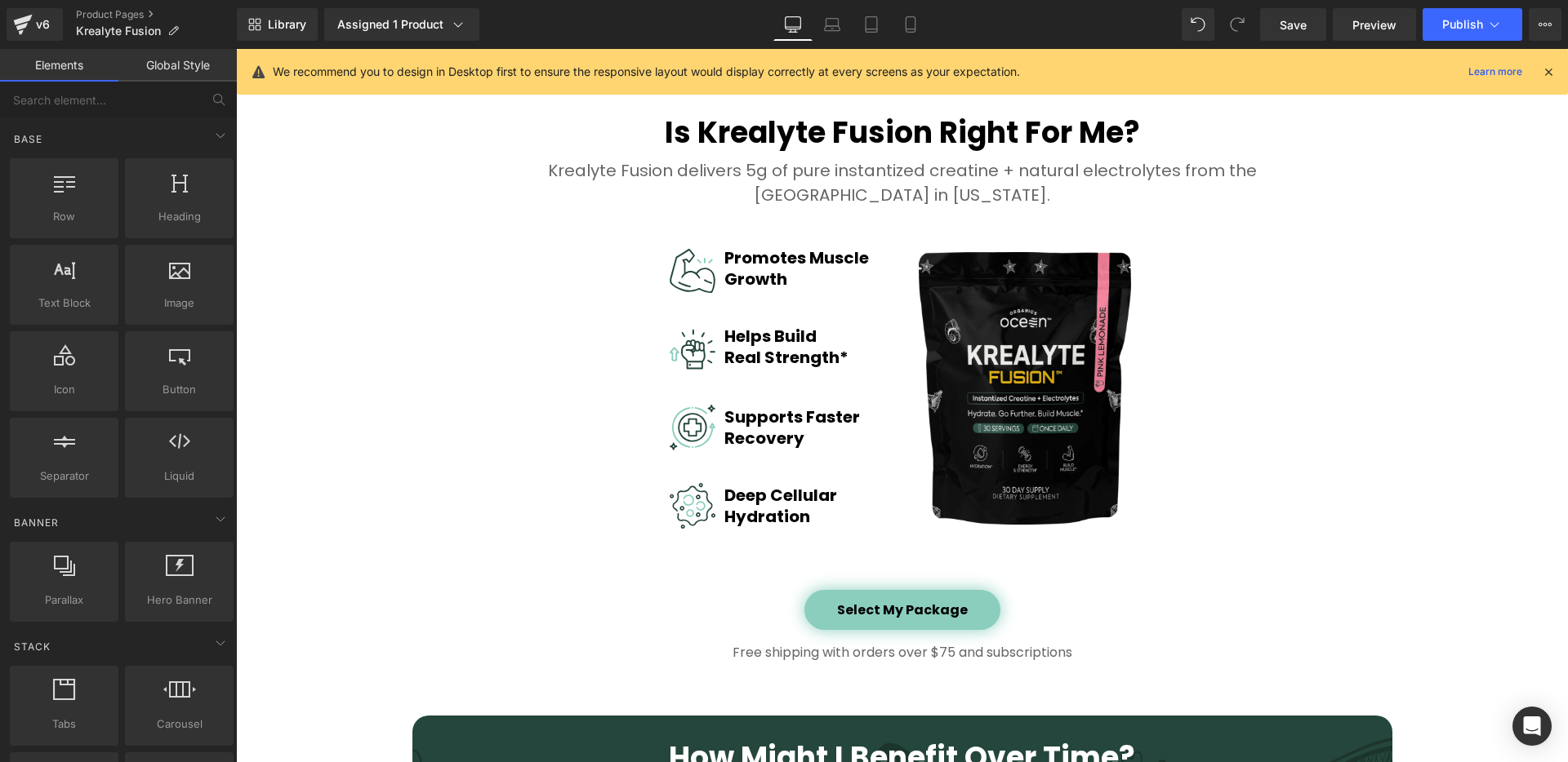
scroll to position [2357, 0]
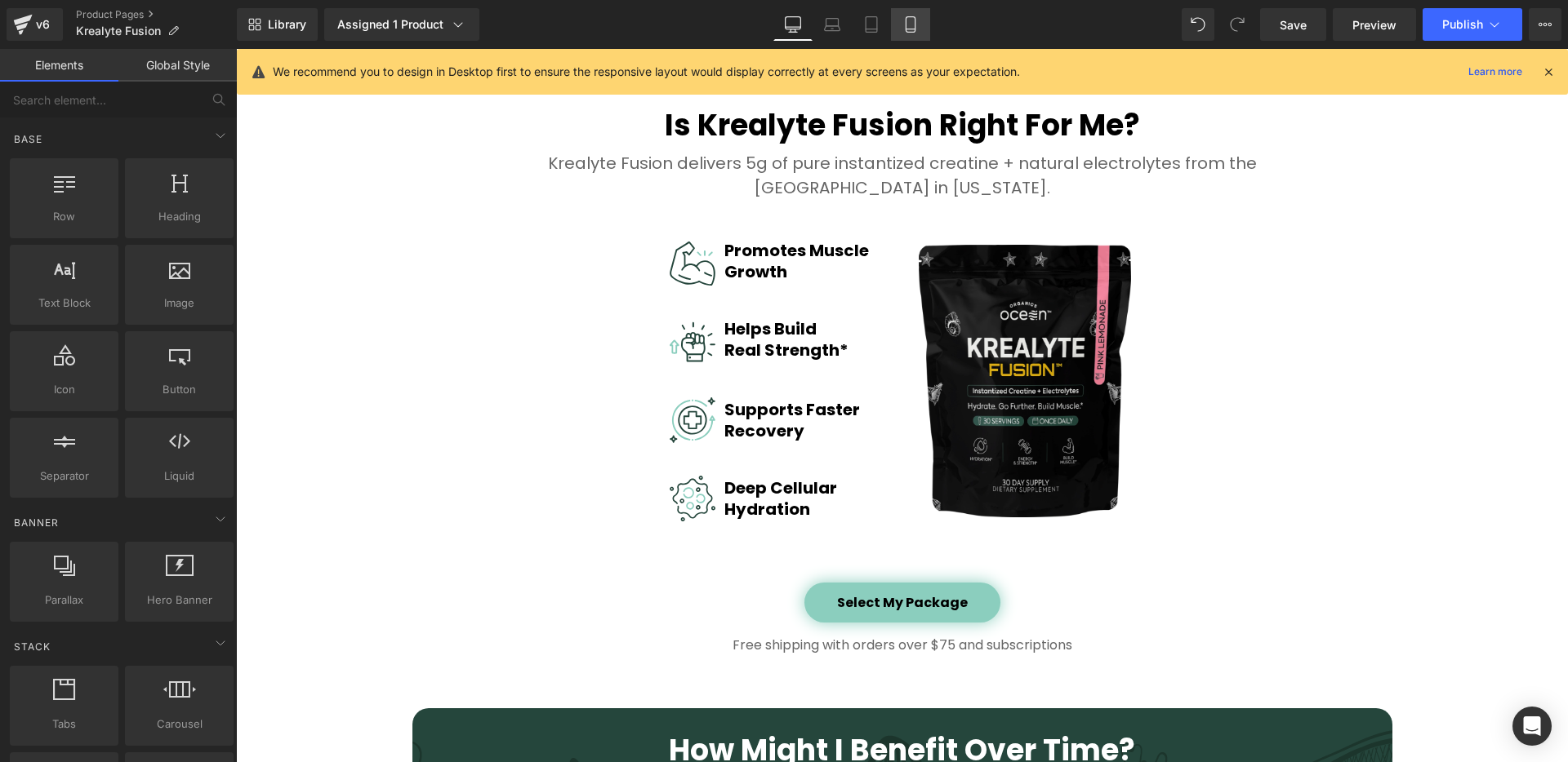
drag, startPoint x: 907, startPoint y: 25, endPoint x: 48, endPoint y: 208, distance: 878.3
click at [907, 25] on icon at bounding box center [910, 25] width 9 height 16
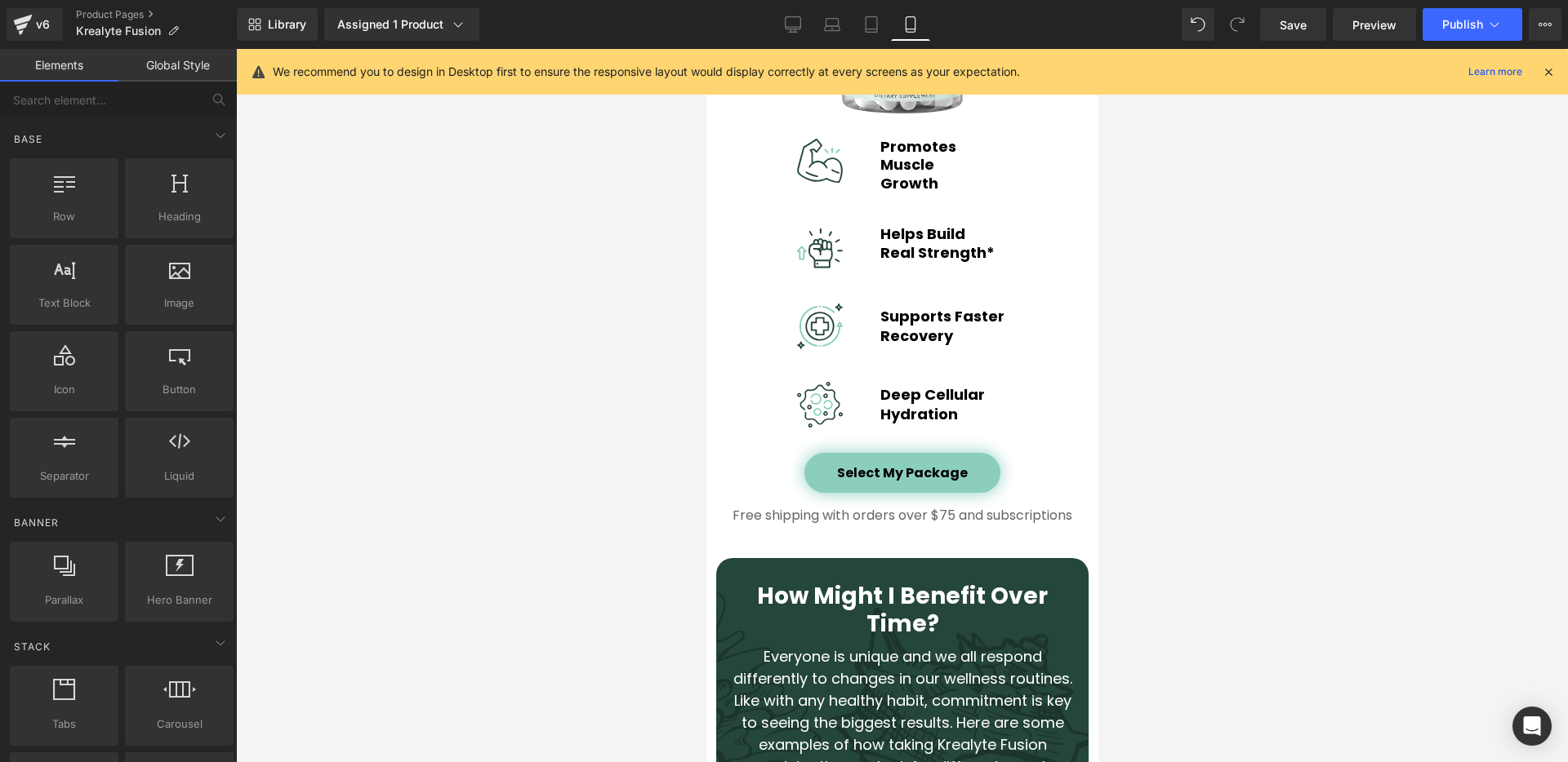
scroll to position [3549, 0]
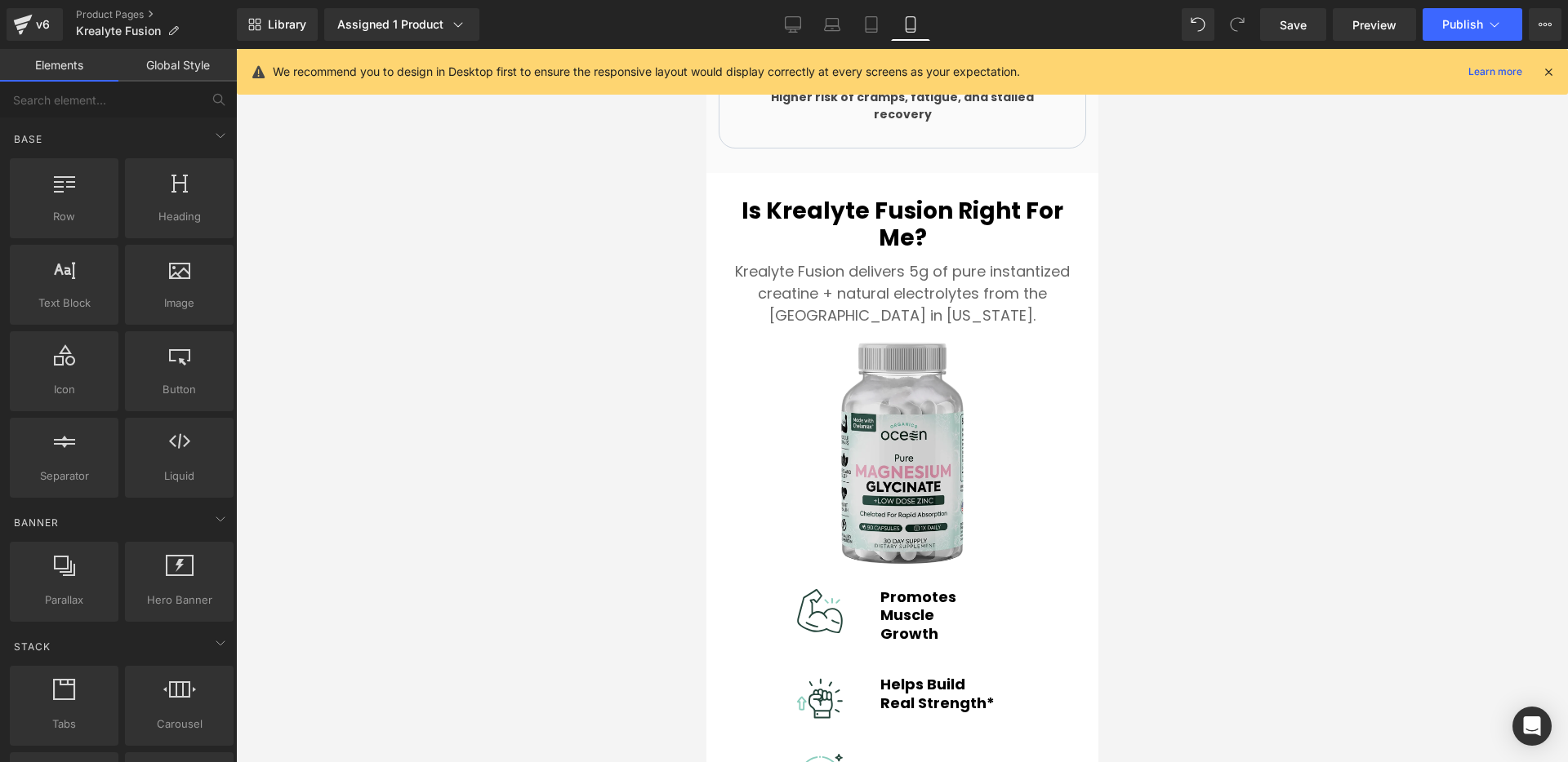
click at [897, 367] on img at bounding box center [902, 453] width 123 height 221
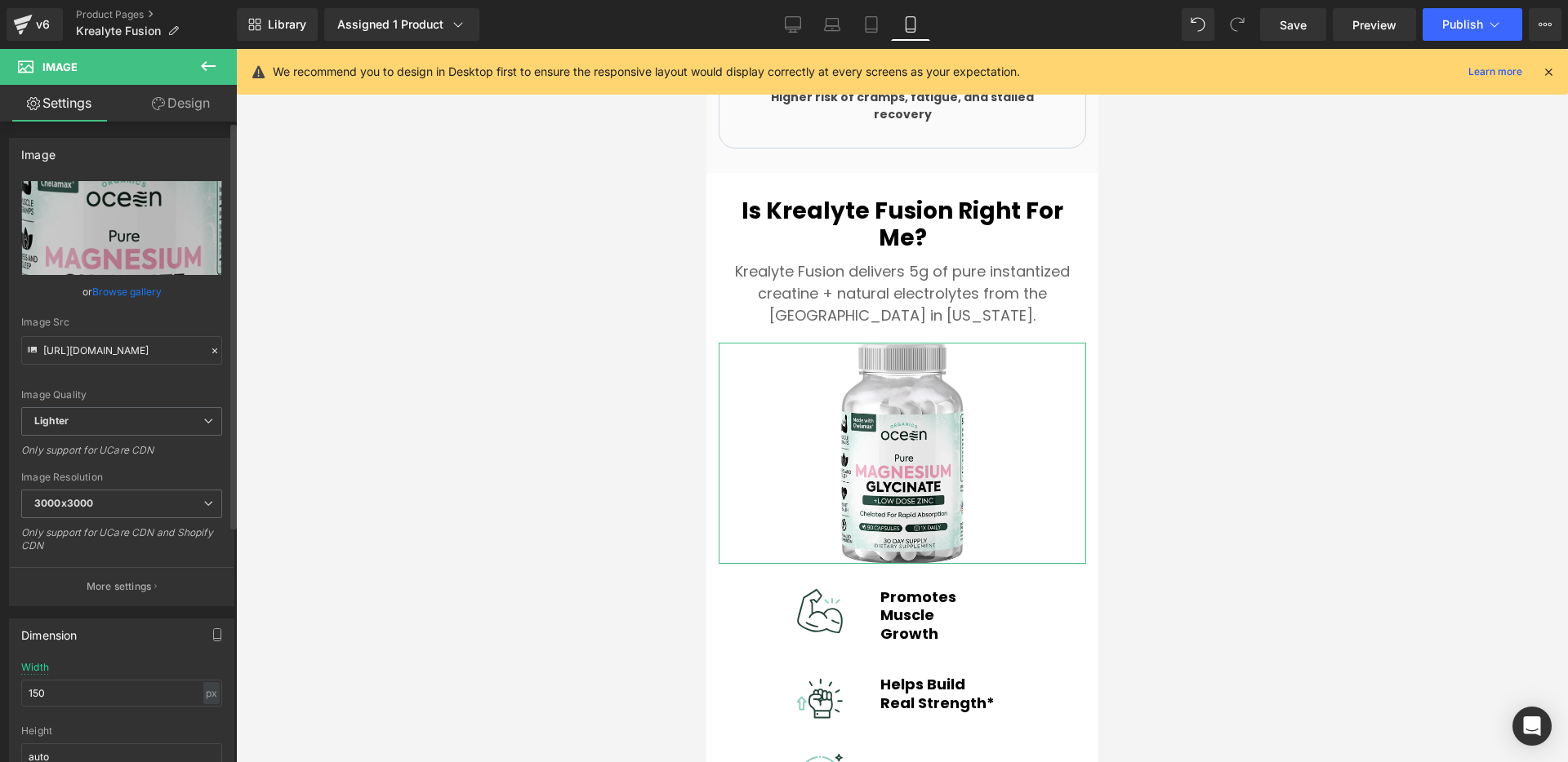
click at [137, 290] on link "Browse gallery" at bounding box center [127, 291] width 70 height 29
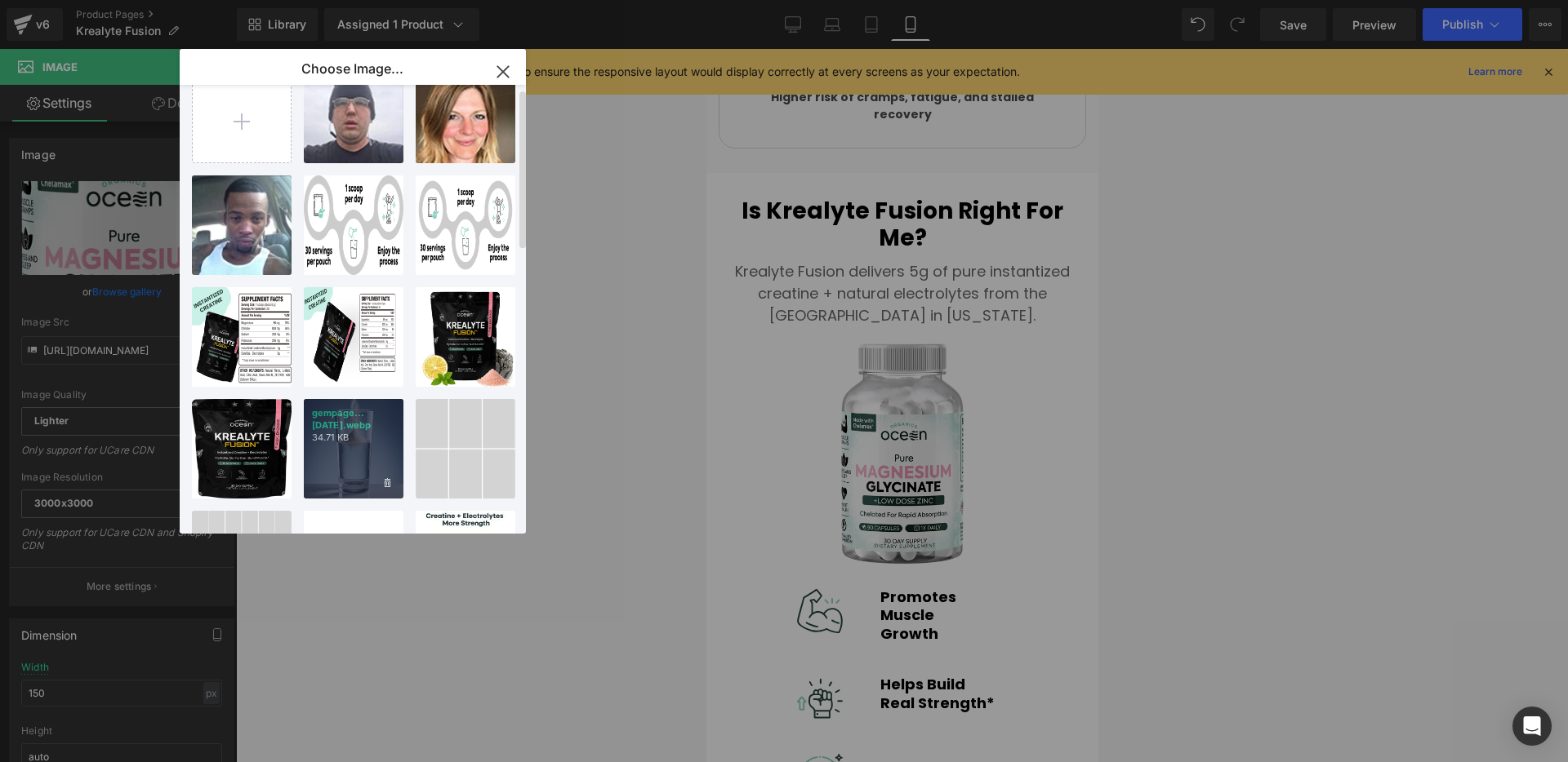
scroll to position [160, 0]
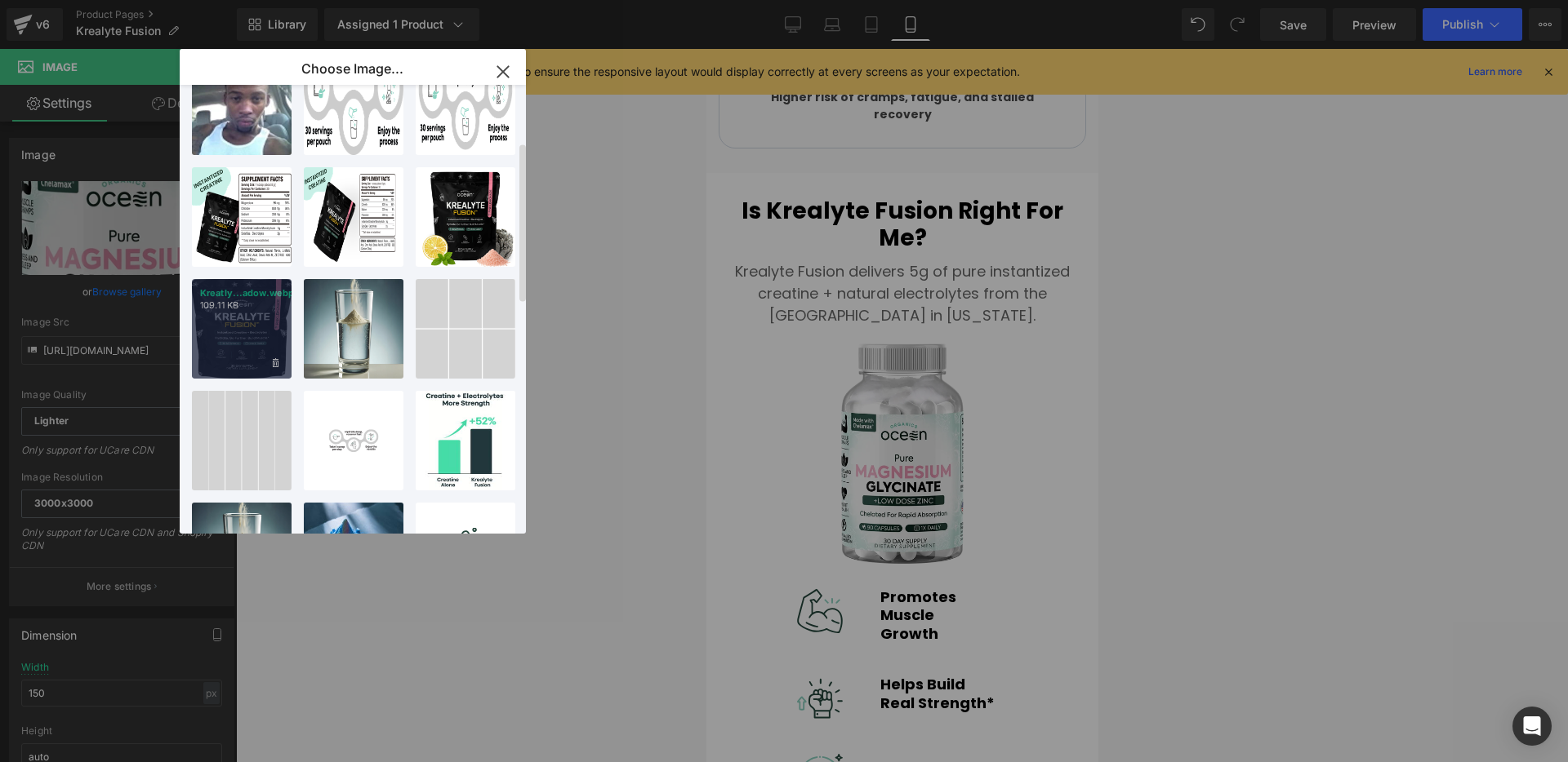
click at [245, 322] on div "Kreatly...adow.webp 109.11 KB" at bounding box center [242, 328] width 99 height 99
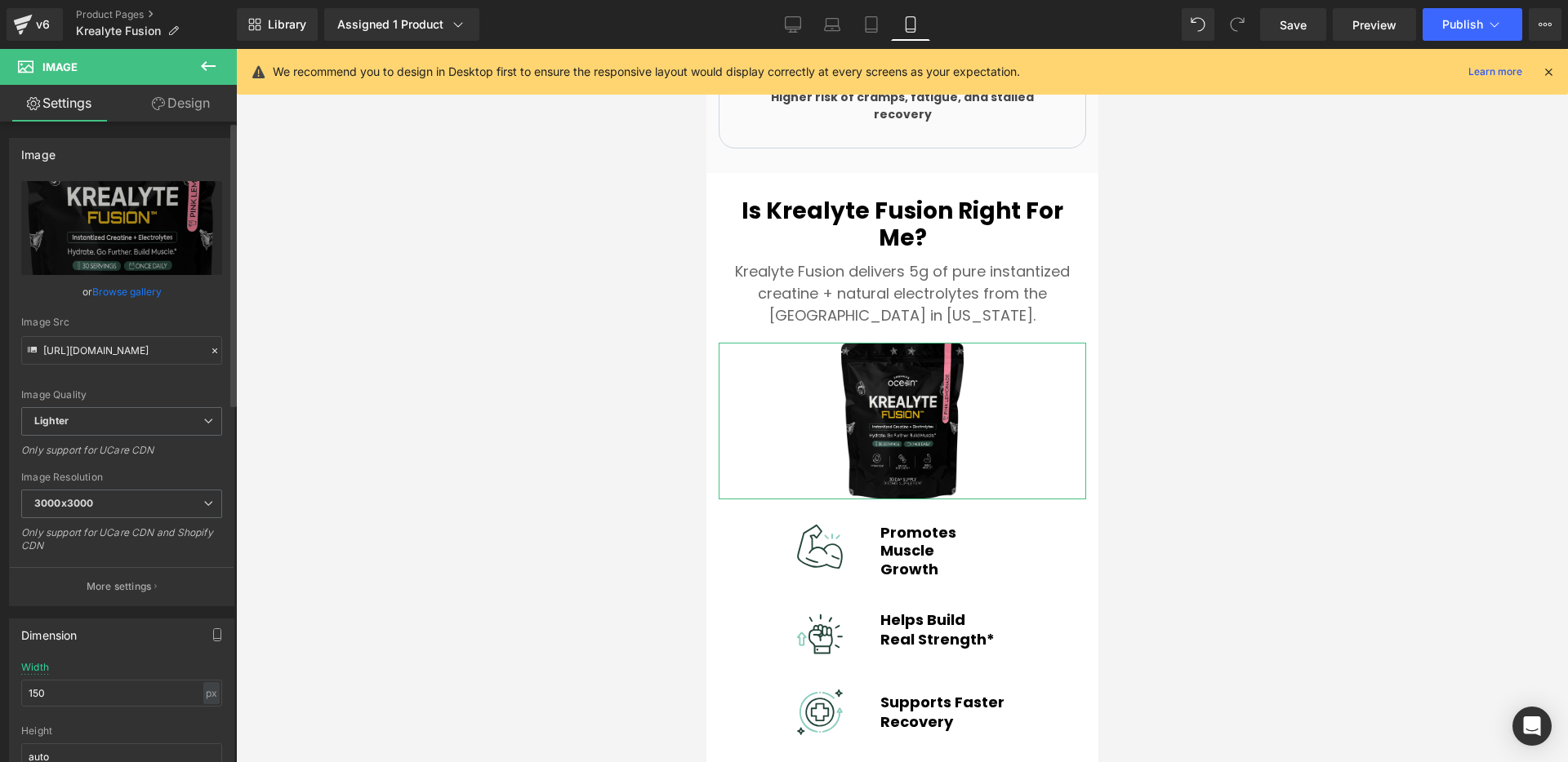
scroll to position [252, 0]
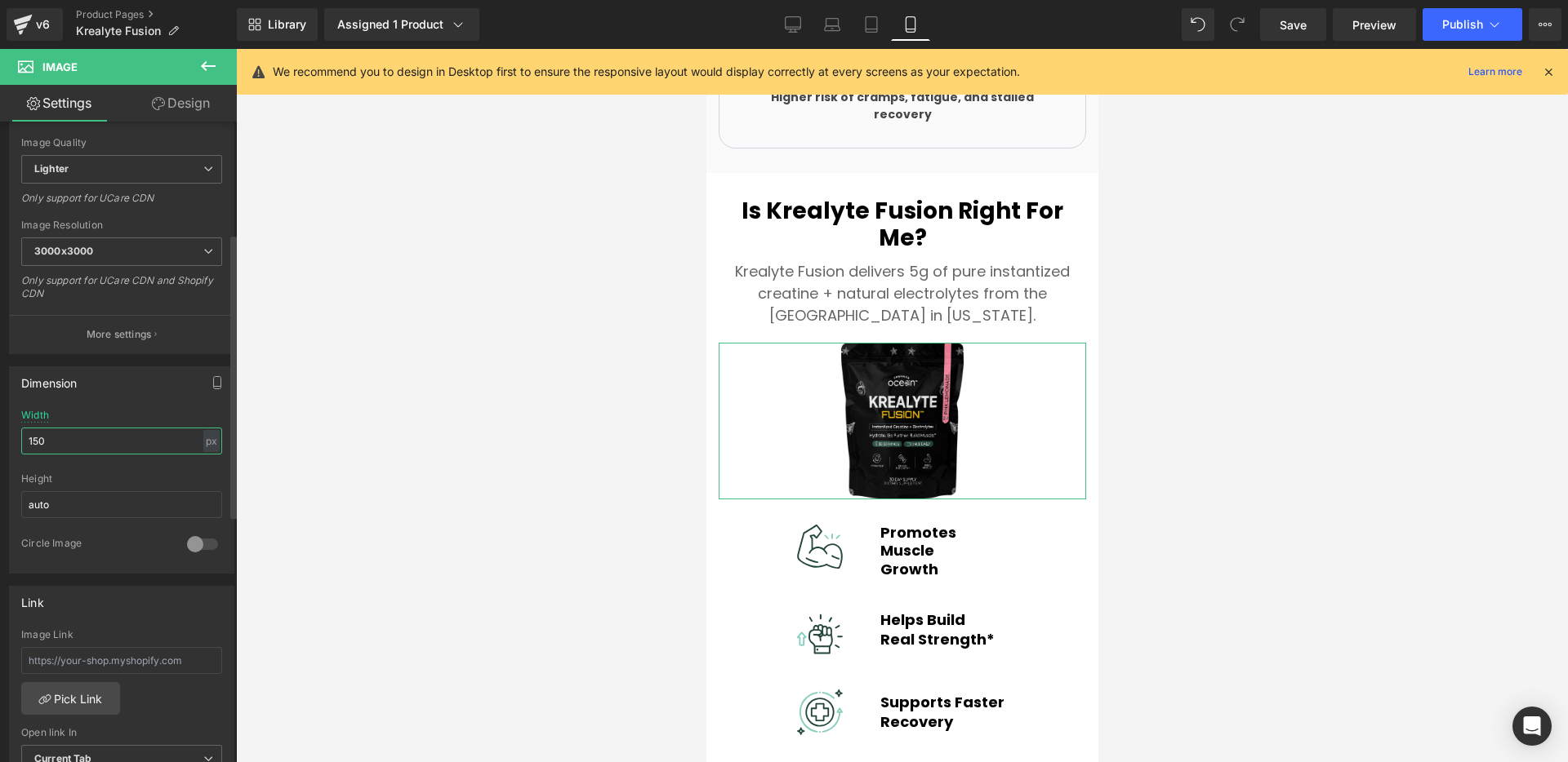
click at [67, 435] on input "150" at bounding box center [122, 441] width 201 height 27
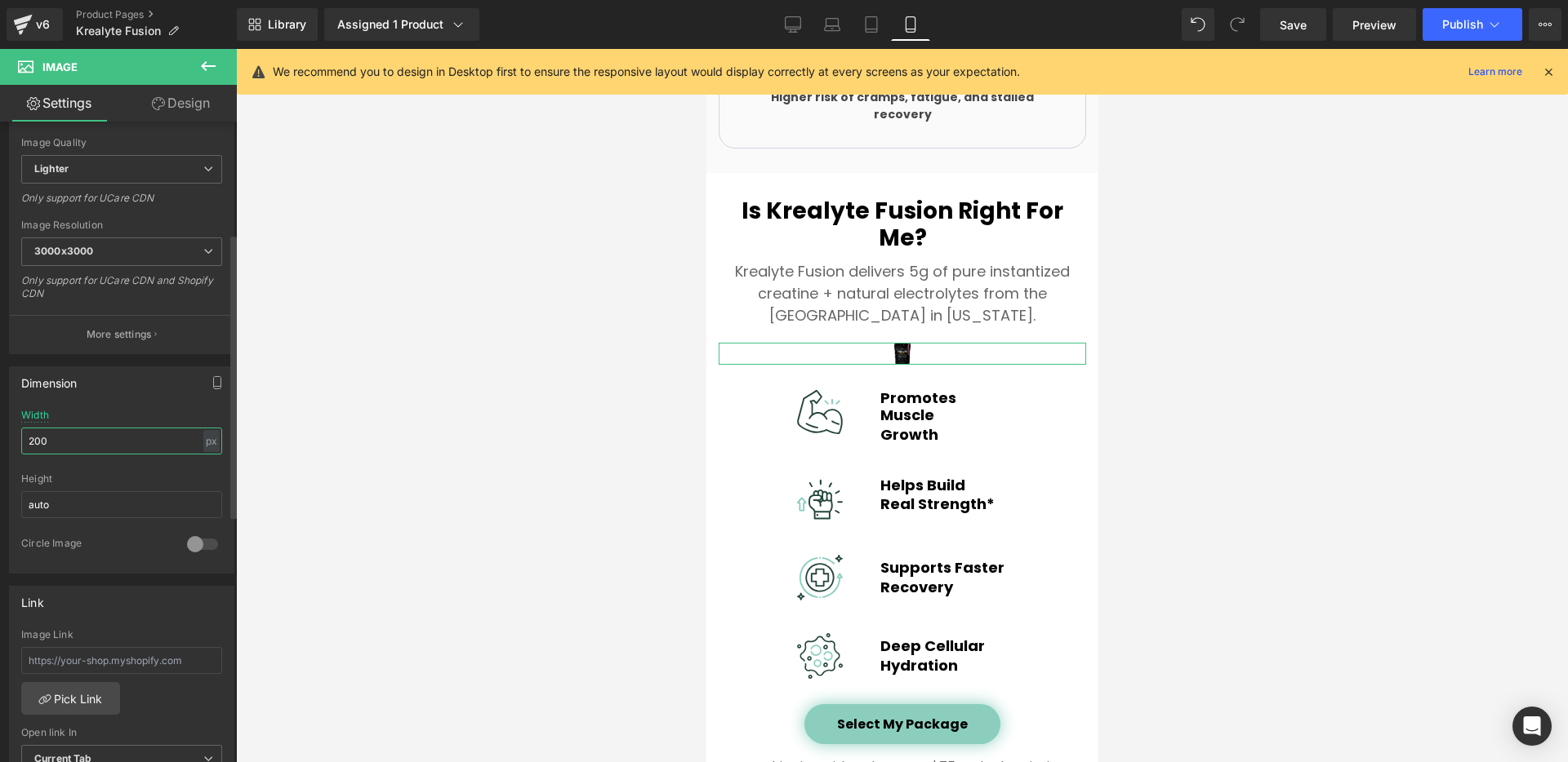
type input "200"
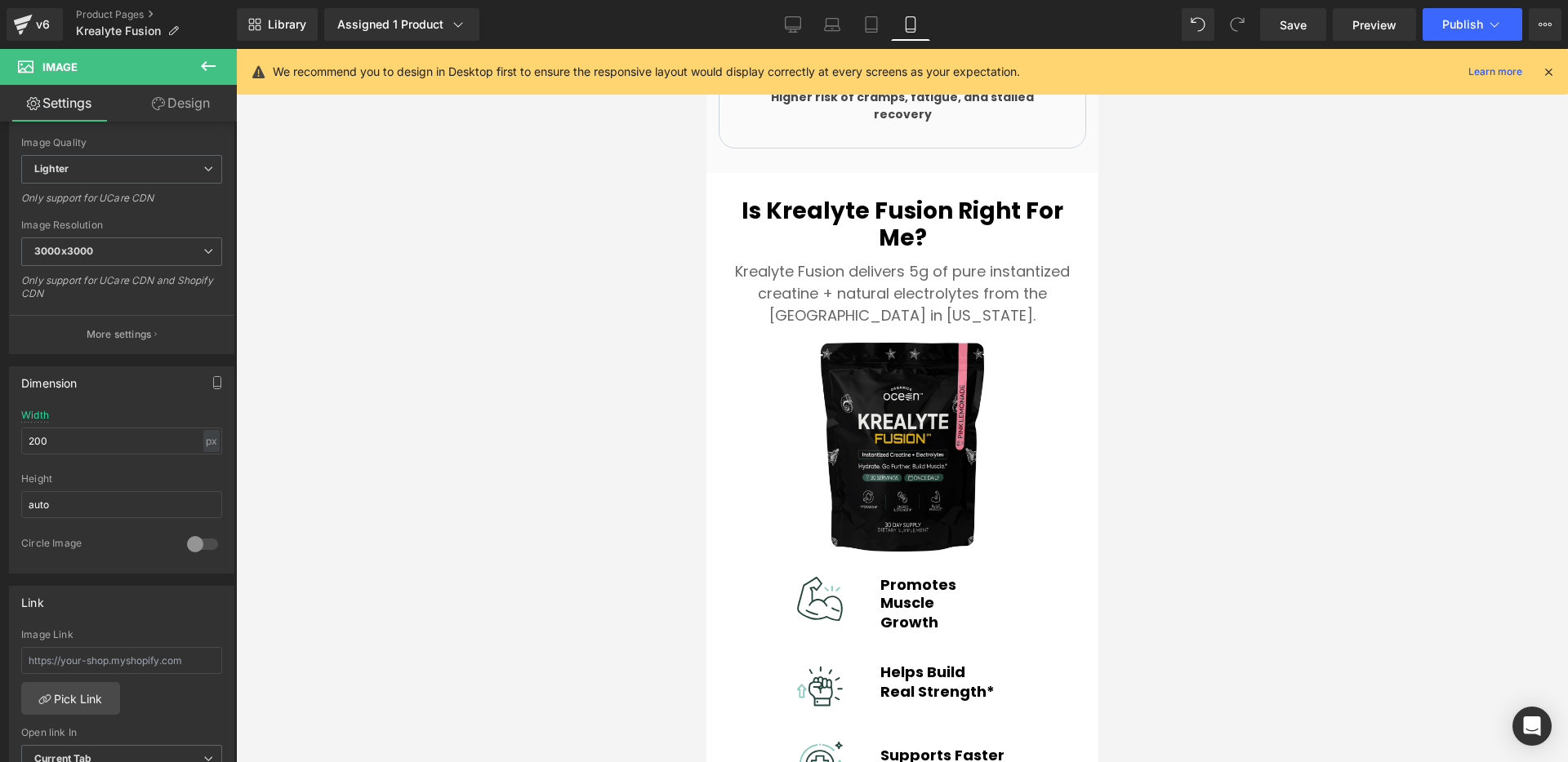
click at [591, 376] on div at bounding box center [902, 405] width 1332 height 713
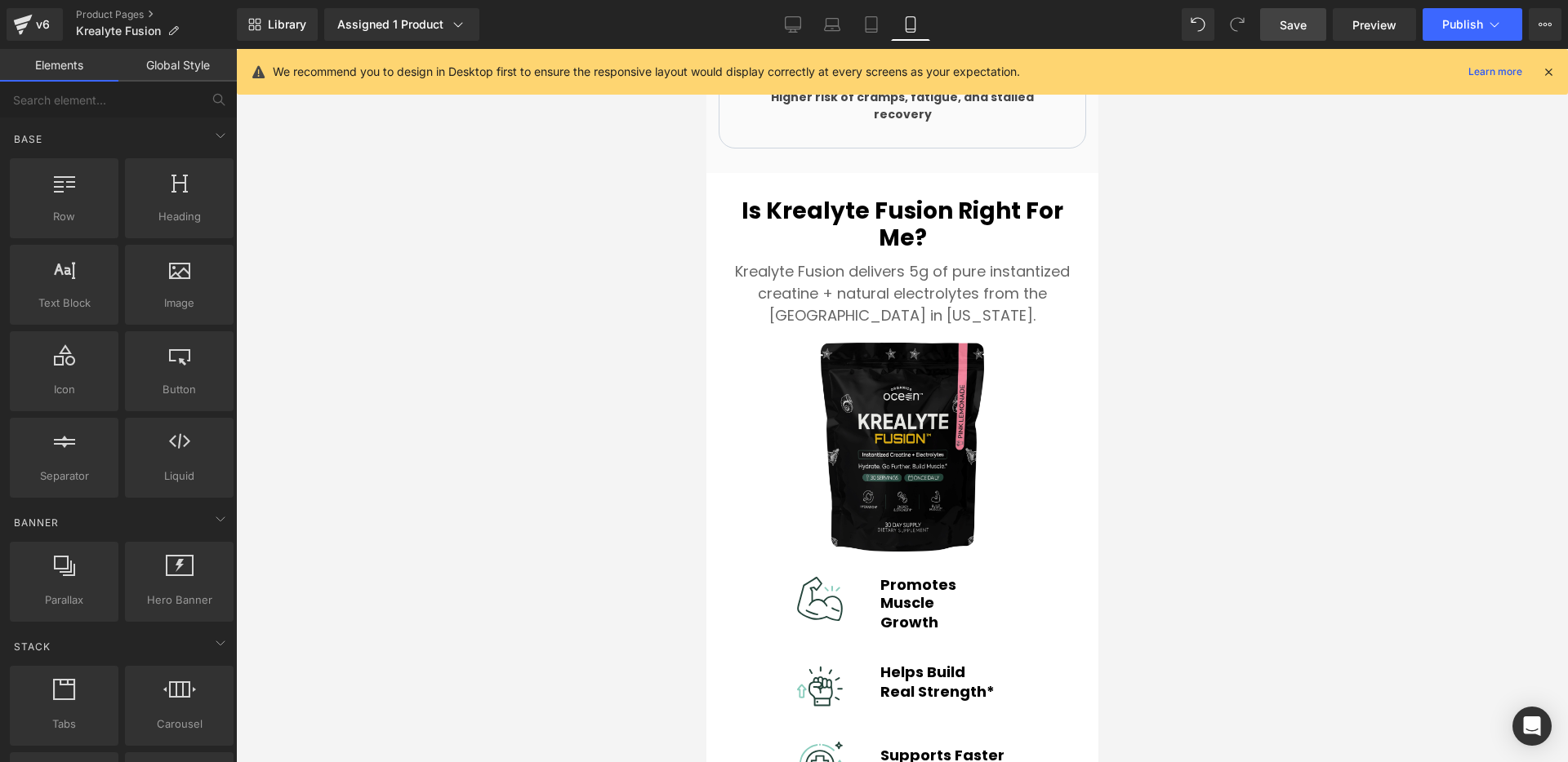
click at [1313, 30] on link "Save" at bounding box center [1293, 24] width 66 height 32
drag, startPoint x: 801, startPoint y: 27, endPoint x: 542, endPoint y: 58, distance: 260.8
click at [801, 27] on icon at bounding box center [793, 23] width 16 height 12
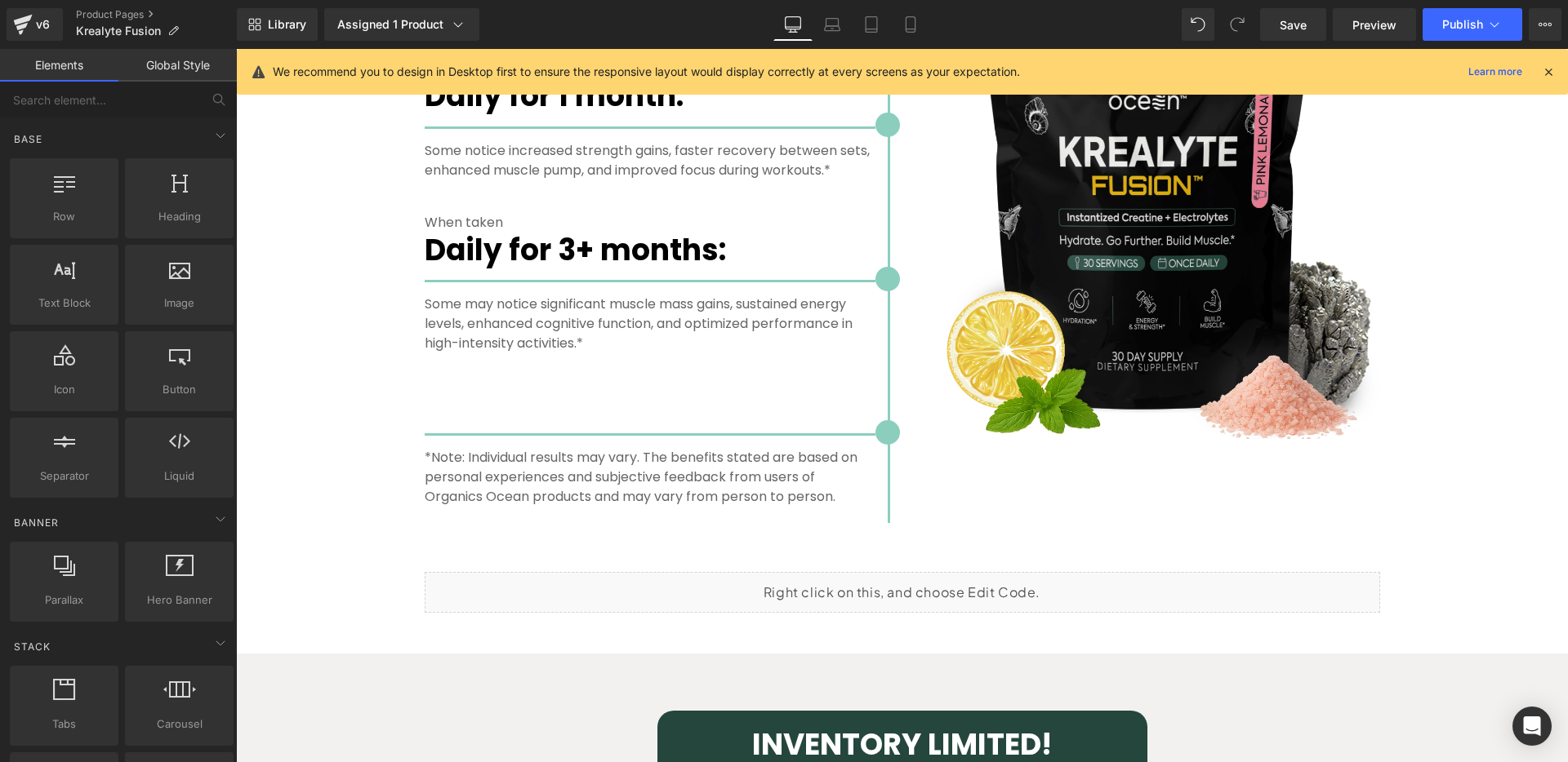
scroll to position [3676, 0]
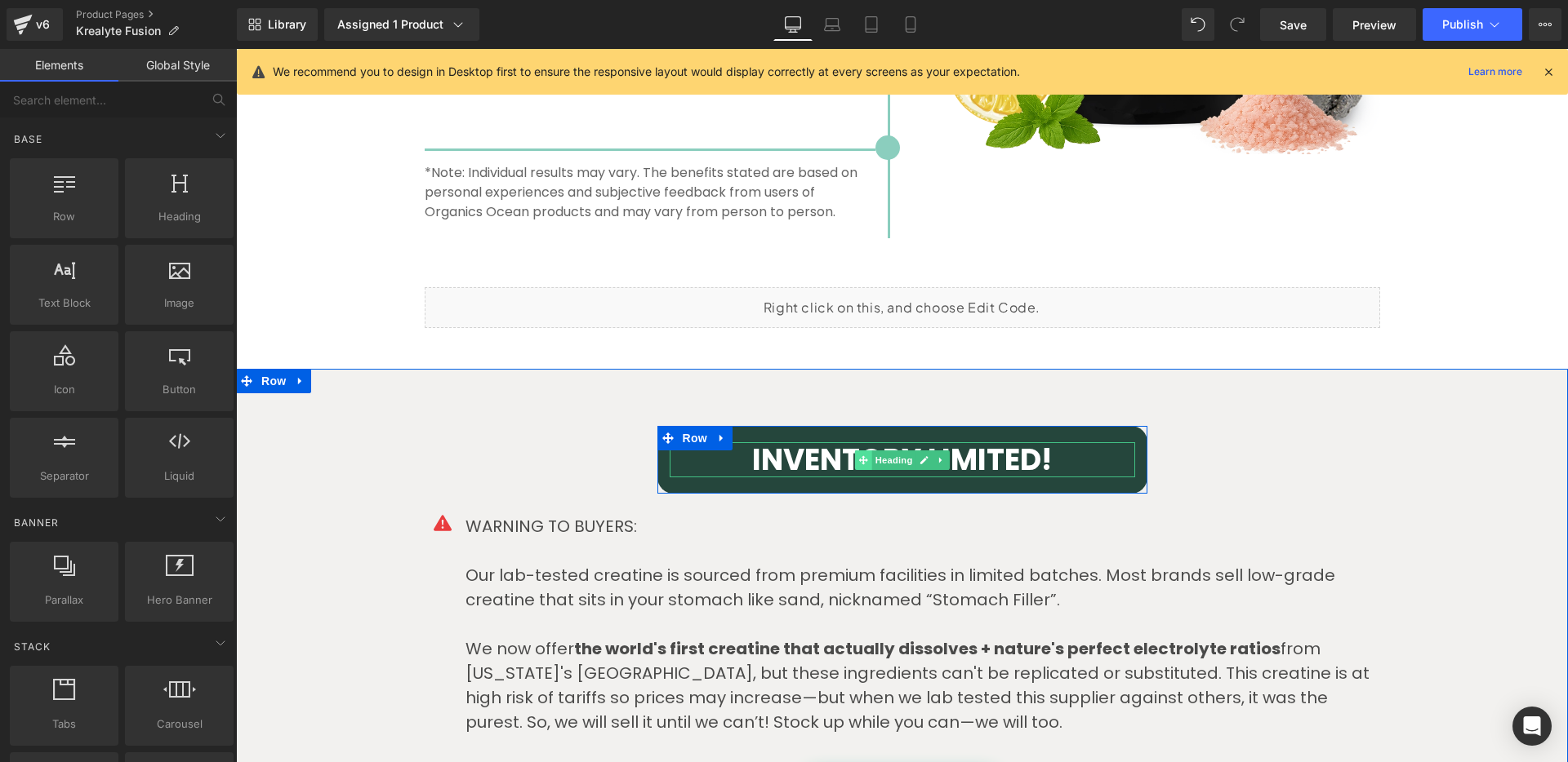
click at [854, 462] on span at bounding box center [863, 461] width 17 height 20
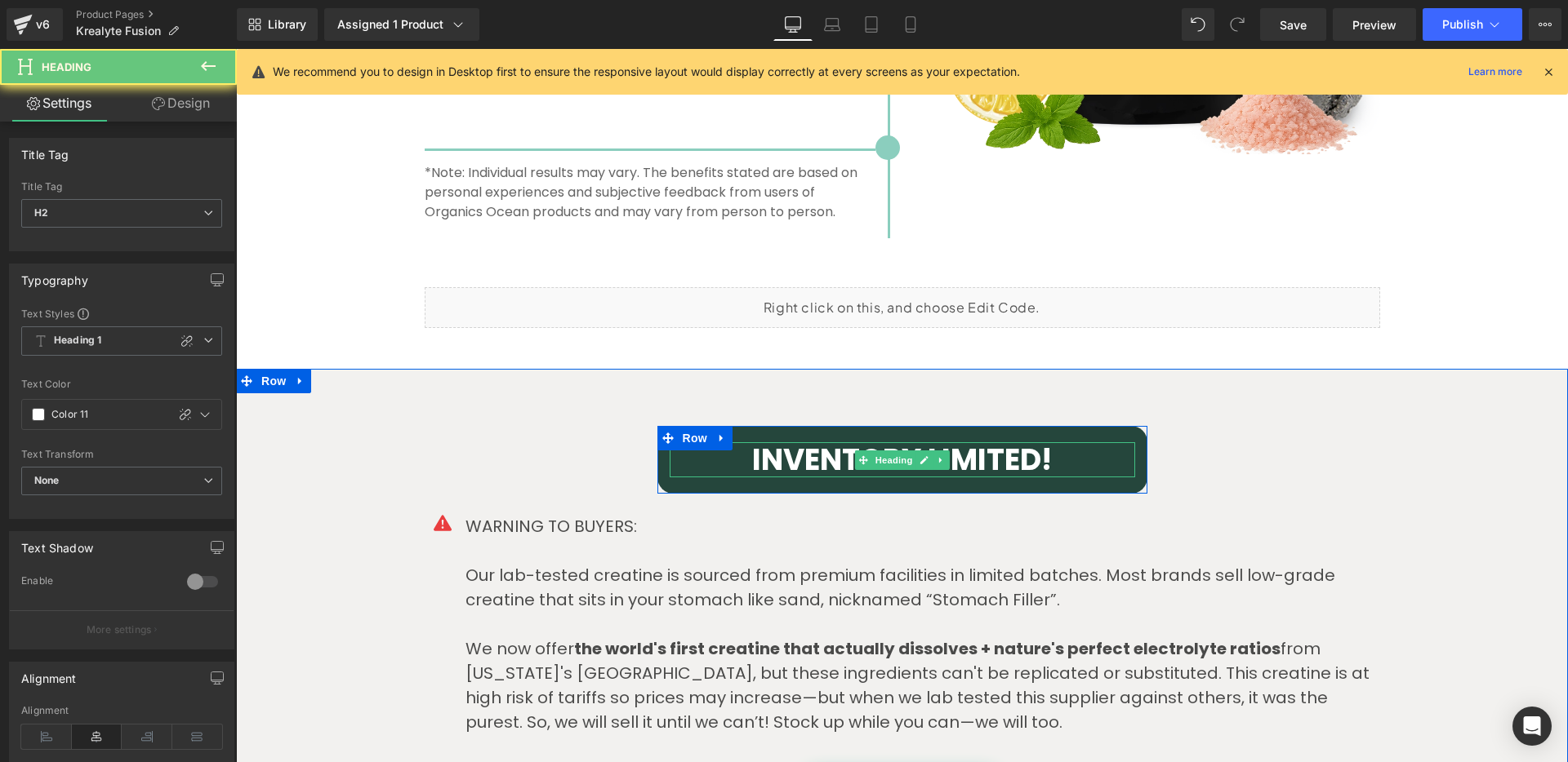
click at [824, 457] on h2 "INVENTORY LIMITED!" at bounding box center [902, 460] width 465 height 35
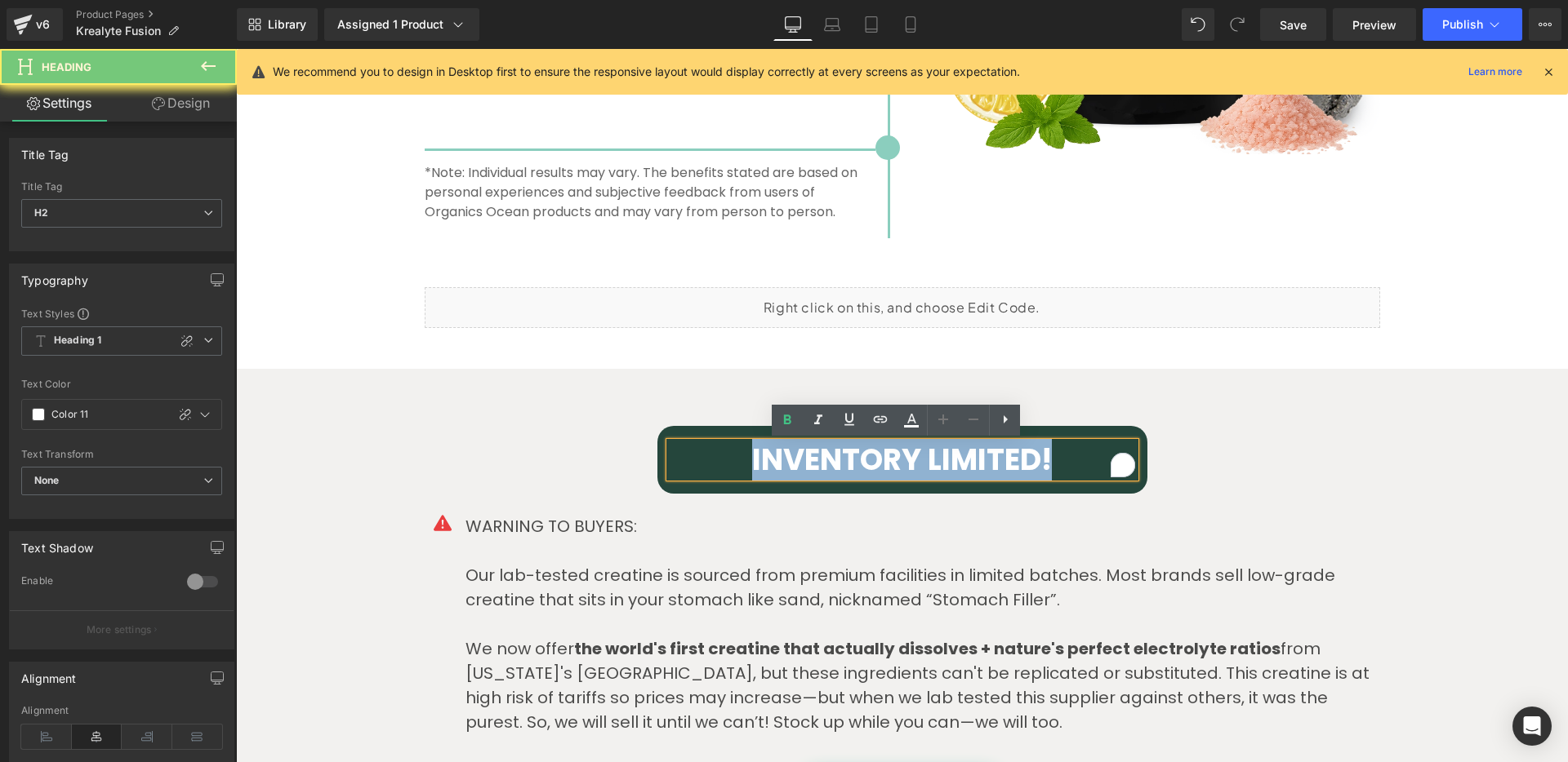
click at [824, 457] on h2 "INVENTORY LIMITED!" at bounding box center [902, 460] width 465 height 35
copy h2 "INVENTORY LIMITED!"
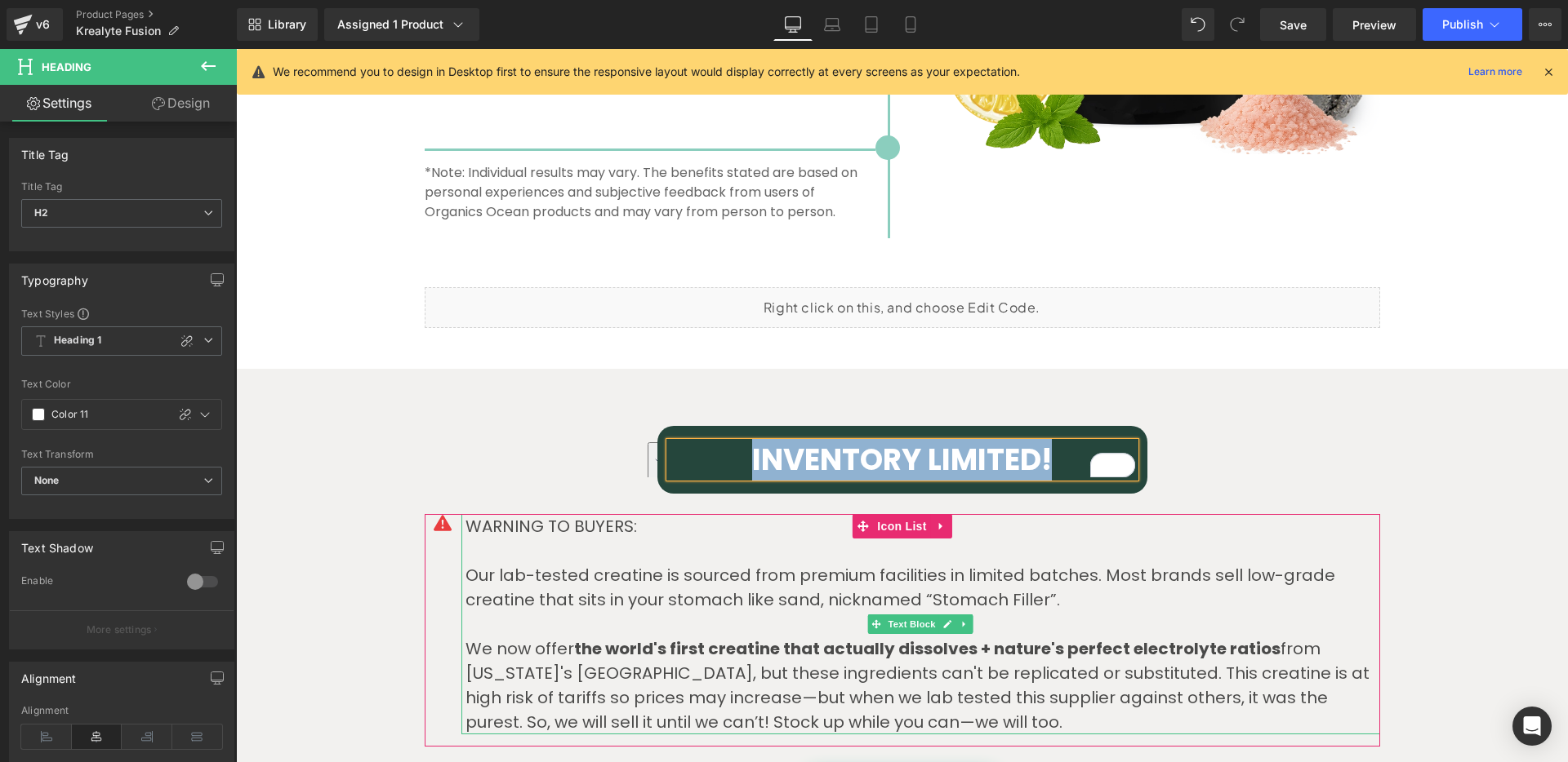
click at [588, 549] on p "To enrich screen reader interactions, please activate Accessibility in Grammarl…" at bounding box center [922, 551] width 915 height 25
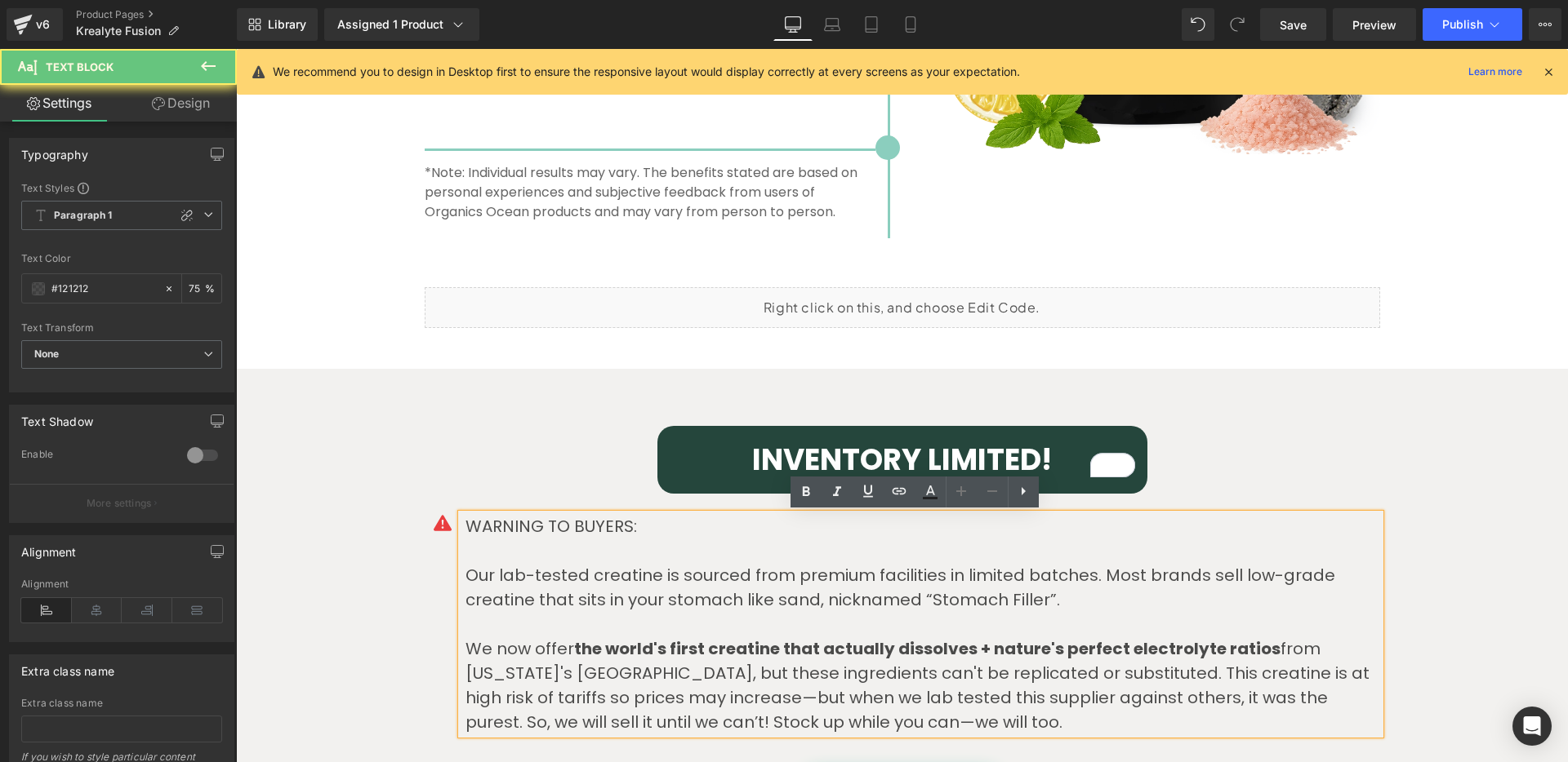
click at [536, 530] on p "WARNING TO BUYERS:" at bounding box center [922, 526] width 915 height 25
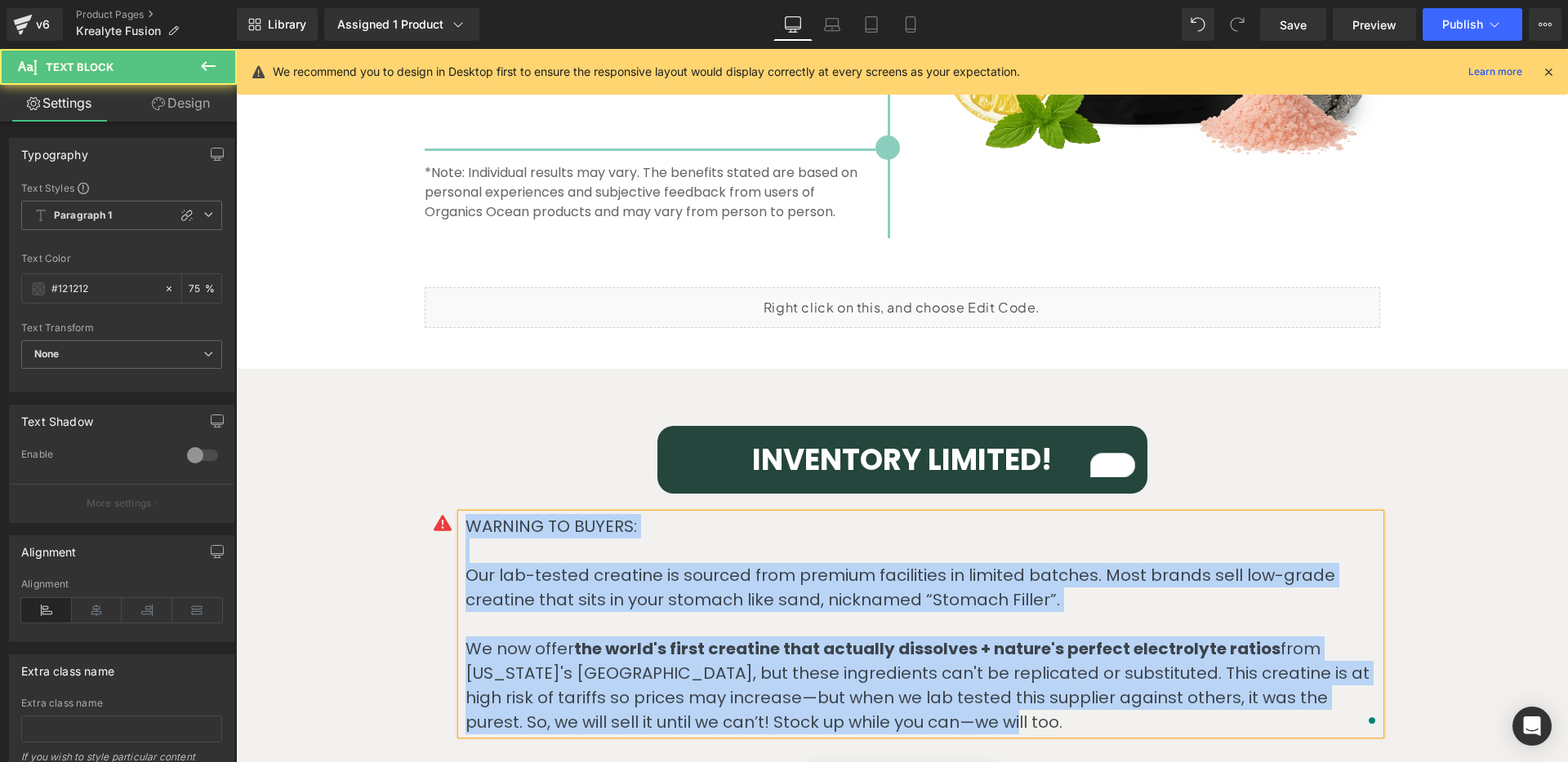
copy div "WARNING TO BUYERS: Our lab-tested creatine is sourced from premium facilities i…"
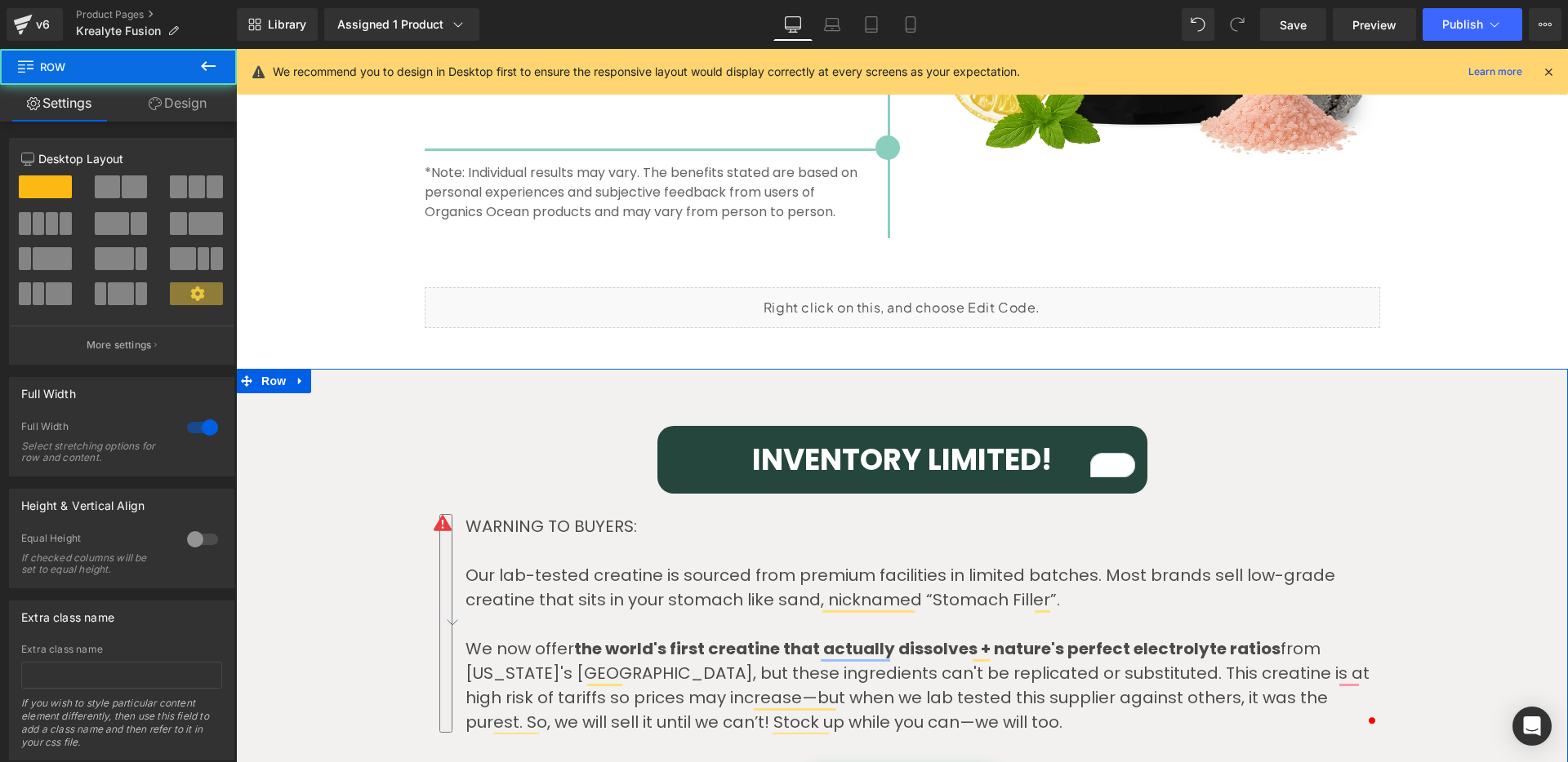
click at [366, 608] on div "INVENTORY LIMITED! Heading Row Icon WARNING TO BUYERS: Our lab-tested creatine …" at bounding box center [902, 622] width 1332 height 442
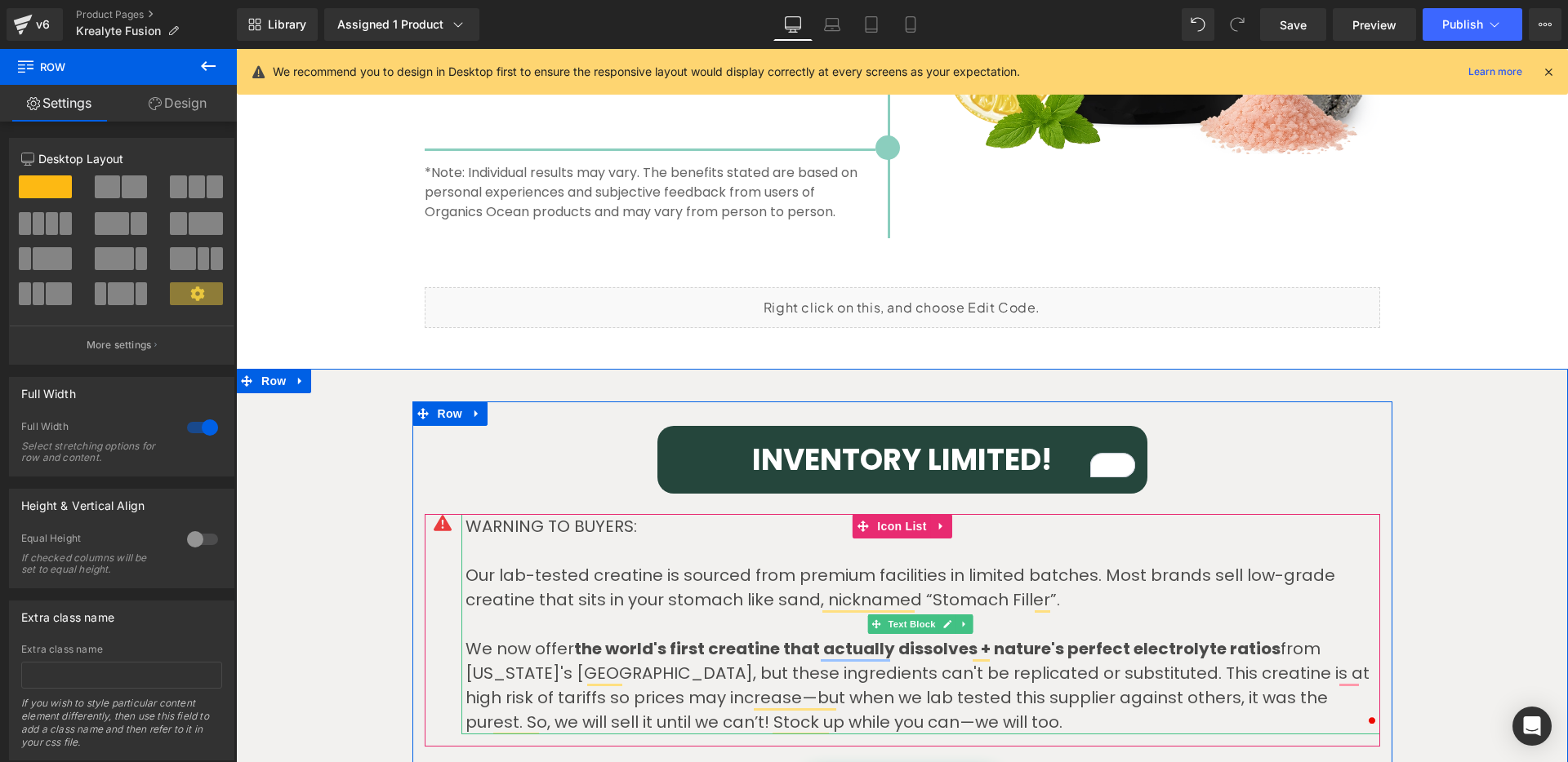
click at [531, 577] on p "Our lab-tested creatine is sourced from premium facilities in limited batches. …" at bounding box center [922, 587] width 915 height 49
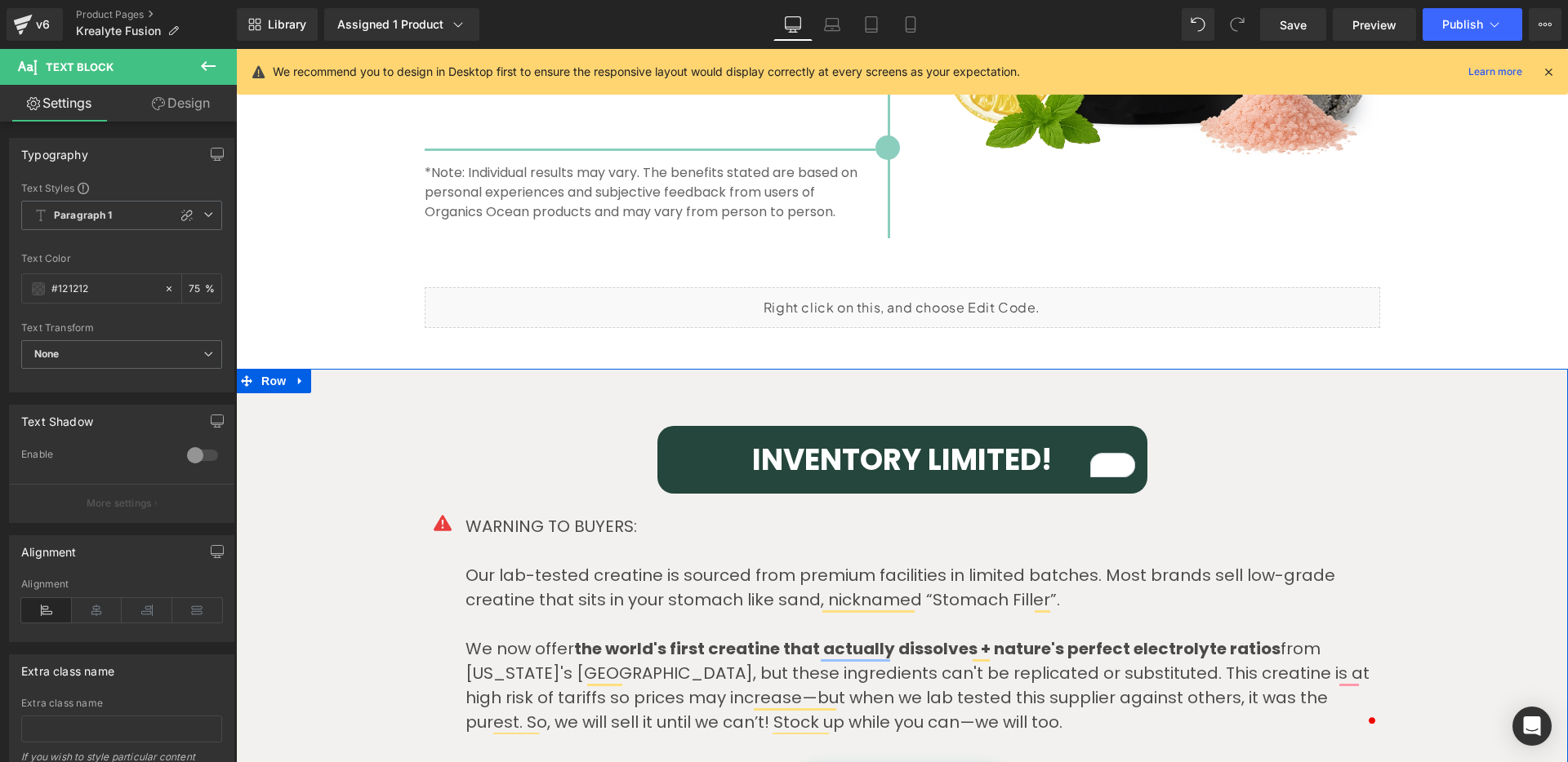
click at [268, 482] on div "INVENTORY LIMITED! Heading Row Icon WARNING TO BUYERS: Our lab-tested creatine …" at bounding box center [902, 622] width 1332 height 442
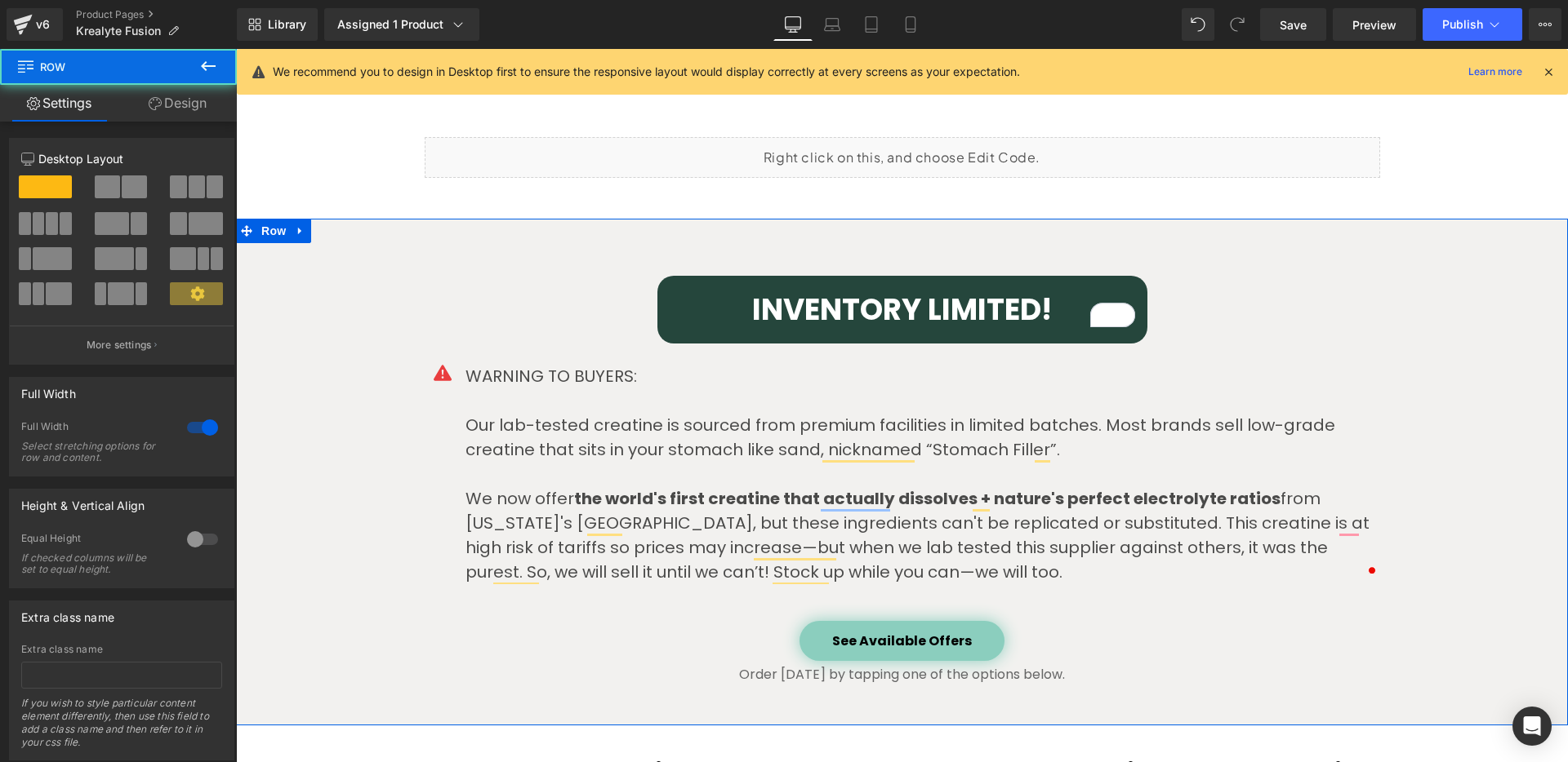
scroll to position [3910, 0]
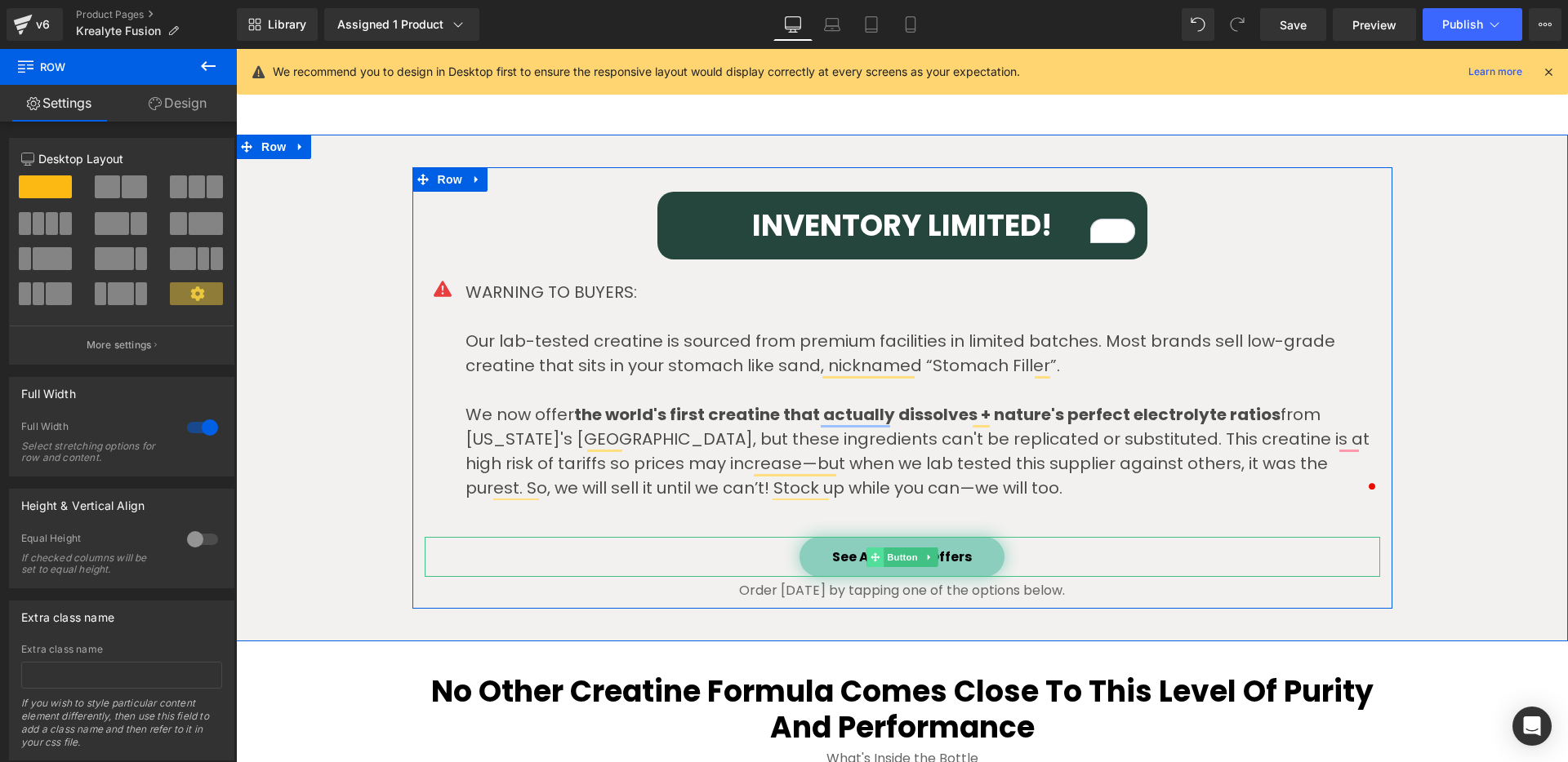
click at [867, 562] on span at bounding box center [875, 558] width 17 height 20
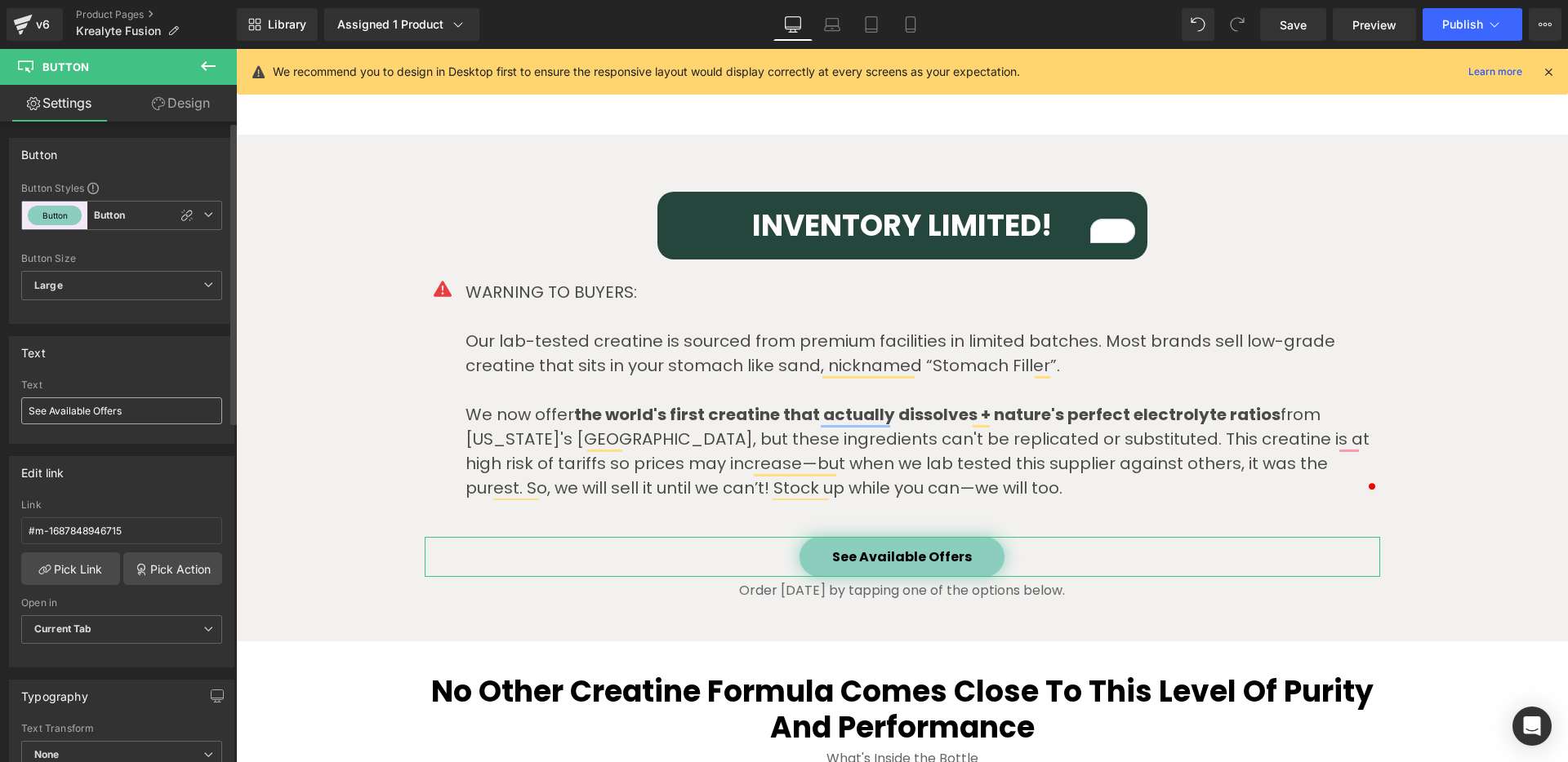
click at [112, 418] on input "See Available Offers" at bounding box center [122, 410] width 201 height 27
click at [1013, 596] on p "Order [DATE] by tapping one of the options below." at bounding box center [902, 591] width 955 height 20
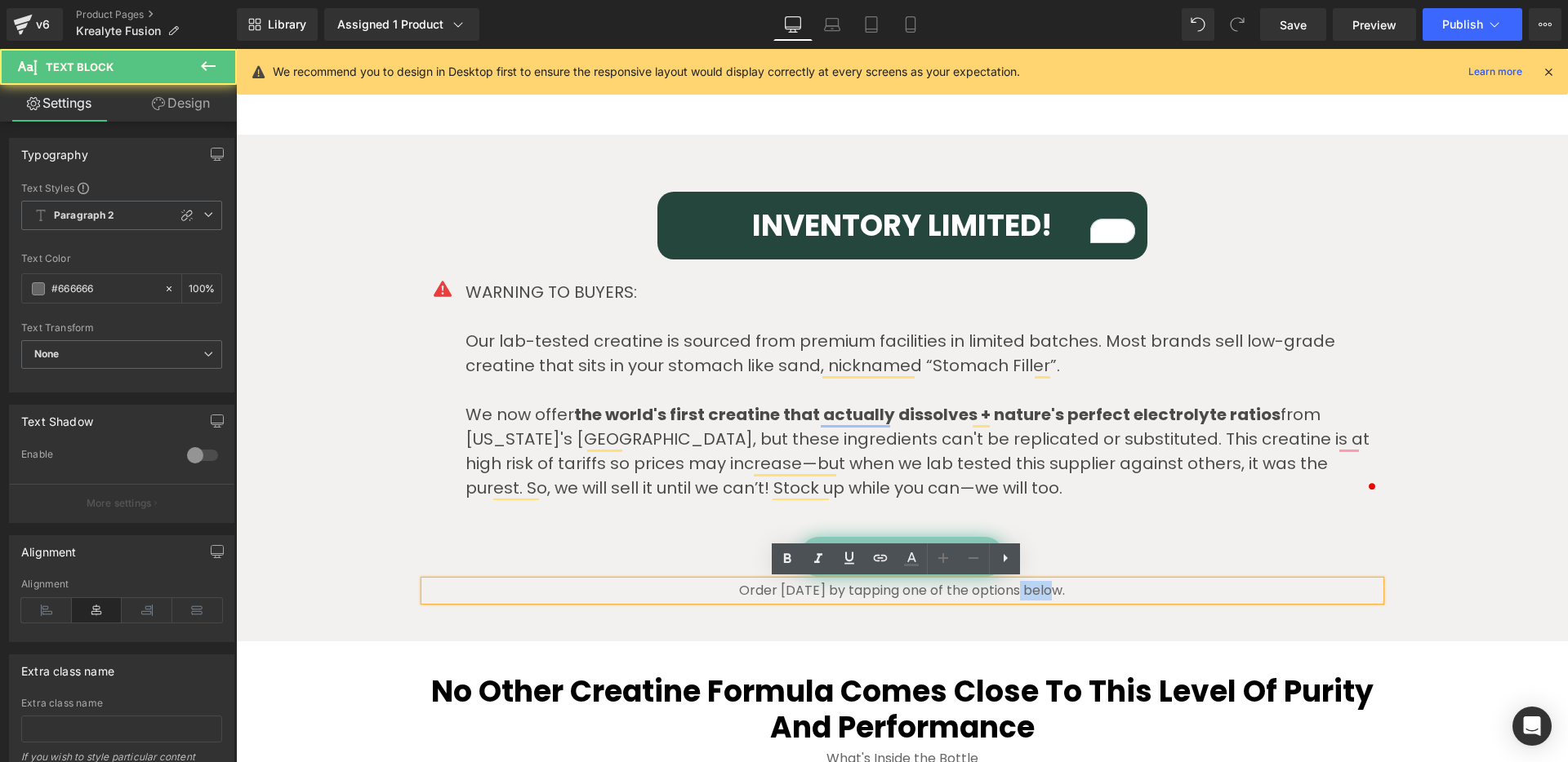
click at [1013, 596] on p "Order [DATE] by tapping one of the options below." at bounding box center [902, 591] width 955 height 20
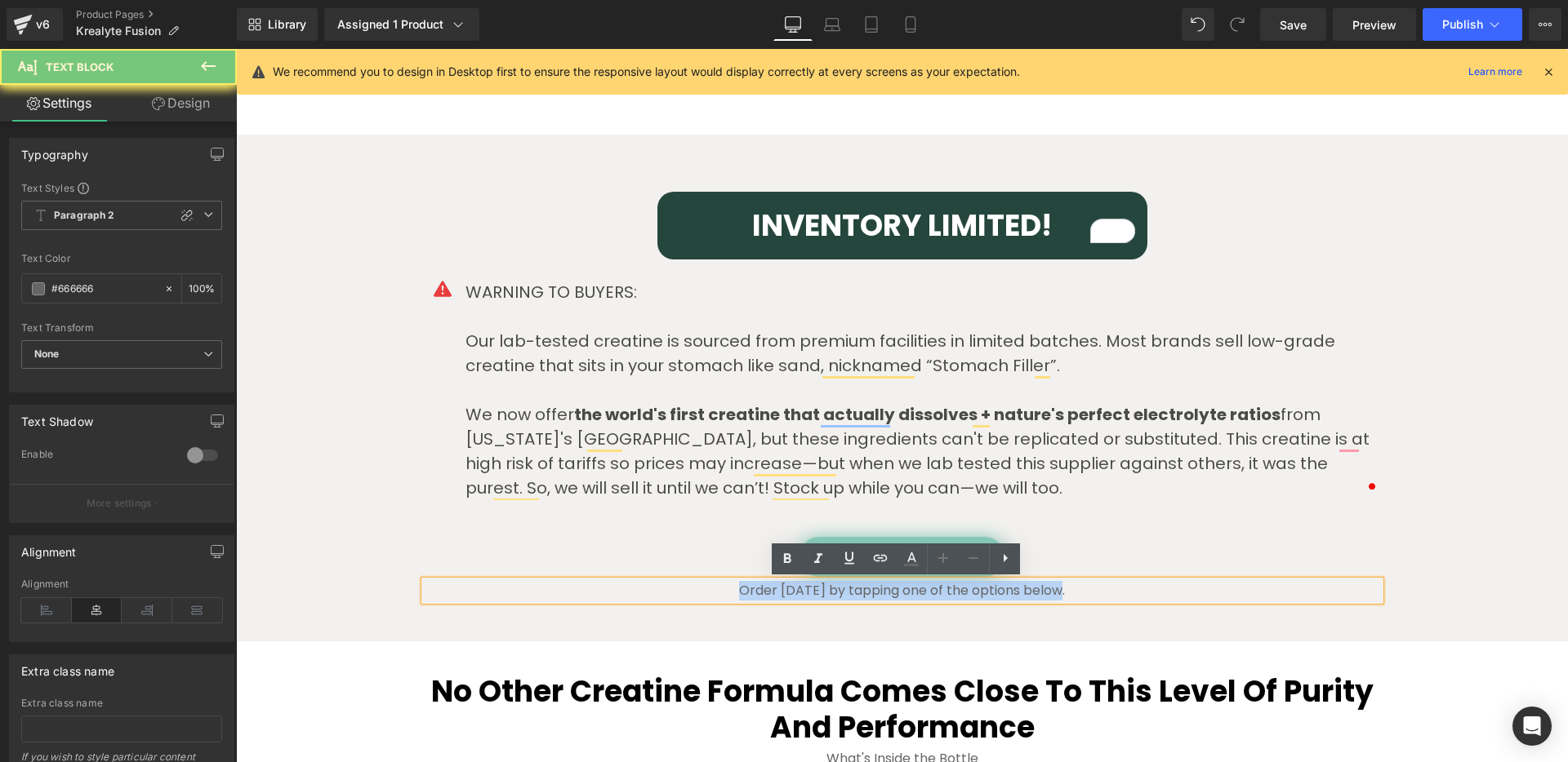
click at [1013, 596] on p "Order [DATE] by tapping one of the options below." at bounding box center [902, 591] width 955 height 20
copy p "Order [DATE] by tapping one of the options below."
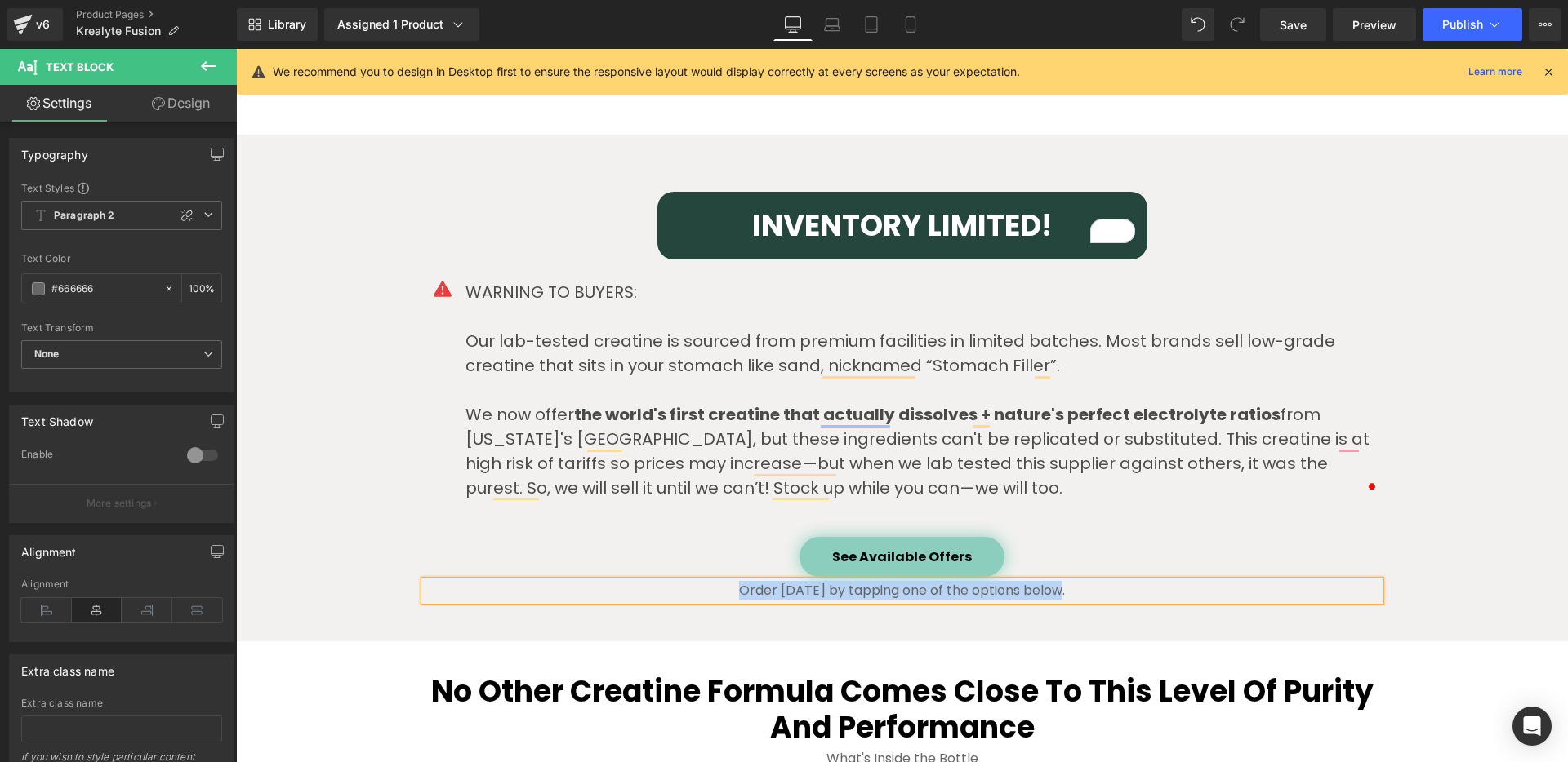
click at [586, 314] on p "To enrich screen reader interactions, please activate Accessibility in Grammarl…" at bounding box center [922, 317] width 915 height 25
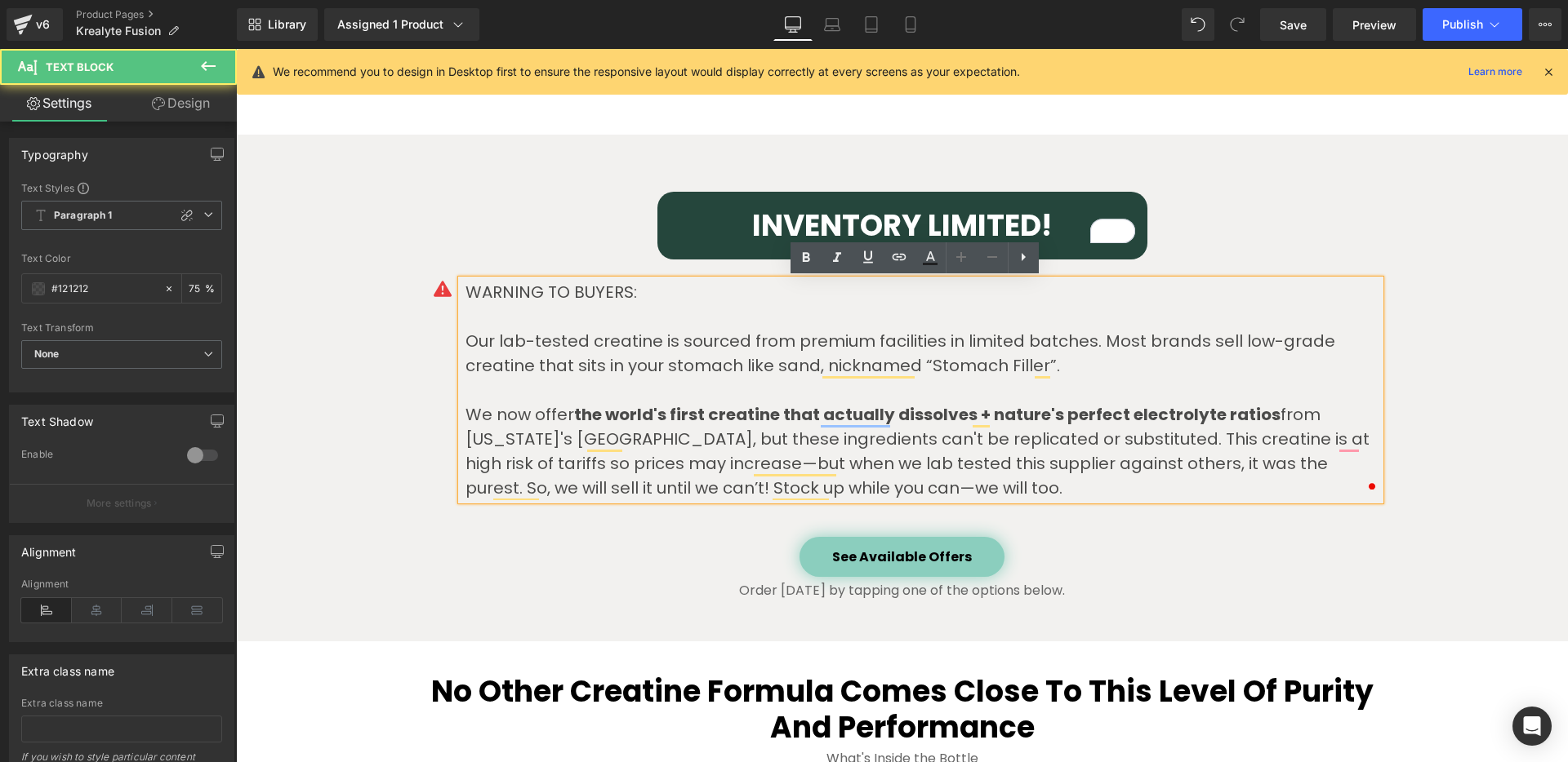
click at [355, 362] on div "INVENTORY LIMITED! Heading Row Icon WARNING TO BUYERS: Our lab-tested creatine …" at bounding box center [902, 388] width 1332 height 442
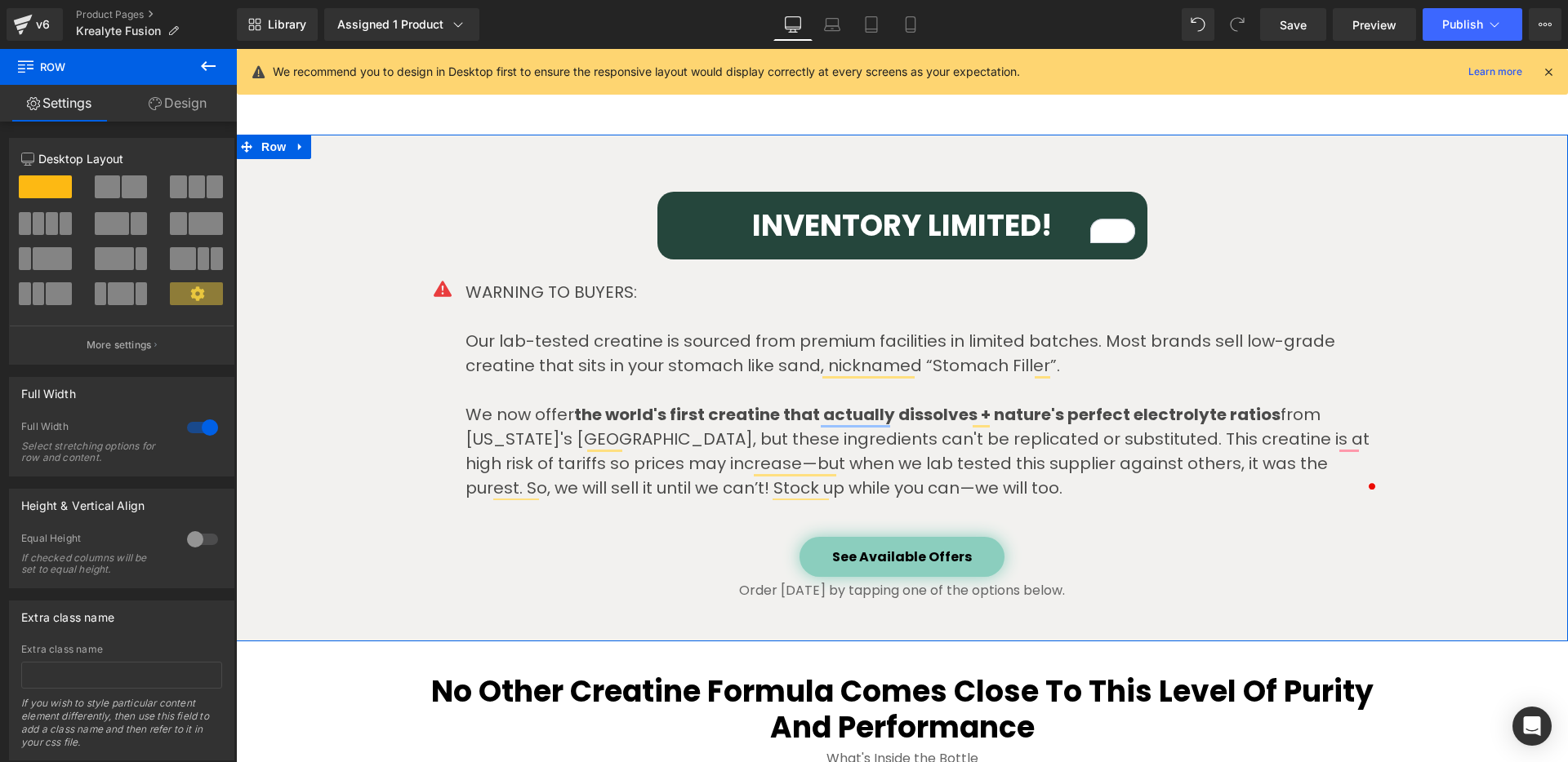
scroll to position [4165, 0]
